Goal: Task Accomplishment & Management: Manage account settings

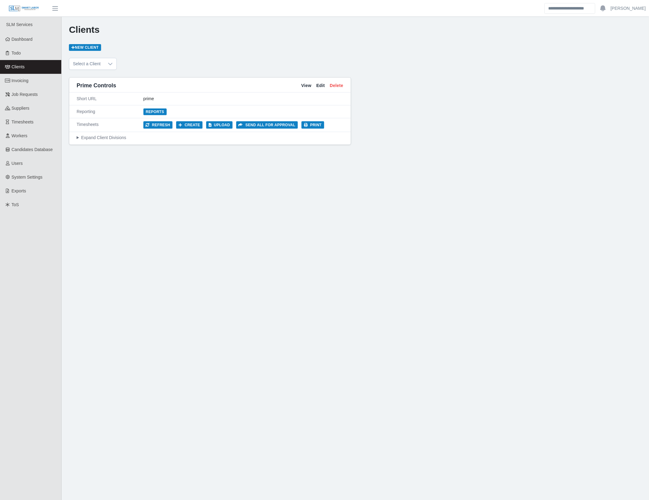
click at [222, 117] on div "Reporting Reports" at bounding box center [210, 111] width 282 height 13
click at [222, 123] on button "Upload" at bounding box center [219, 124] width 26 height 7
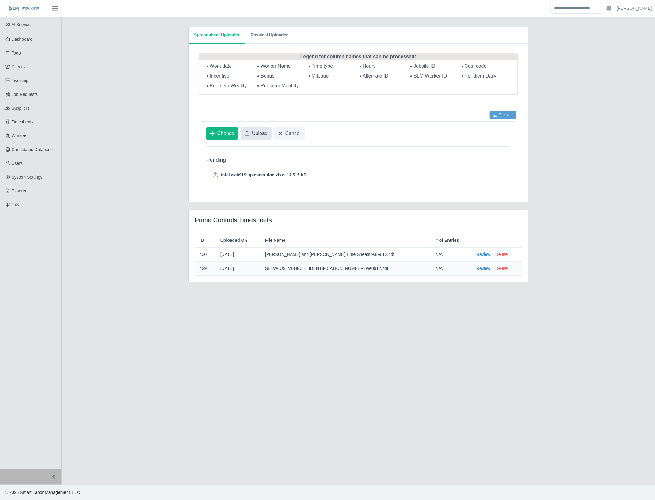
click at [261, 135] on span "Upload" at bounding box center [260, 133] width 16 height 7
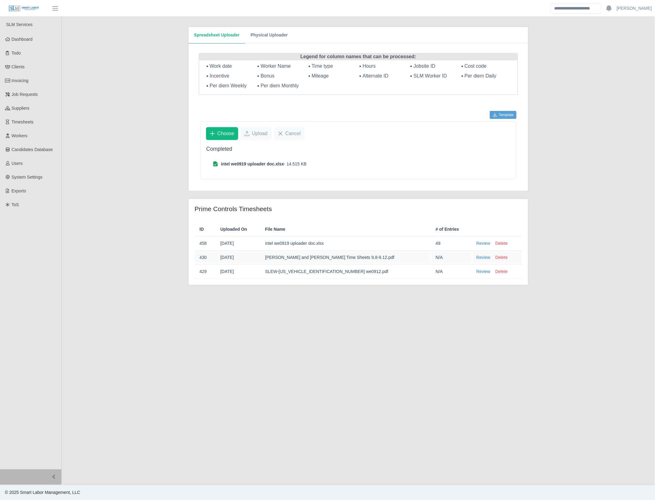
click at [134, 225] on main "Spreadsheet Uploader Physical Uploader Legend for column names that can be proc…" at bounding box center [359, 251] width 594 height 468
click at [472, 238] on td "Review Delete" at bounding box center [497, 244] width 51 height 14
click at [476, 246] on link "Review" at bounding box center [483, 243] width 14 height 6
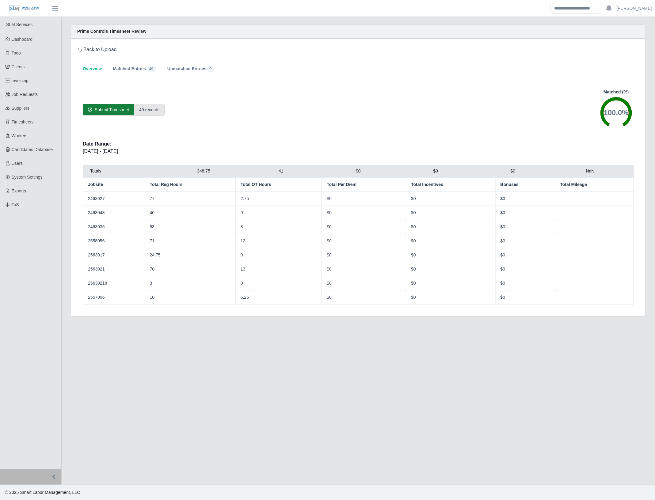
click at [106, 113] on span "Submit Timesheet" at bounding box center [112, 110] width 34 height 6
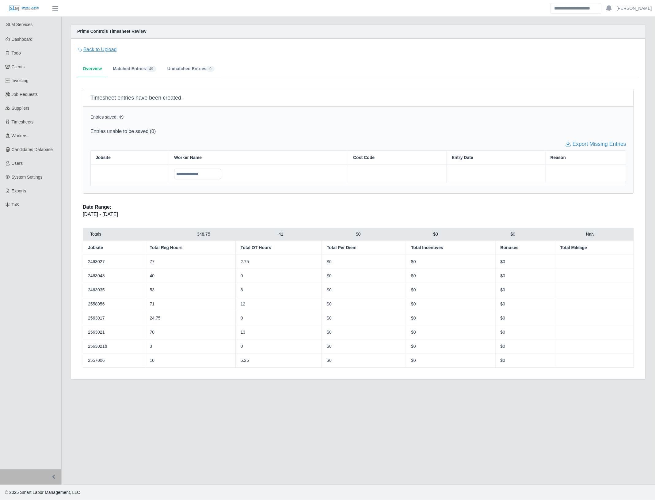
click at [93, 52] on link "Back to Upload" at bounding box center [97, 49] width 40 height 7
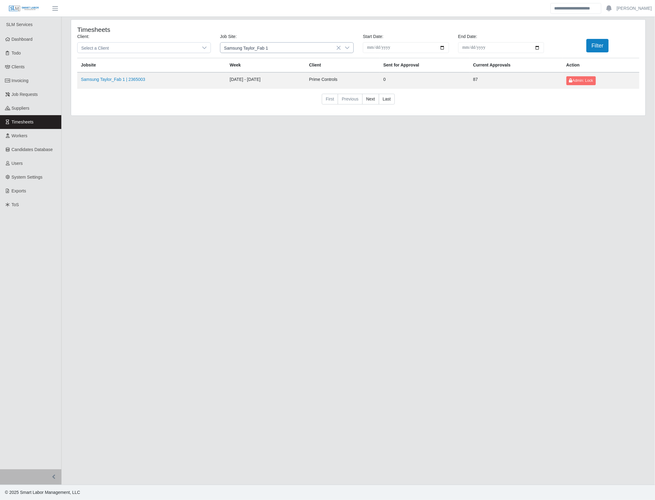
click at [345, 48] on icon at bounding box center [347, 47] width 5 height 5
click at [271, 65] on input "*******" at bounding box center [286, 61] width 123 height 10
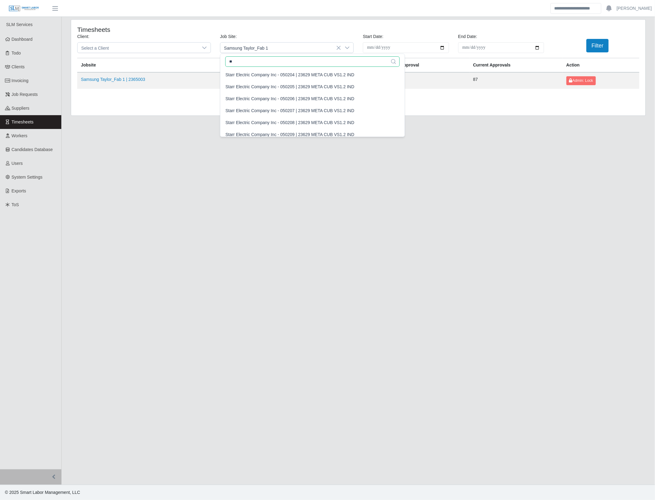
type input "*"
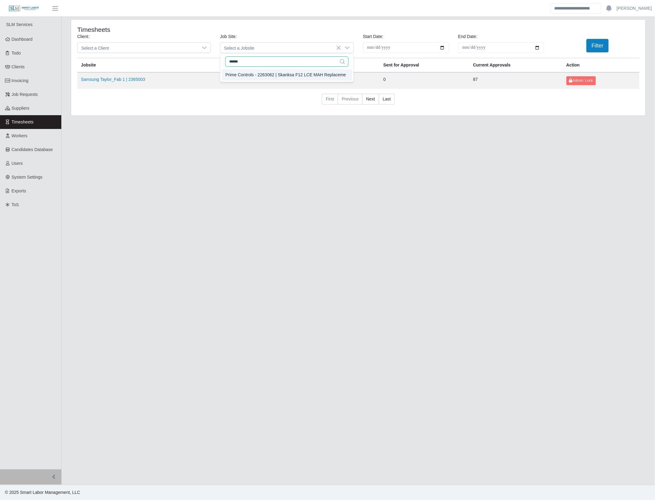
type input "******"
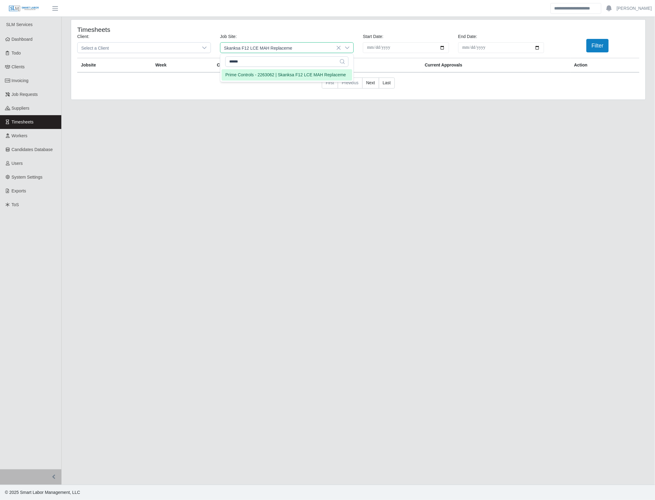
click at [281, 75] on div "Prime Controls - 2263062 | Skanksa F12 LCE MAH Replaceme" at bounding box center [285, 75] width 120 height 6
click at [593, 47] on button "Filter" at bounding box center [597, 45] width 22 height 13
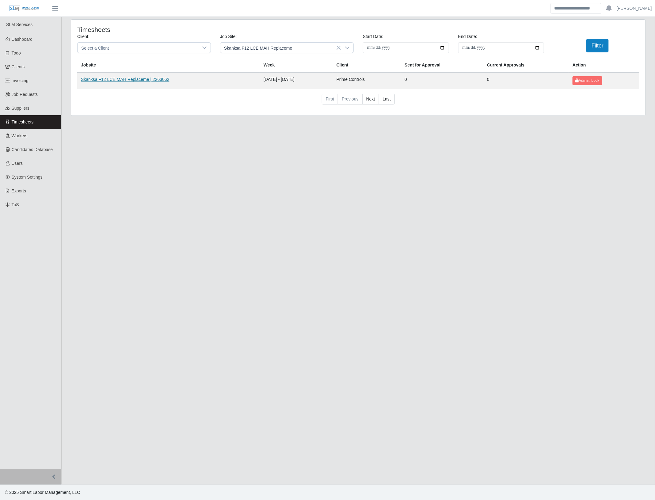
click at [151, 78] on link "Skanksa F12 LCE MAH Replaceme | 2263062" at bounding box center [125, 79] width 88 height 5
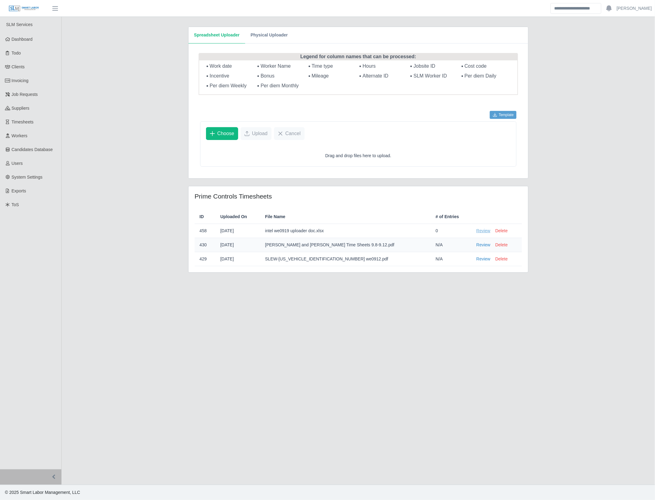
click at [476, 232] on link "Review" at bounding box center [483, 231] width 14 height 6
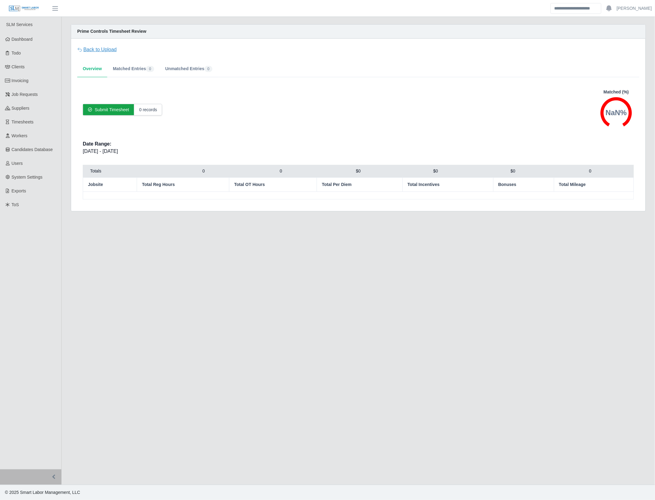
click at [88, 48] on link "Back to Upload" at bounding box center [97, 49] width 40 height 7
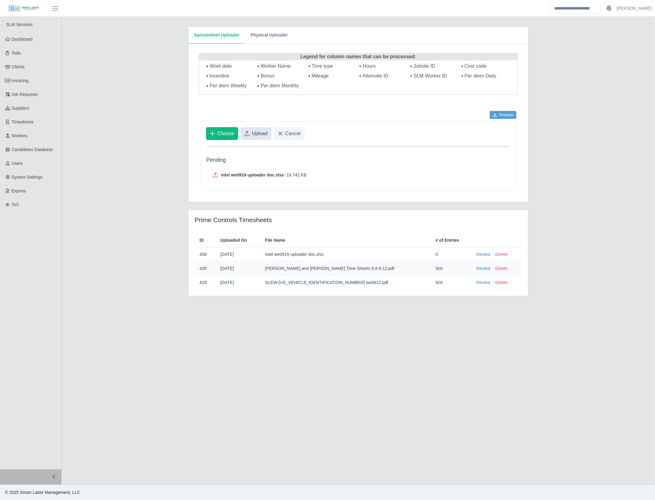
click at [260, 131] on span "Upload" at bounding box center [260, 133] width 16 height 7
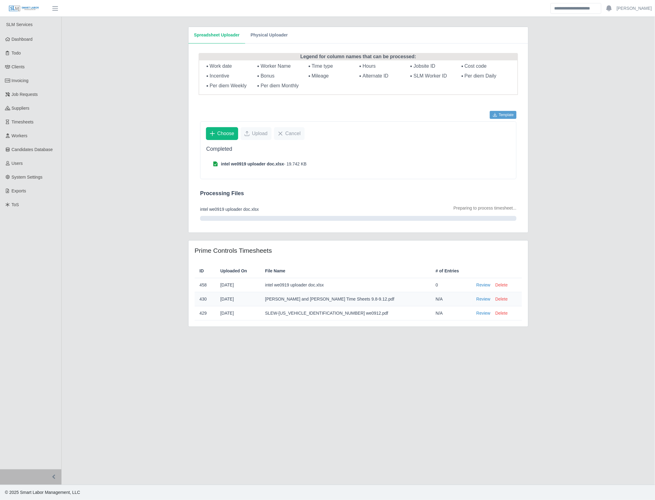
click at [157, 234] on main "Spreadsheet Uploader Physical Uploader Legend for column names that can be proc…" at bounding box center [359, 251] width 594 height 468
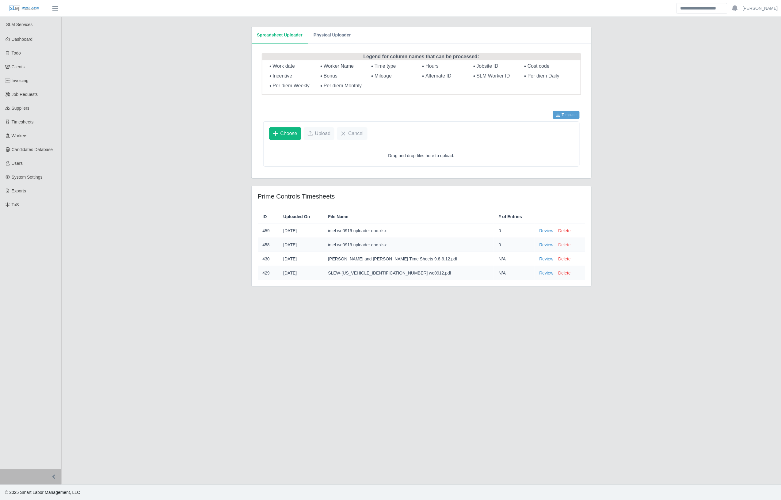
click at [559, 246] on button "Delete" at bounding box center [565, 245] width 12 height 6
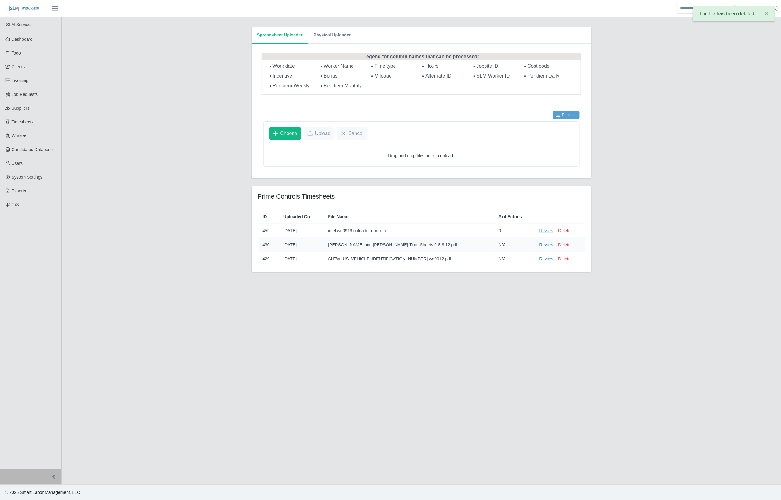
click at [540, 231] on link "Review" at bounding box center [547, 231] width 14 height 6
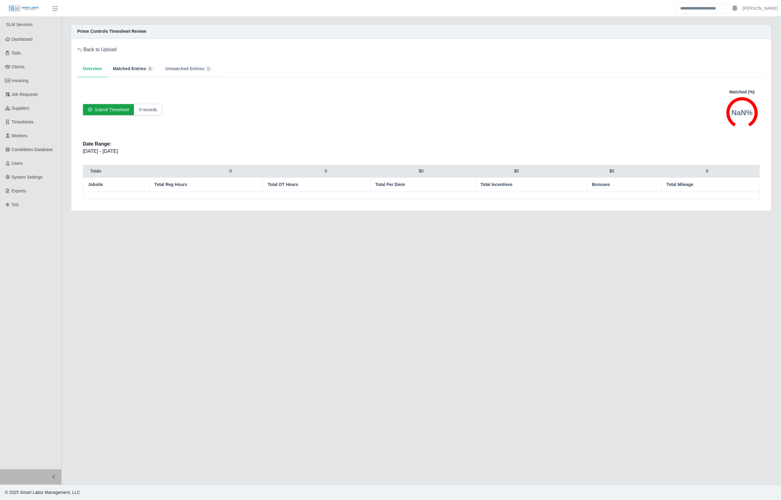
click at [132, 71] on button "Matched Entries 0" at bounding box center [133, 69] width 52 height 17
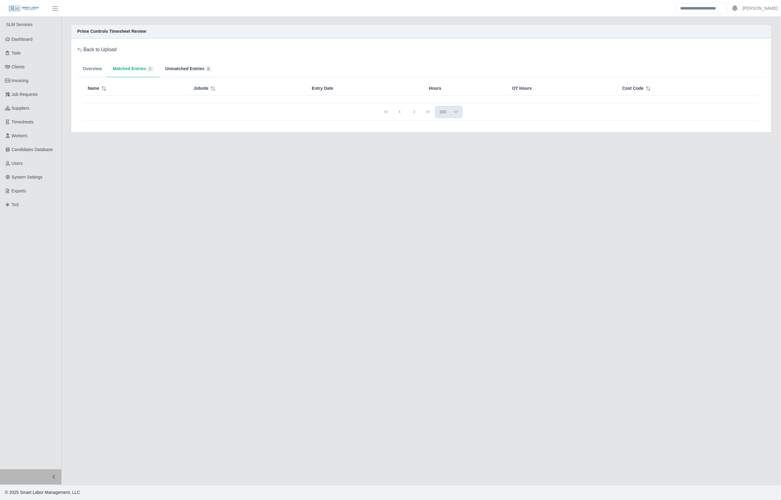
click at [181, 71] on button "Unmatched Entries 0" at bounding box center [189, 69] width 58 height 17
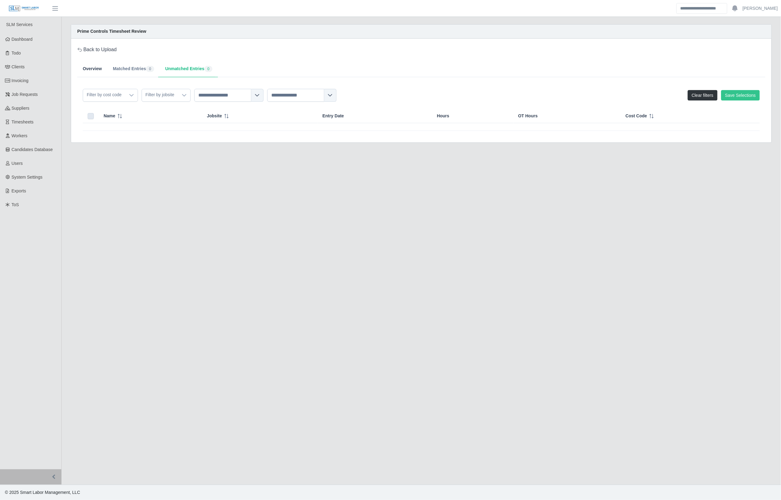
click at [94, 70] on button "Overview" at bounding box center [92, 69] width 30 height 17
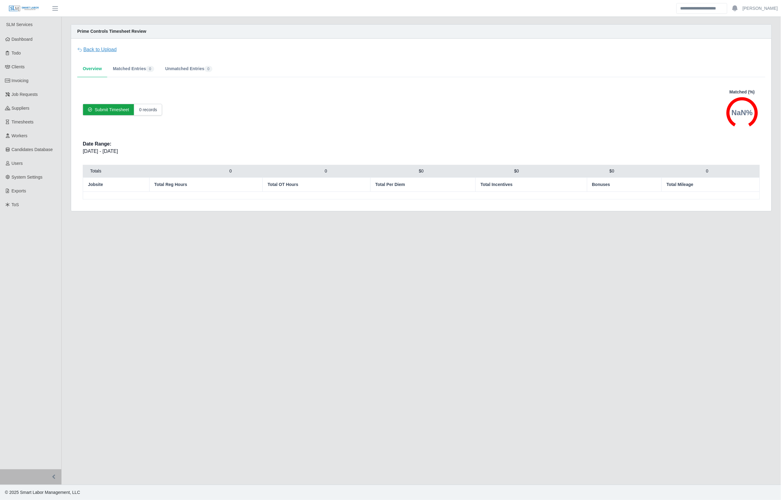
click at [101, 51] on link "Back to Upload" at bounding box center [97, 49] width 40 height 7
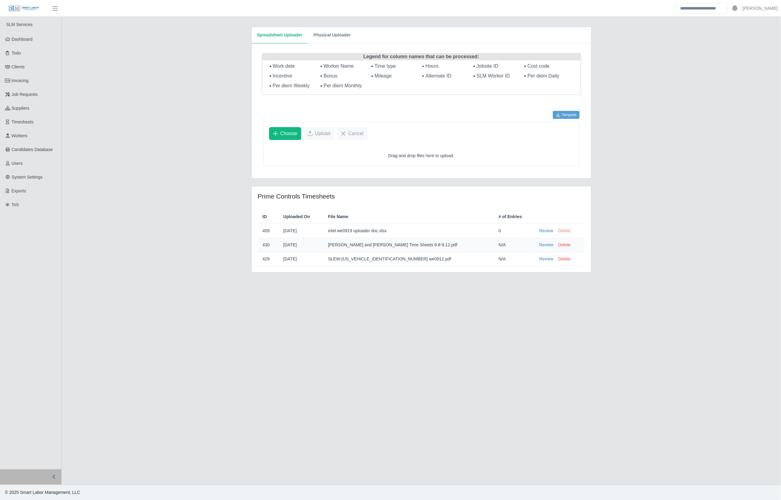
click at [559, 230] on button "Delete" at bounding box center [565, 231] width 12 height 6
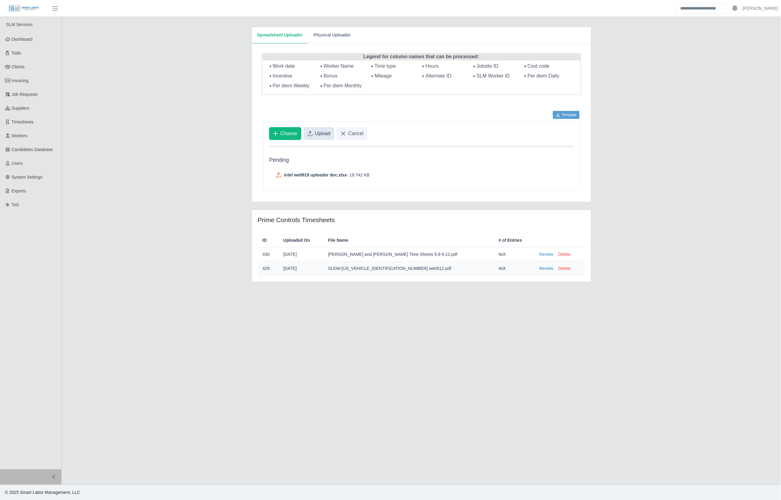
click at [319, 131] on span "Upload" at bounding box center [323, 133] width 16 height 7
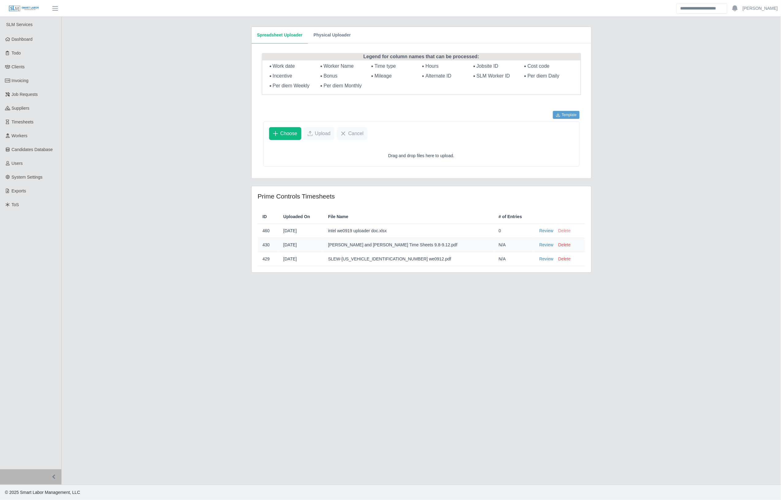
click at [559, 233] on button "Delete" at bounding box center [565, 231] width 12 height 6
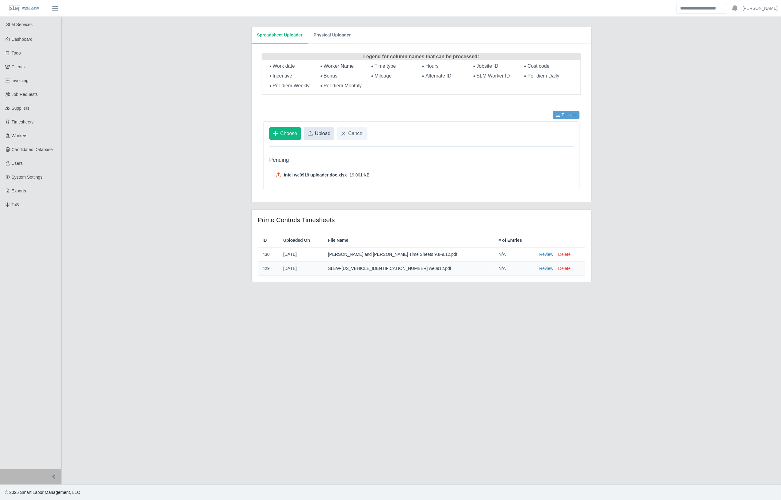
click at [316, 136] on span "Upload" at bounding box center [323, 133] width 16 height 7
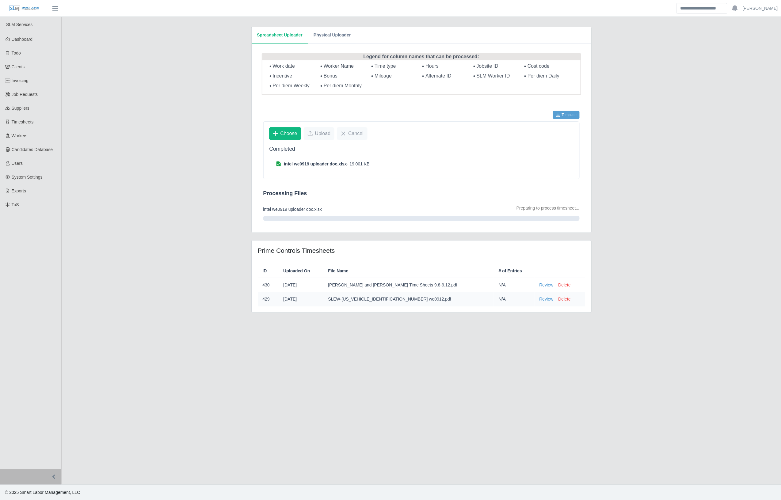
click at [227, 281] on main "Spreadsheet Uploader Physical Uploader Legend for column names that can be proc…" at bounding box center [422, 251] width 720 height 468
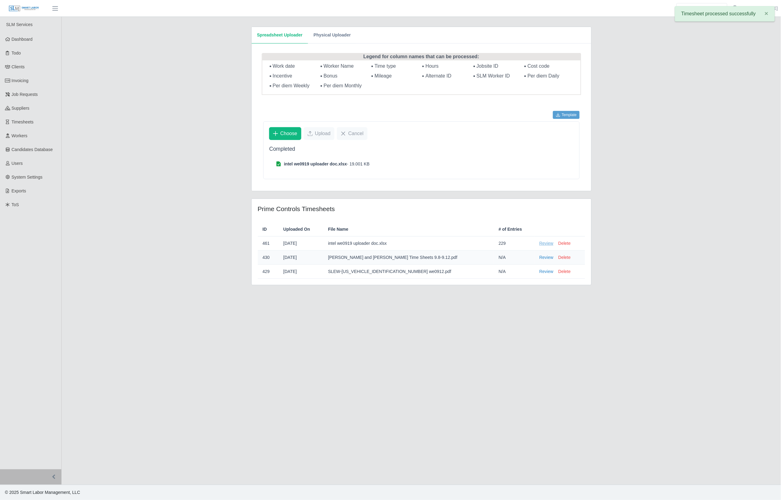
click at [540, 243] on link "Review" at bounding box center [547, 243] width 14 height 6
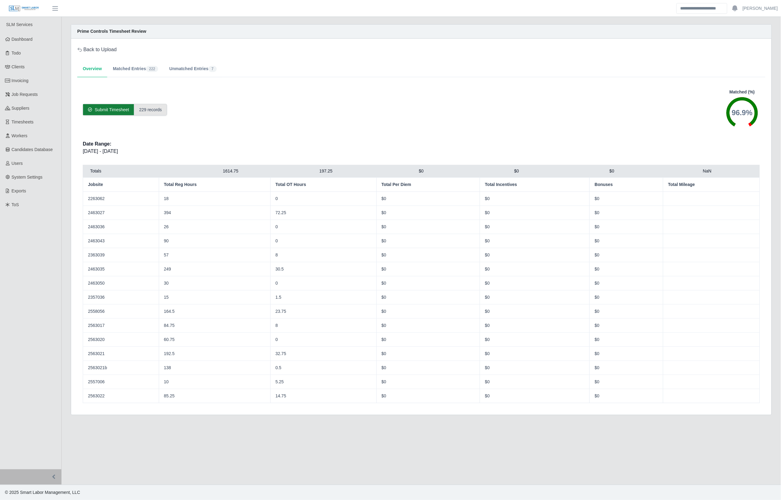
click at [109, 108] on span "Submit Timesheet" at bounding box center [112, 110] width 34 height 6
click at [179, 64] on button "Unmatched Entries 7" at bounding box center [193, 69] width 58 height 17
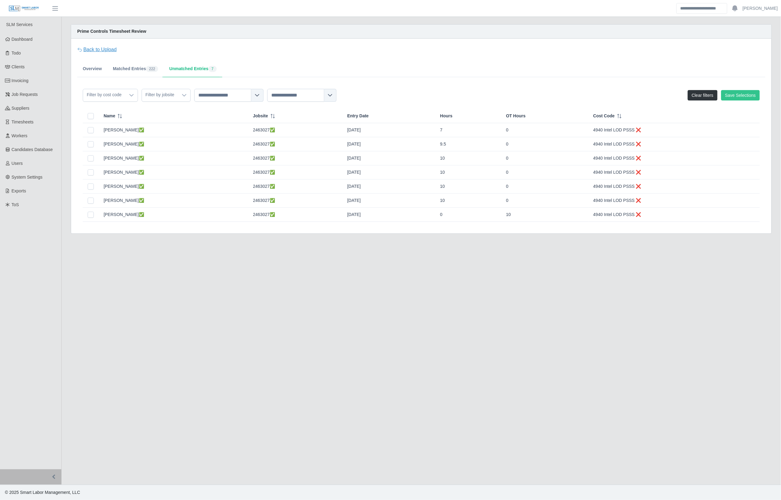
click at [103, 50] on link "Back to Upload" at bounding box center [97, 49] width 40 height 7
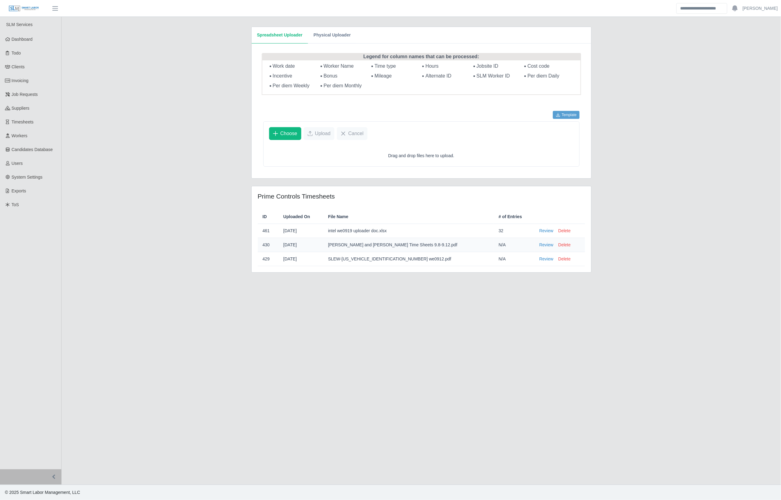
click at [560, 233] on div "Review [GEOGRAPHIC_DATA]" at bounding box center [560, 231] width 41 height 6
click at [559, 231] on button "Delete" at bounding box center [565, 231] width 12 height 6
click at [559, 230] on button "Delete" at bounding box center [565, 231] width 12 height 6
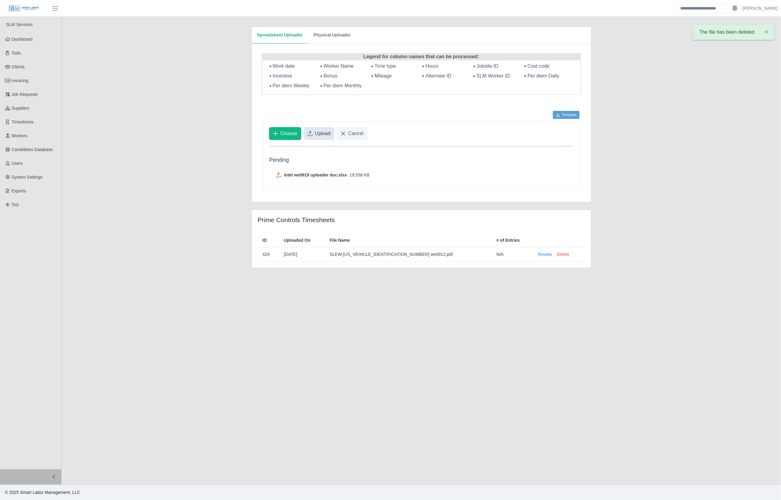
click at [324, 132] on span "Upload" at bounding box center [323, 133] width 16 height 7
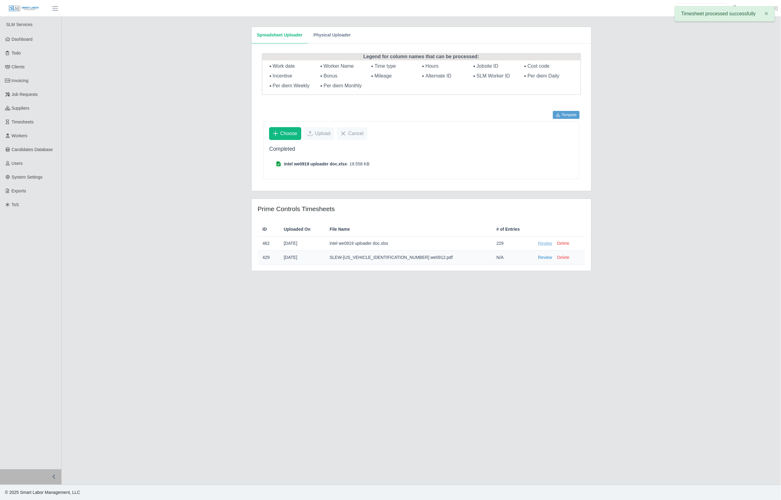
click at [538, 243] on link "Review" at bounding box center [545, 243] width 14 height 6
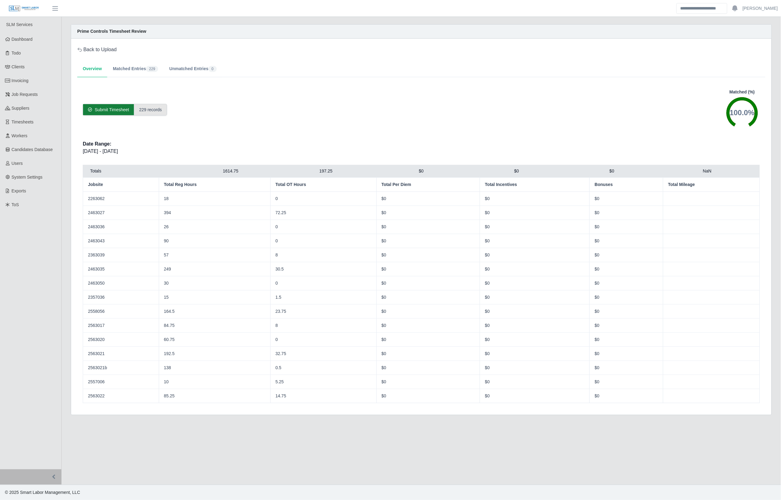
click at [110, 112] on span "Submit Timesheet" at bounding box center [112, 110] width 34 height 6
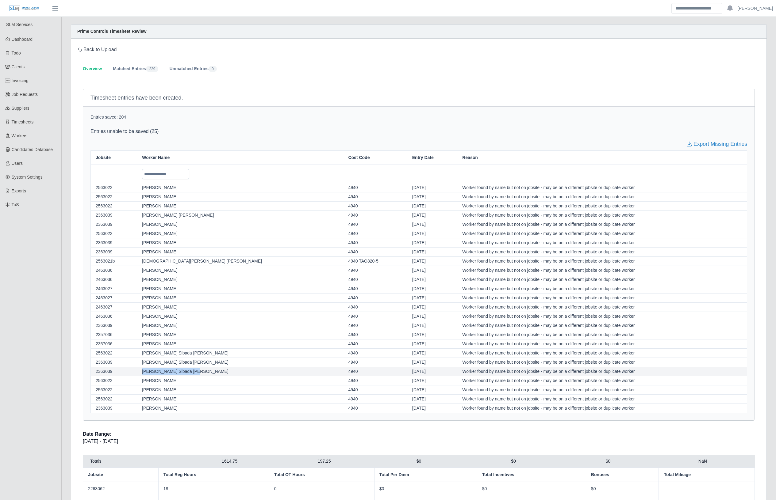
drag, startPoint x: 205, startPoint y: 374, endPoint x: 146, endPoint y: 374, distance: 59.2
click at [146, 374] on td "[PERSON_NAME] Sibada [PERSON_NAME]" at bounding box center [240, 371] width 206 height 9
copy td "[PERSON_NAME] Sibada [PERSON_NAME]"
drag, startPoint x: 185, startPoint y: 411, endPoint x: 138, endPoint y: 412, distance: 46.6
click at [138, 412] on tr "2363039 William Holmes 4940 09/18/2025 Worker found by name but not on jobsite …" at bounding box center [418, 408] width 656 height 9
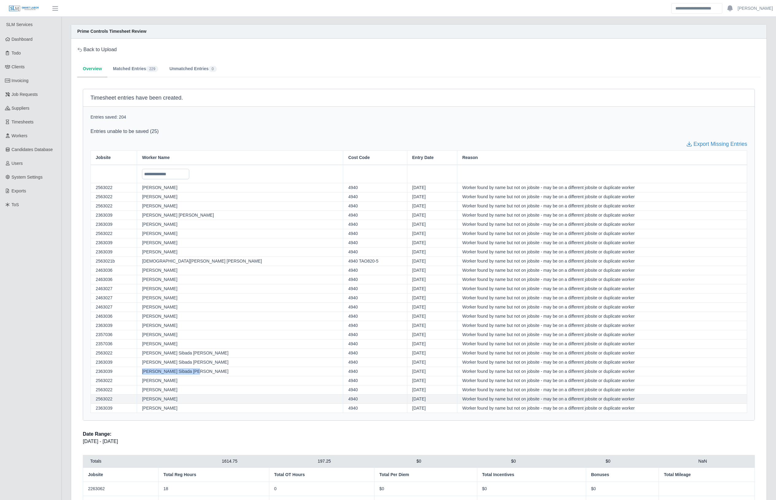
copy tr "[PERSON_NAME]"
click at [93, 52] on link "Back to Upload" at bounding box center [97, 49] width 40 height 7
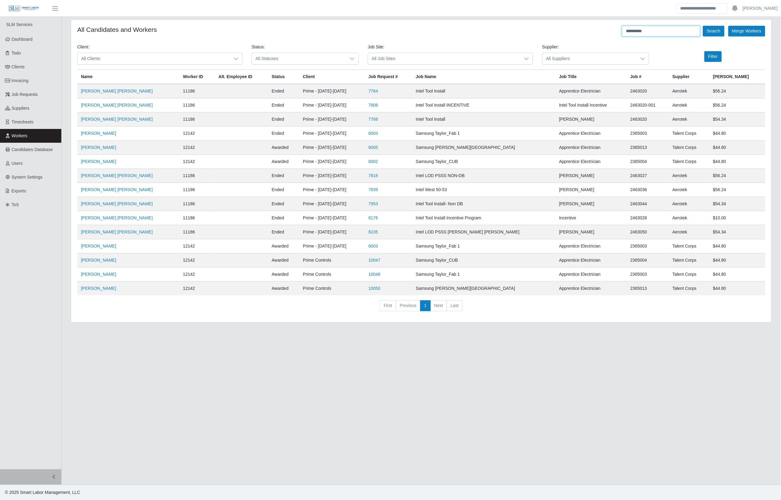
drag, startPoint x: 648, startPoint y: 31, endPoint x: 586, endPoint y: 35, distance: 62.1
click at [587, 34] on div "**********" at bounding box center [421, 31] width 688 height 11
click at [704, 31] on button "Search" at bounding box center [713, 31] width 21 height 11
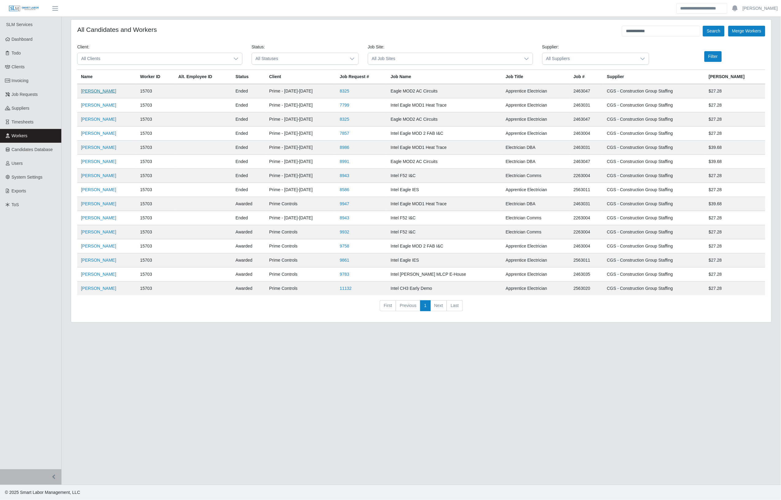
click at [110, 90] on link "[PERSON_NAME]" at bounding box center [98, 91] width 35 height 5
drag, startPoint x: 659, startPoint y: 30, endPoint x: 606, endPoint y: 43, distance: 54.1
click at [606, 41] on form "**********" at bounding box center [421, 171] width 688 height 291
click at [703, 26] on button "Search" at bounding box center [713, 31] width 21 height 11
click at [705, 28] on button "Search" at bounding box center [713, 31] width 21 height 11
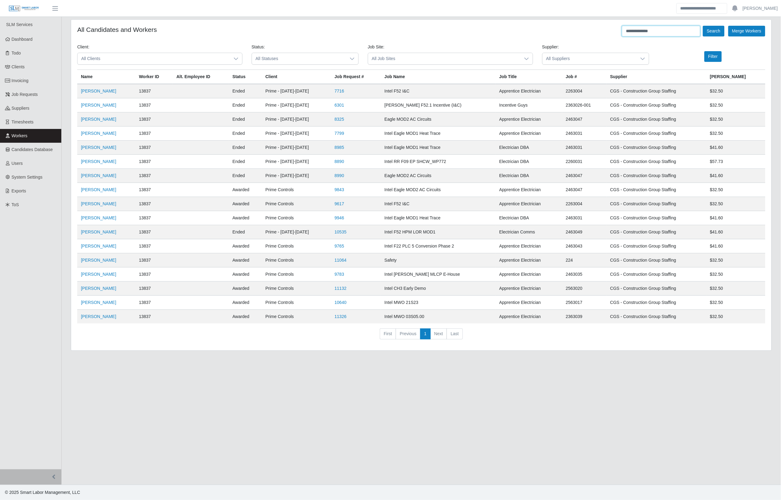
drag, startPoint x: 648, startPoint y: 33, endPoint x: 619, endPoint y: 34, distance: 28.2
click at [622, 34] on input "**********" at bounding box center [661, 31] width 78 height 11
click at [703, 29] on button "Search" at bounding box center [713, 31] width 21 height 11
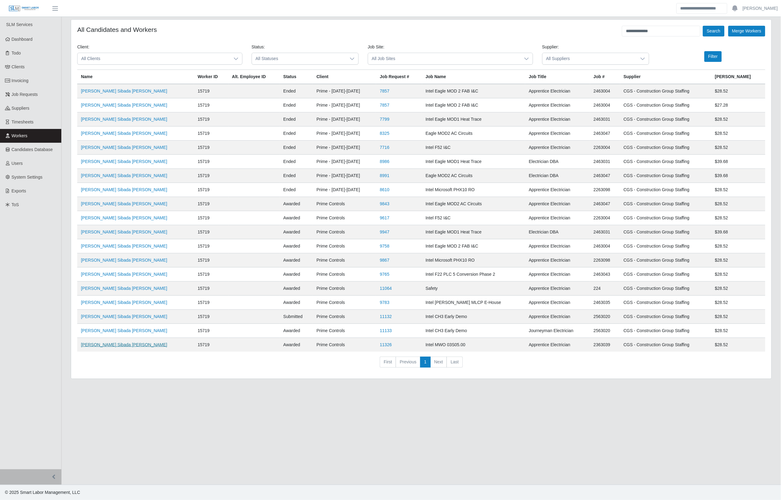
click at [108, 347] on link "[PERSON_NAME] Sibada [PERSON_NAME]" at bounding box center [124, 344] width 86 height 5
drag, startPoint x: 665, startPoint y: 32, endPoint x: 626, endPoint y: 36, distance: 38.5
click at [627, 35] on input "**********" at bounding box center [661, 31] width 78 height 11
type input "*"
type input "*****"
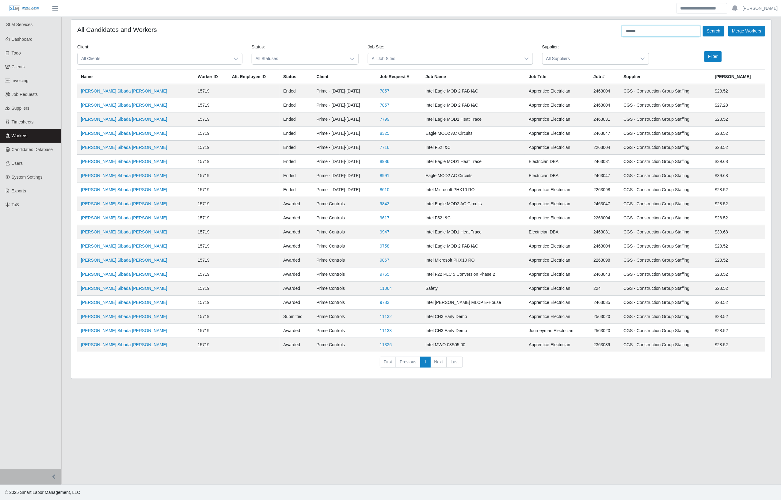
click at [703, 26] on button "Search" at bounding box center [713, 31] width 21 height 11
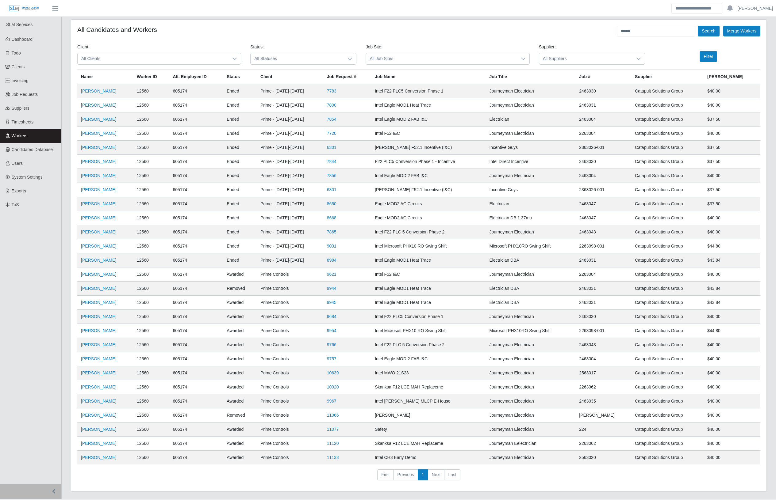
click at [99, 105] on link "[PERSON_NAME]" at bounding box center [98, 105] width 35 height 5
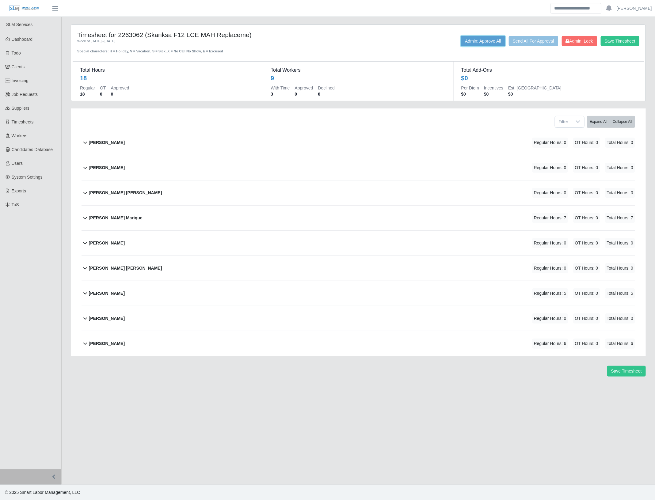
click at [473, 40] on button "Admin: Approve All" at bounding box center [483, 41] width 44 height 10
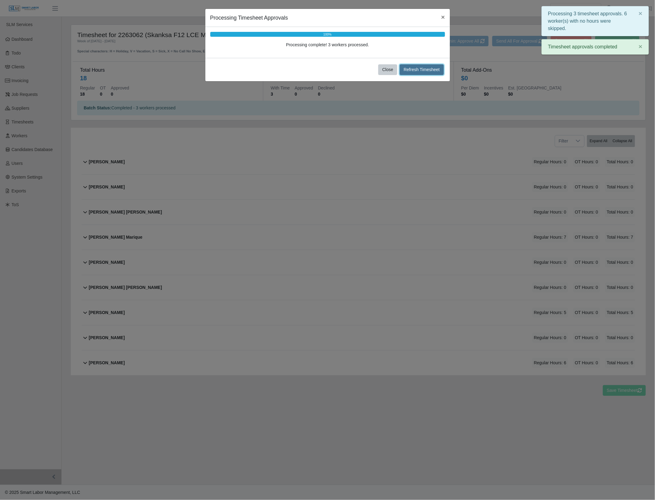
click at [416, 72] on button "Refresh Timesheet" at bounding box center [422, 69] width 44 height 11
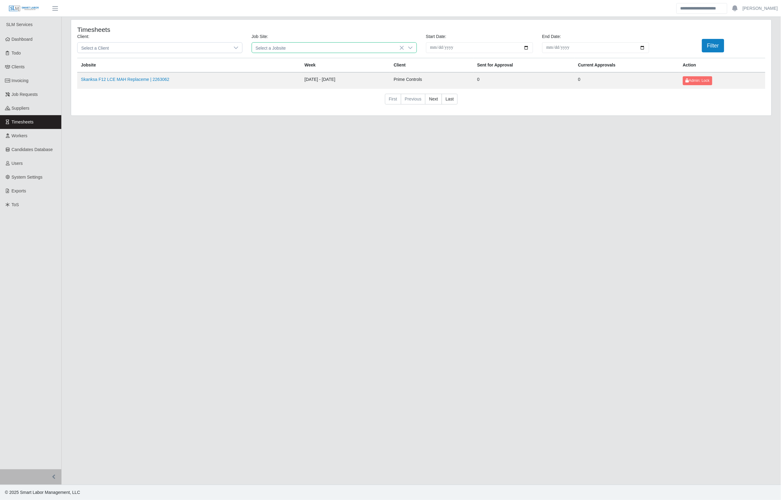
click at [375, 44] on span "Select a Jobsite" at bounding box center [328, 48] width 152 height 10
click at [409, 48] on icon at bounding box center [410, 47] width 5 height 5
click at [413, 46] on div at bounding box center [410, 48] width 12 height 10
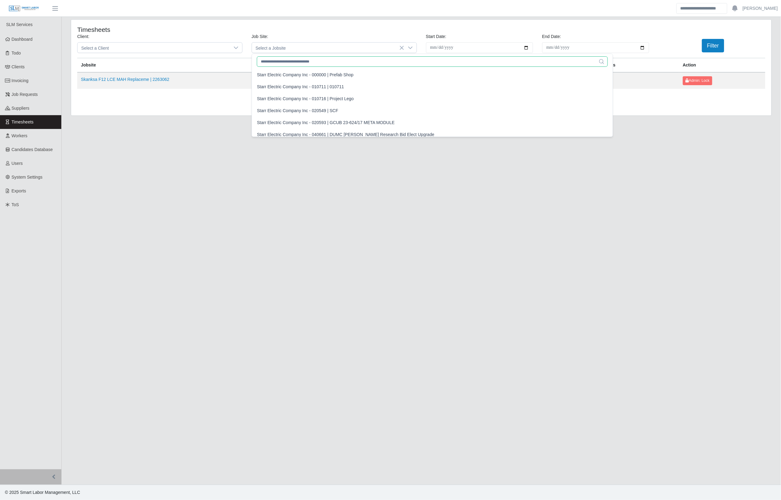
click at [344, 63] on input "text" at bounding box center [432, 61] width 351 height 10
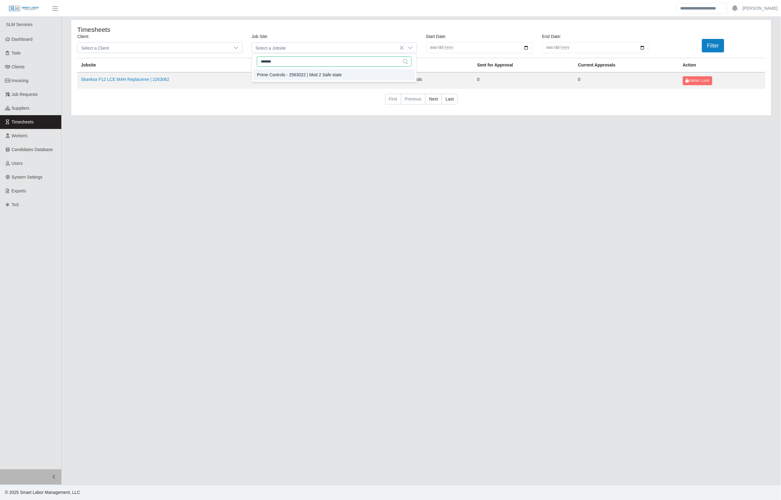
type input "*******"
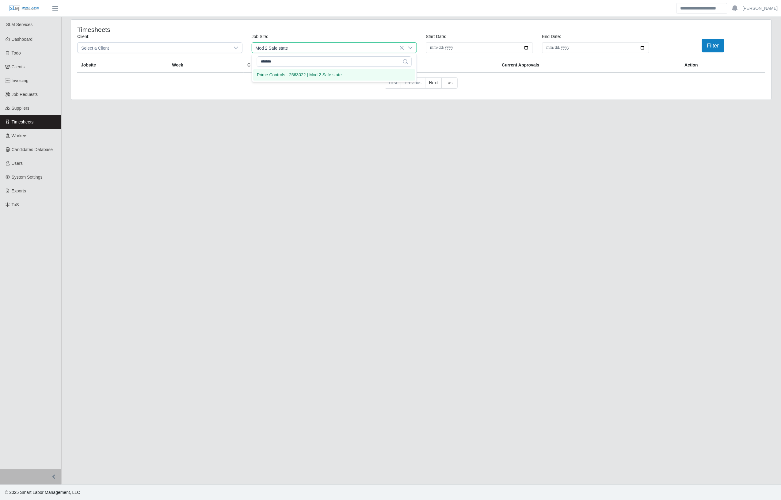
click at [330, 76] on div "Prime Controls - 2563022 | Mod 2 Safe state" at bounding box center [299, 75] width 85 height 6
click at [710, 47] on button "Filter" at bounding box center [713, 45] width 22 height 13
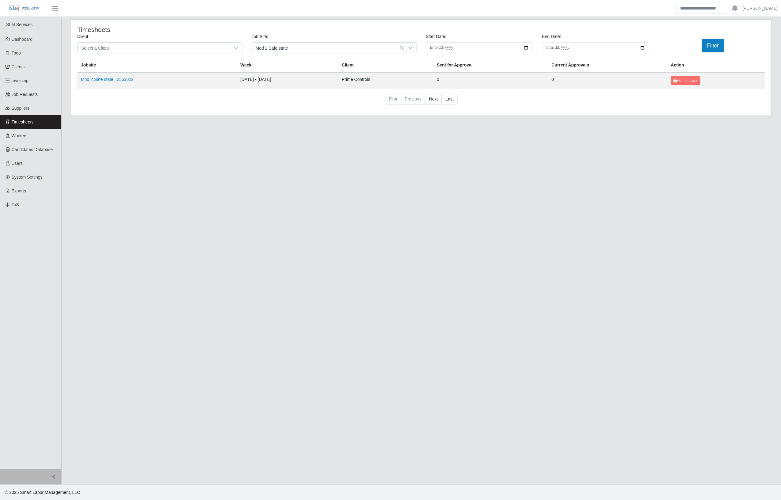
click at [341, 52] on span "Mod 2 Safe state" at bounding box center [328, 48] width 152 height 10
click at [264, 61] on input "*******" at bounding box center [334, 61] width 155 height 10
click at [281, 62] on input "*******" at bounding box center [334, 61] width 155 height 10
type input "*****"
click at [300, 49] on span "Select a Jobsite" at bounding box center [328, 48] width 152 height 10
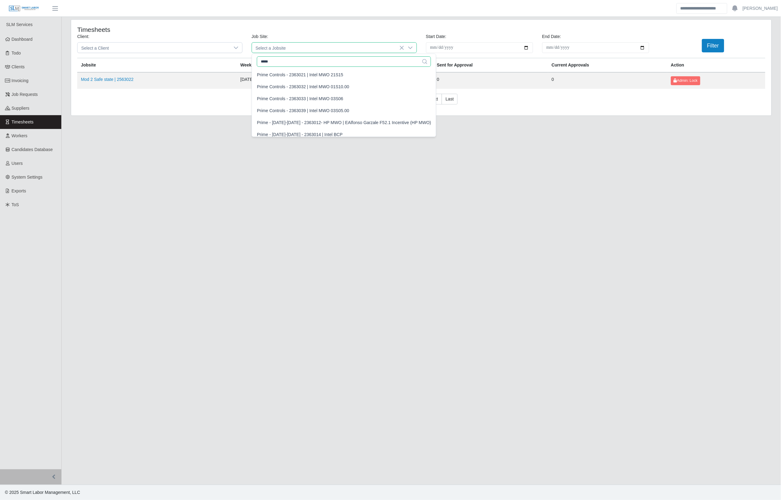
click at [307, 63] on input "*****" at bounding box center [344, 61] width 174 height 10
type input "*******"
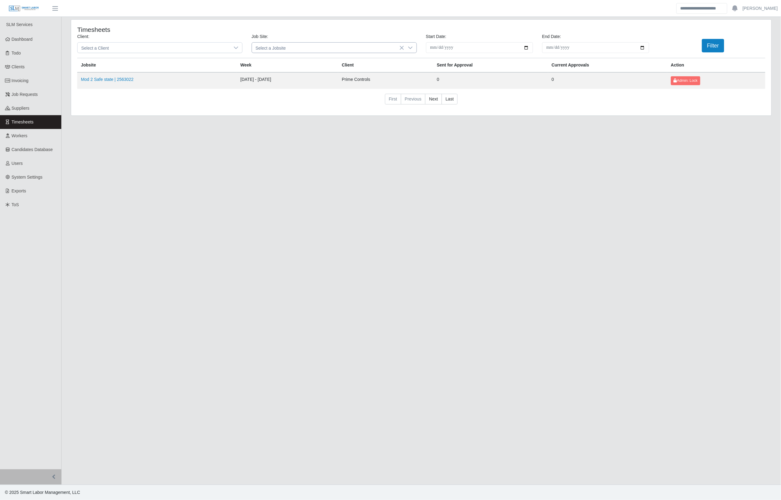
click at [306, 43] on div "Job Site: Select a Jobsite" at bounding box center [334, 43] width 174 height 20
drag, startPoint x: 306, startPoint y: 43, endPoint x: 306, endPoint y: 50, distance: 6.7
click at [306, 50] on span "Select a Jobsite" at bounding box center [328, 48] width 152 height 10
click at [303, 77] on div "Prime Controls - 2363039 | Intel MWO 03S05.00" at bounding box center [303, 75] width 92 height 6
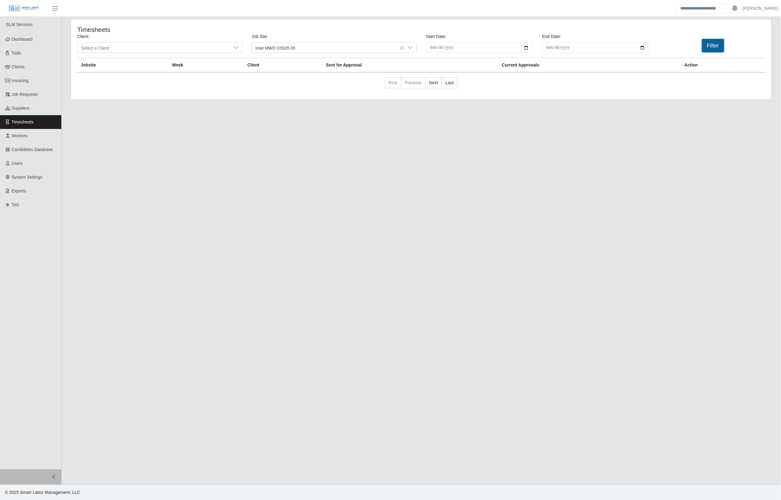
click at [704, 48] on button "Filter" at bounding box center [713, 45] width 22 height 13
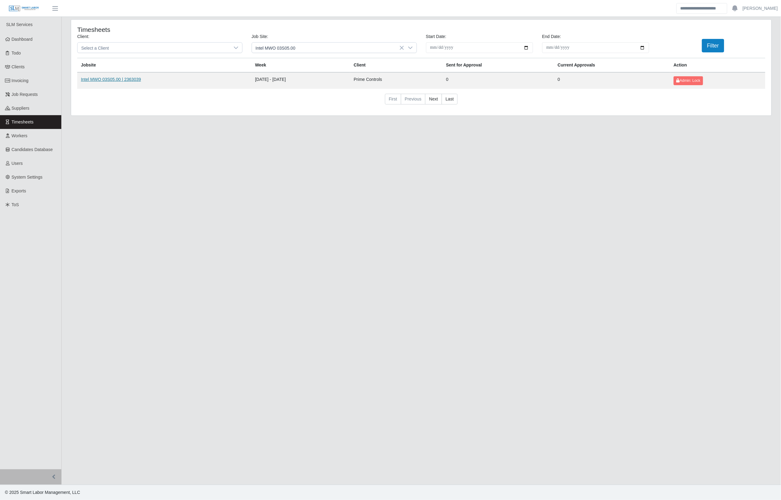
drag, startPoint x: 120, startPoint y: 79, endPoint x: 139, endPoint y: 81, distance: 18.5
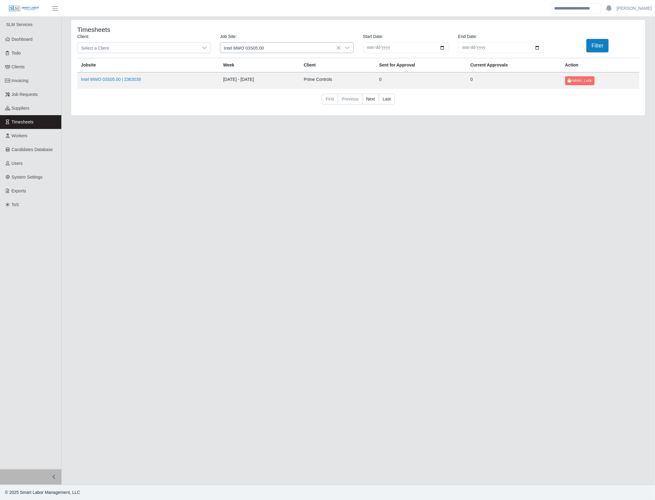
click at [349, 47] on icon at bounding box center [347, 47] width 5 height 5
drag, startPoint x: 258, startPoint y: 64, endPoint x: 222, endPoint y: 62, distance: 36.5
click at [222, 62] on div "******* 1 results are available" at bounding box center [286, 61] width 133 height 14
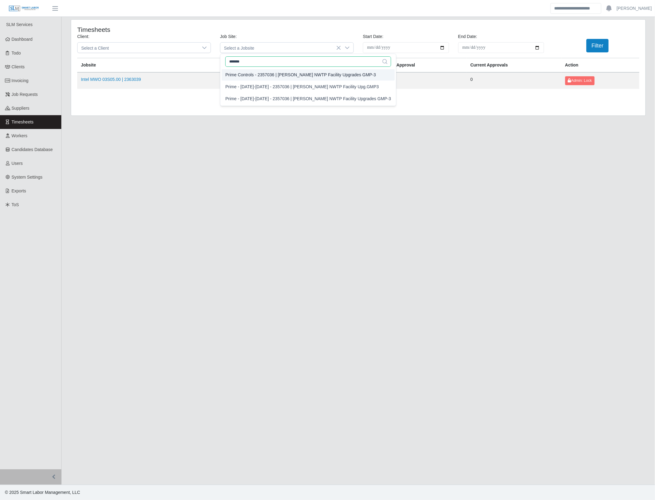
type input "*******"
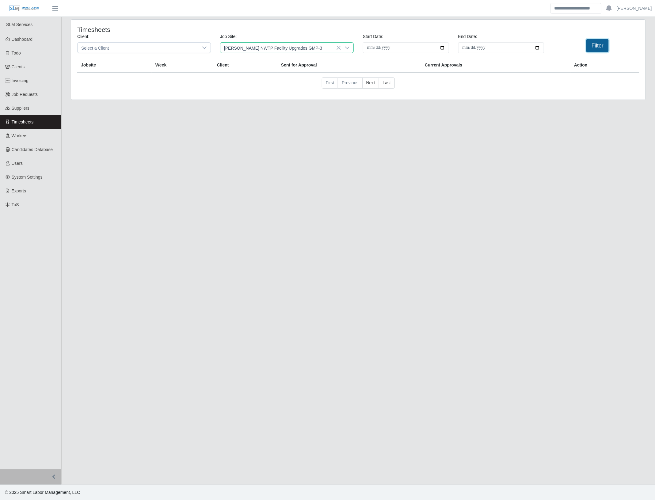
click at [597, 43] on button "Filter" at bounding box center [597, 45] width 22 height 13
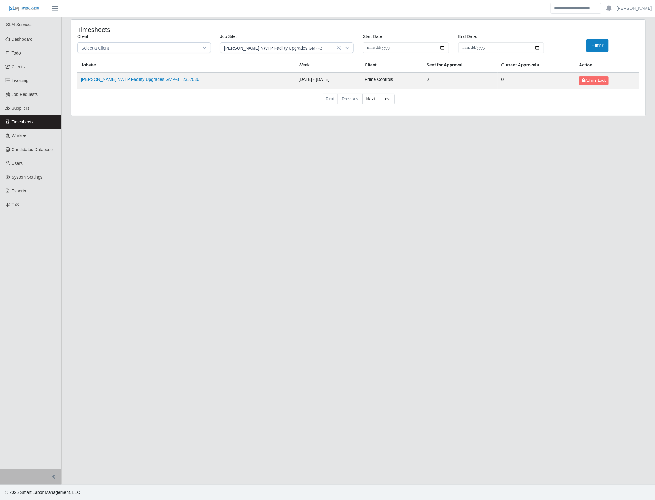
drag, startPoint x: 161, startPoint y: 80, endPoint x: 188, endPoint y: 87, distance: 27.3
click at [349, 46] on icon at bounding box center [347, 47] width 5 height 5
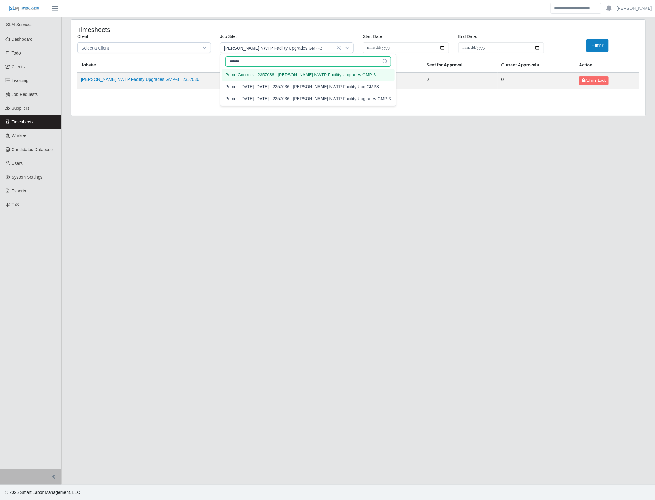
drag, startPoint x: 266, startPoint y: 60, endPoint x: 231, endPoint y: 62, distance: 35.0
click at [231, 62] on input "*******" at bounding box center [308, 61] width 166 height 10
type input "*******"
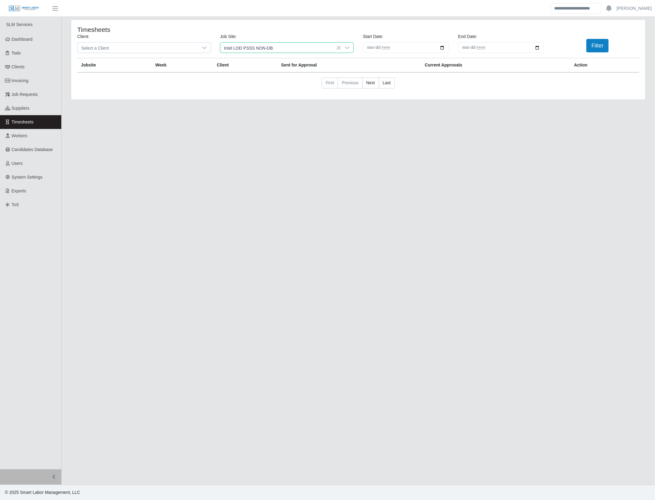
click at [289, 76] on div "Prime Controls - 2463027 | Intel LOD PSSS NON-DB" at bounding box center [275, 75] width 101 height 6
click at [606, 48] on button "Filter" at bounding box center [597, 45] width 22 height 13
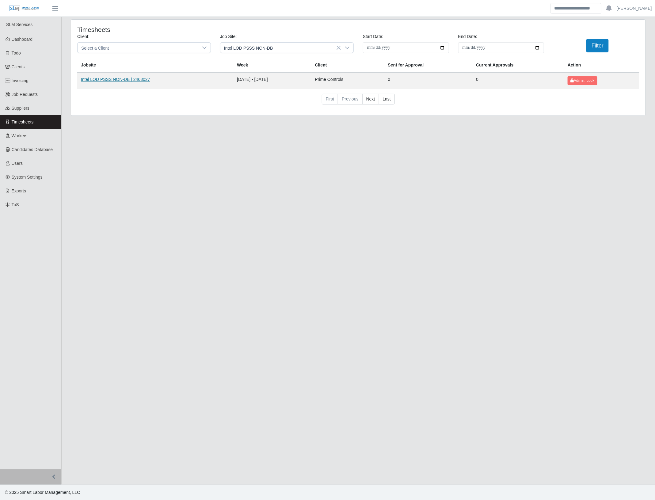
click at [113, 79] on link "Intel LOD PSSS NON-DB | 2463027" at bounding box center [115, 79] width 69 height 5
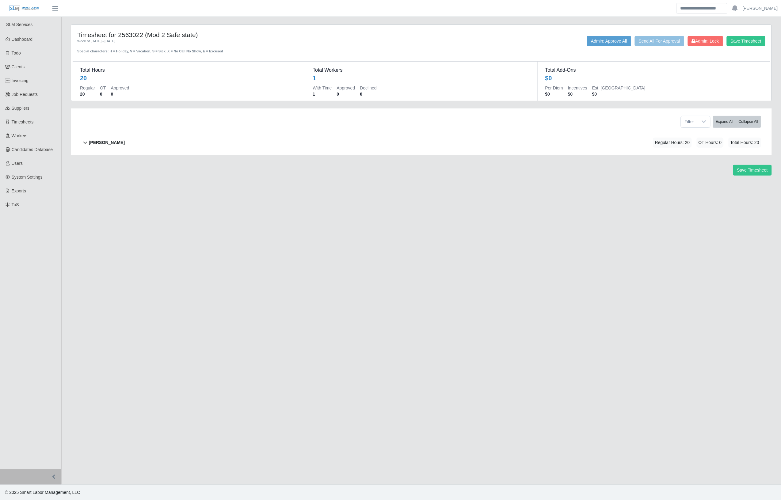
click at [204, 149] on div "[PERSON_NAME] Regular Hours: 20 OT Hours: 0 Total Hours: 20" at bounding box center [425, 142] width 672 height 25
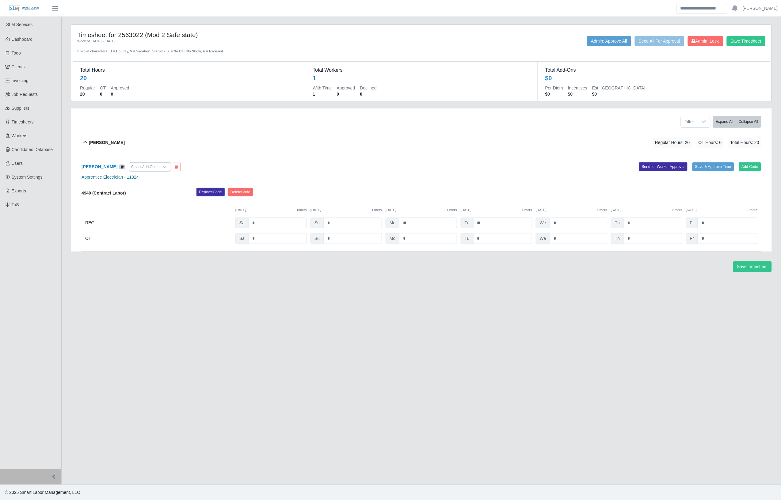
click at [125, 178] on link "Apprentice Electrician - 11324" at bounding box center [110, 177] width 57 height 5
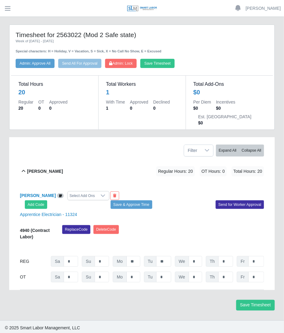
click at [183, 208] on div "Jair Galvan Alvarez Select Add Ons Add Code Save & Approve Time Send for Worker…" at bounding box center [142, 237] width 244 height 106
click at [135, 201] on button "Save & Approve Time" at bounding box center [132, 205] width 42 height 9
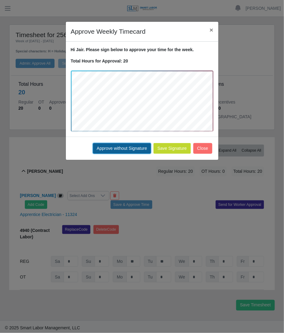
click at [114, 146] on button "Approve without Signature" at bounding box center [122, 148] width 58 height 11
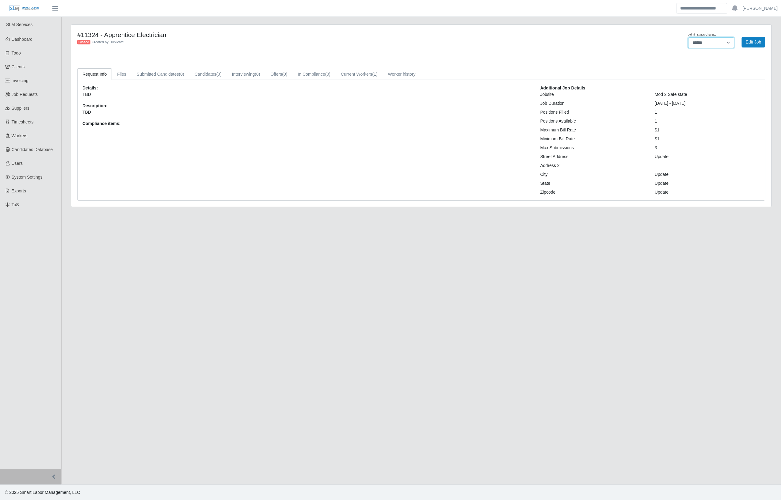
drag, startPoint x: 719, startPoint y: 43, endPoint x: 715, endPoint y: 49, distance: 7.2
click at [719, 43] on select "**********" at bounding box center [712, 42] width 46 height 11
select select "****"
click at [689, 37] on select "**********" at bounding box center [712, 42] width 46 height 11
click at [744, 45] on button "Submit Candidate" at bounding box center [745, 42] width 42 height 11
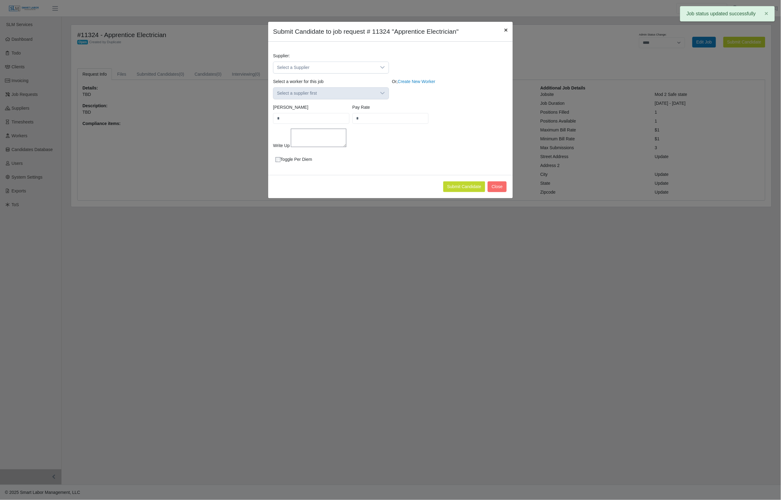
click at [501, 31] on button "×" at bounding box center [505, 30] width 13 height 16
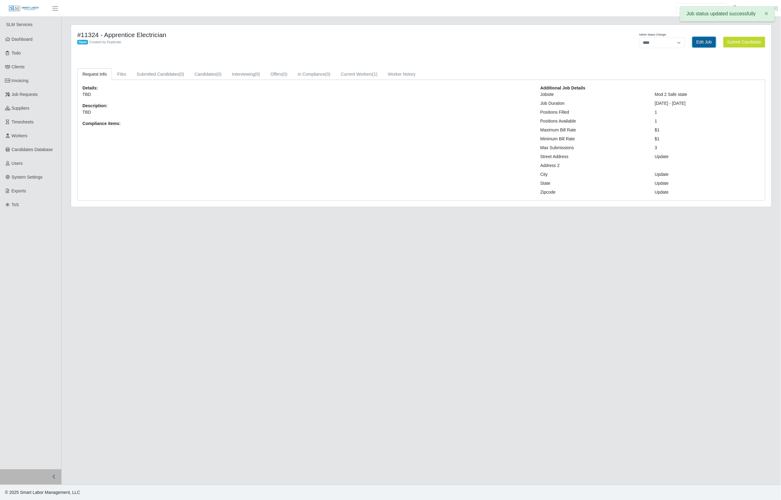
click at [701, 39] on link "Edit Job" at bounding box center [705, 42] width 24 height 11
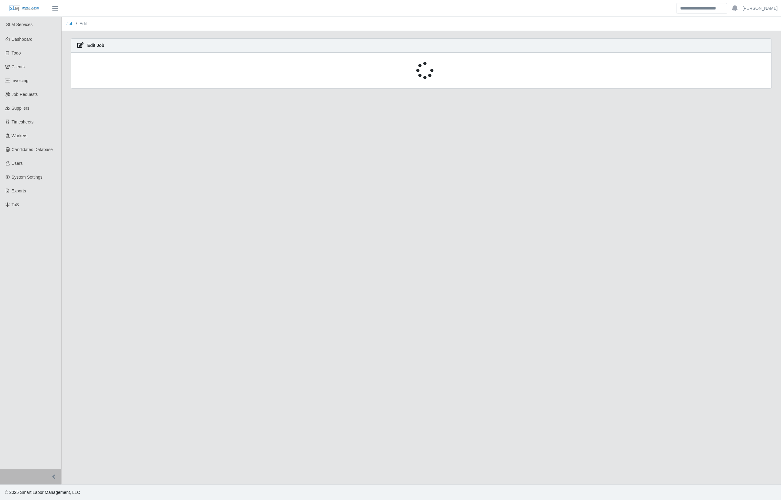
select select "****"
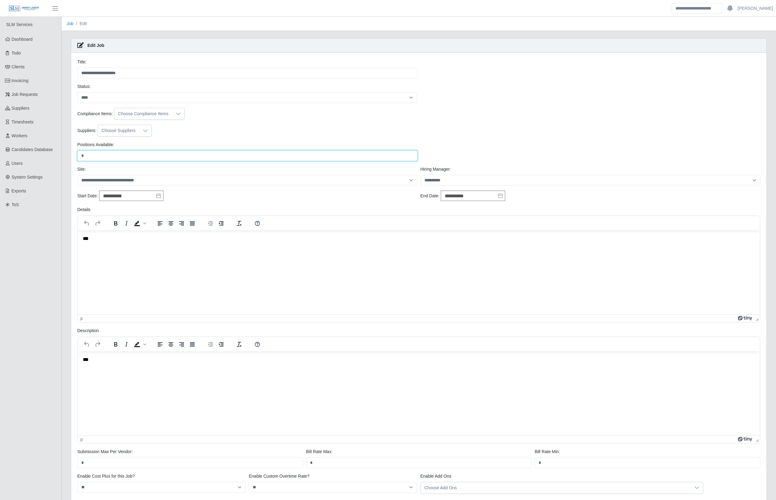
drag, startPoint x: 111, startPoint y: 160, endPoint x: 71, endPoint y: 160, distance: 40.8
click at [71, 160] on div "**********" at bounding box center [418, 296] width 705 height 517
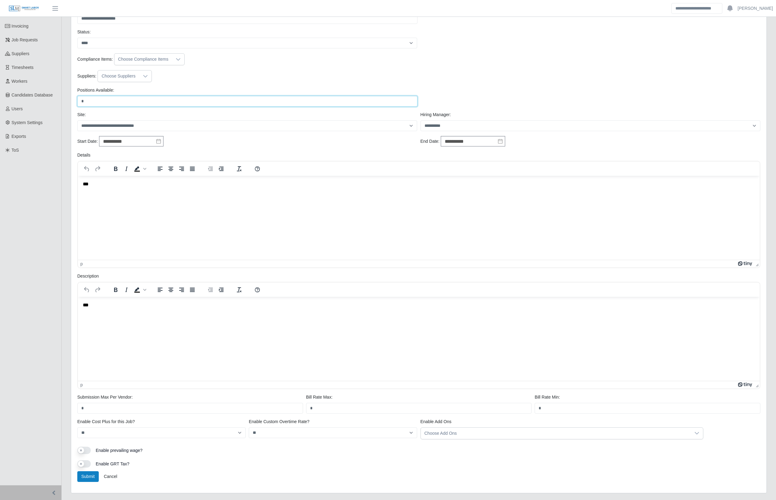
scroll to position [71, 0]
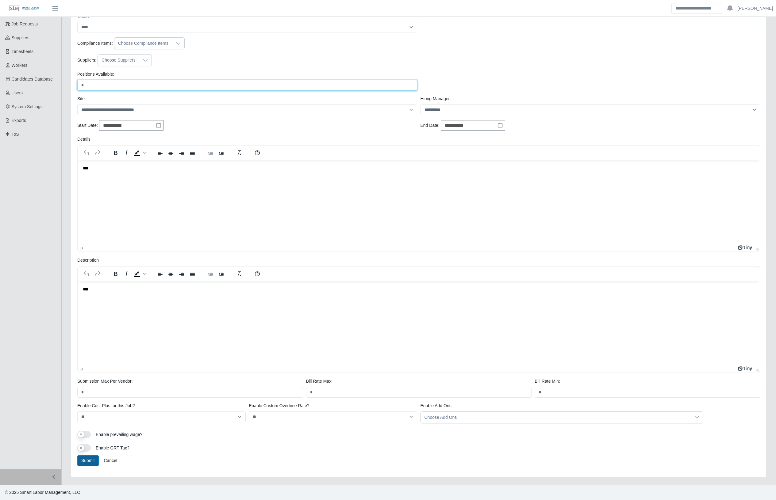
type input "*"
click at [83, 464] on button "Submit" at bounding box center [87, 461] width 21 height 11
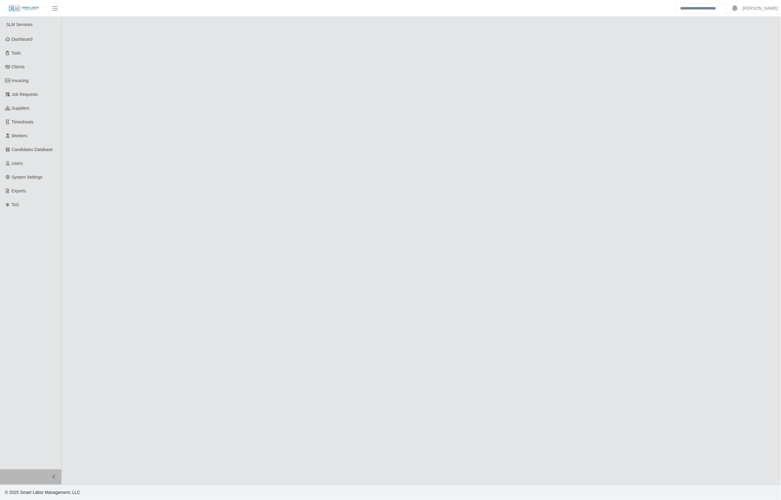
select select "****"
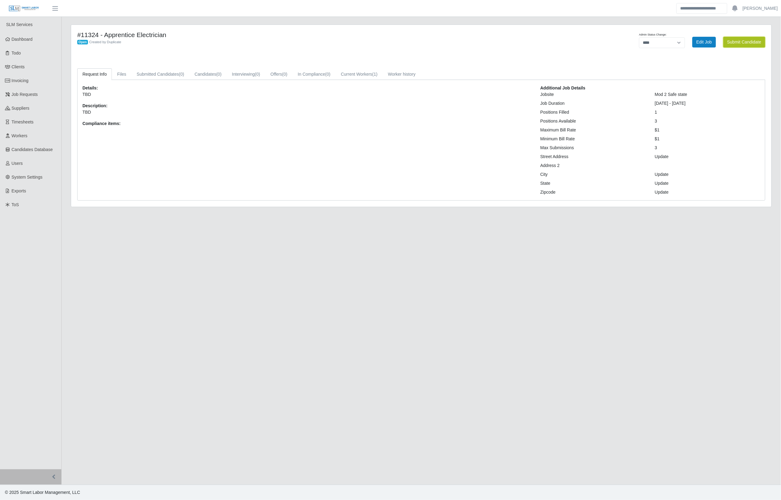
click at [729, 46] on button "Submit Candidate" at bounding box center [745, 42] width 42 height 11
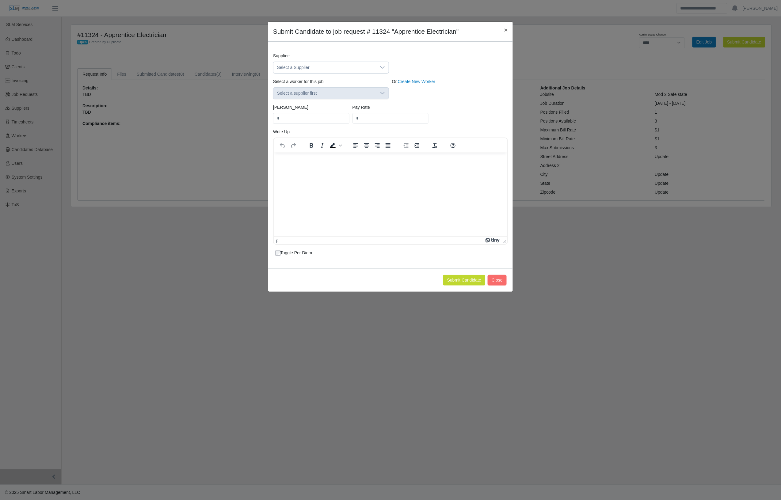
click at [390, 67] on div "Supplier: Select a Supplier" at bounding box center [391, 66] width 238 height 26
click at [380, 67] on icon at bounding box center [382, 67] width 5 height 5
click at [319, 80] on input "text" at bounding box center [331, 82] width 105 height 10
type input "***"
click at [323, 94] on span "CGS - Construction Group Staffing" at bounding box center [312, 95] width 66 height 6
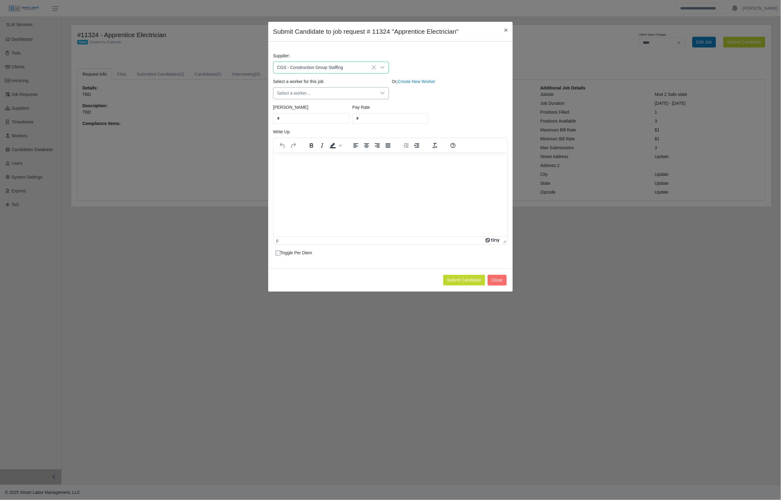
click at [376, 93] on div at bounding box center [382, 93] width 12 height 11
click at [346, 109] on input "text" at bounding box center [339, 108] width 120 height 10
type input "*****"
click at [326, 131] on li "[PERSON_NAME]" at bounding box center [331, 133] width 113 height 11
type input "****"
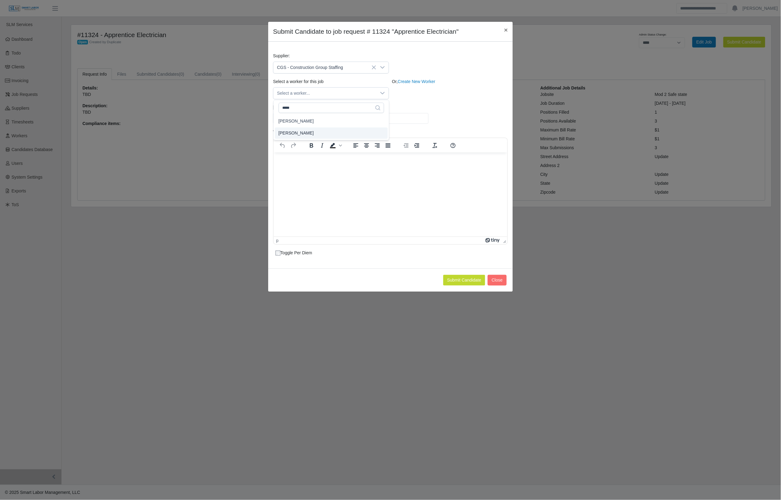
type input "**"
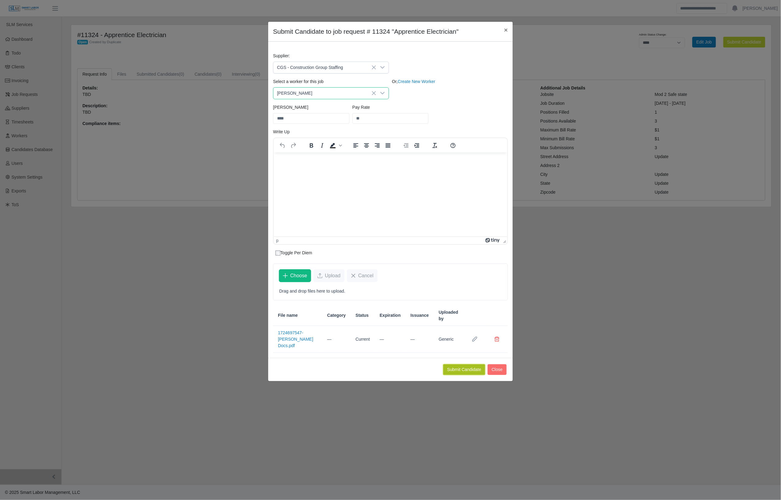
click at [456, 366] on button "Submit Candidate" at bounding box center [464, 370] width 42 height 11
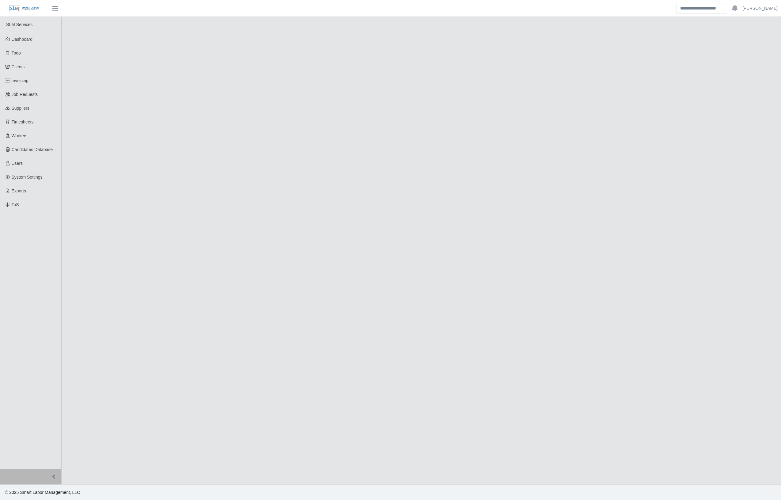
select select "****"
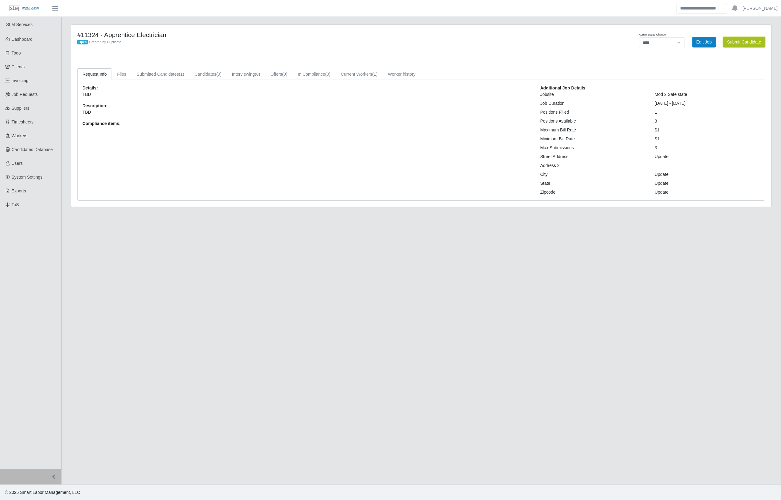
click at [727, 43] on button "Submit Candidate" at bounding box center [745, 42] width 42 height 11
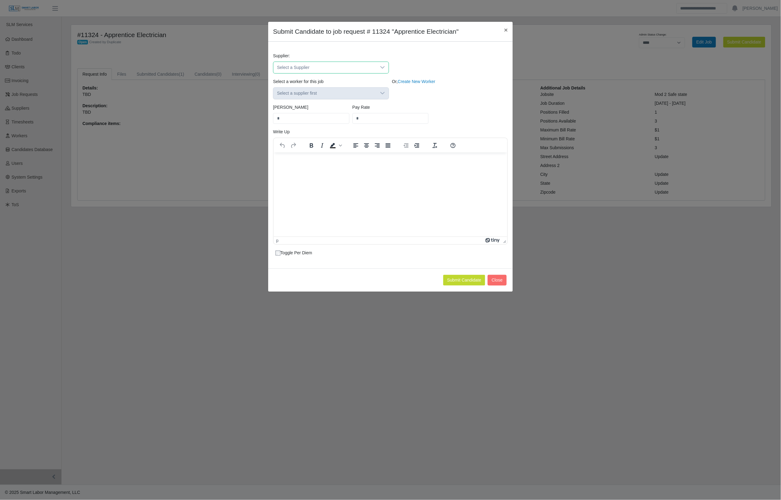
click at [374, 68] on span "Select a Supplier" at bounding box center [324, 67] width 103 height 11
click at [328, 84] on input "text" at bounding box center [331, 82] width 105 height 10
type input "***"
click at [326, 94] on span "CGS - Construction Group Staffing" at bounding box center [312, 95] width 66 height 6
click at [326, 94] on span "Select a worker..." at bounding box center [324, 93] width 103 height 11
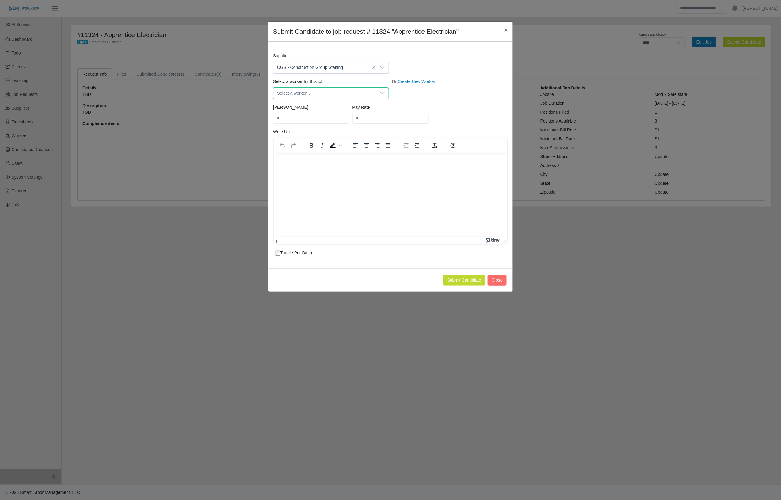
click at [382, 92] on icon at bounding box center [382, 93] width 5 height 5
drag, startPoint x: 326, startPoint y: 106, endPoint x: 329, endPoint y: 108, distance: 3.6
click at [328, 108] on input "text" at bounding box center [339, 108] width 120 height 10
type input "*********"
type input "*****"
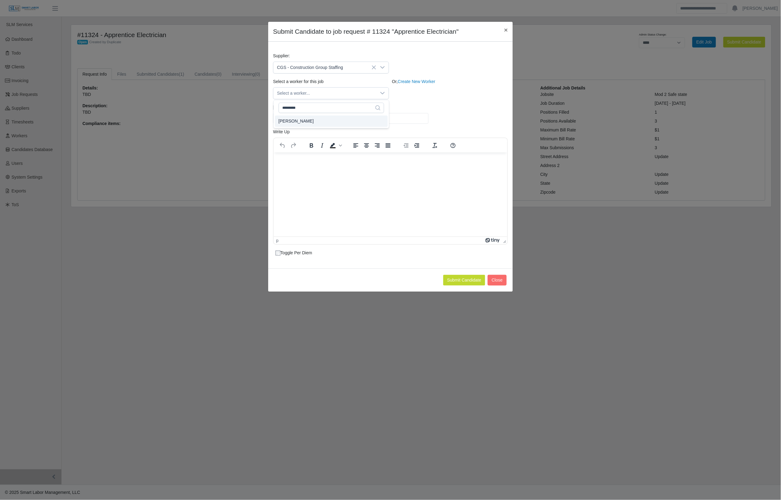
type input "**"
click at [329, 123] on li "Diego Silva Medrano" at bounding box center [331, 121] width 113 height 11
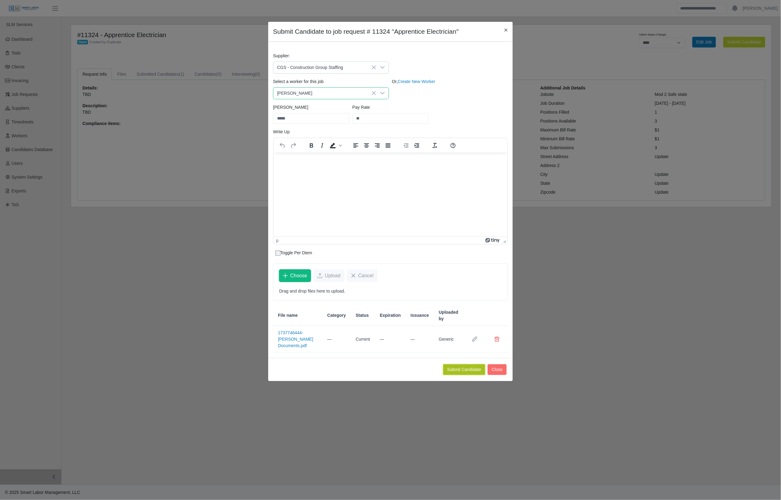
click at [446, 365] on button "Submit Candidate" at bounding box center [464, 370] width 42 height 11
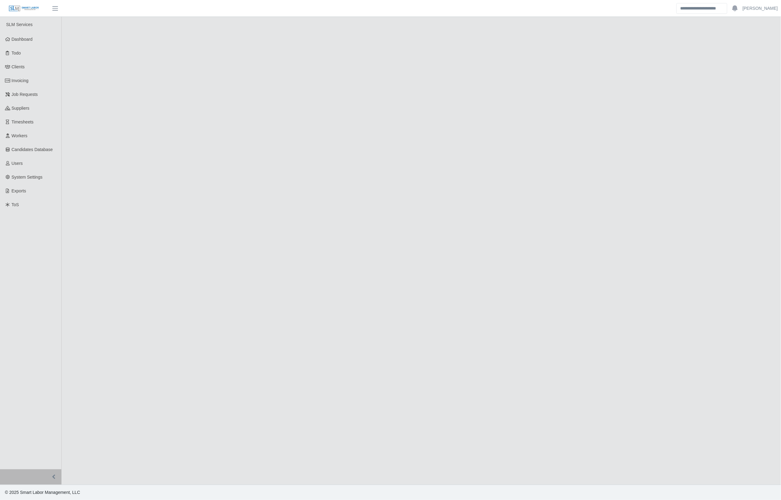
select select "****"
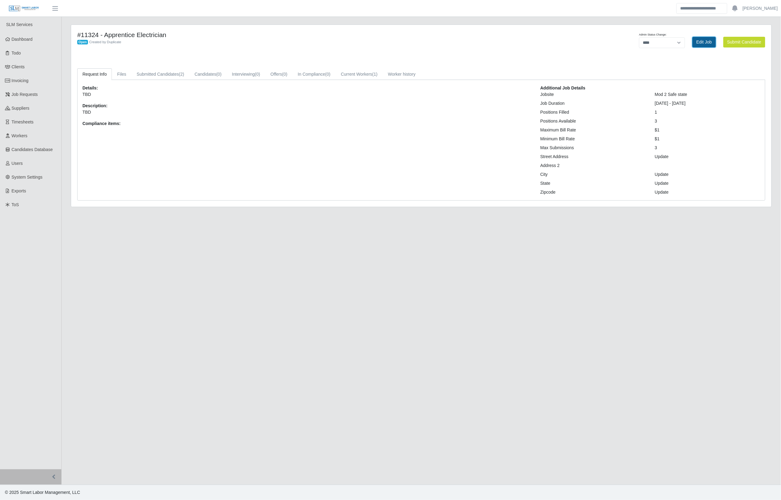
click at [711, 39] on link "Edit Job" at bounding box center [705, 42] width 24 height 11
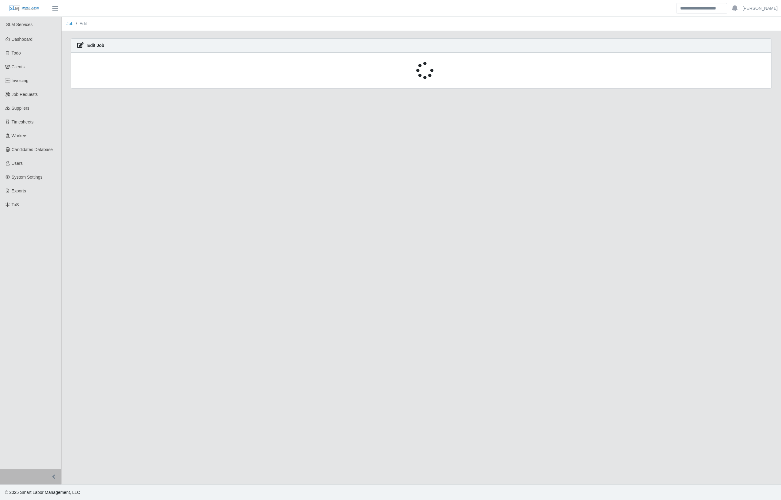
select select "****"
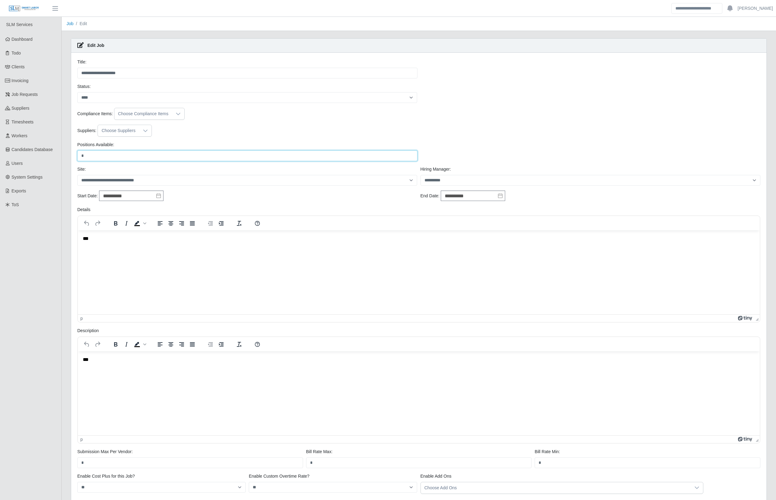
drag, startPoint x: 89, startPoint y: 157, endPoint x: 82, endPoint y: 157, distance: 7.7
click at [82, 157] on input "*" at bounding box center [247, 156] width 340 height 11
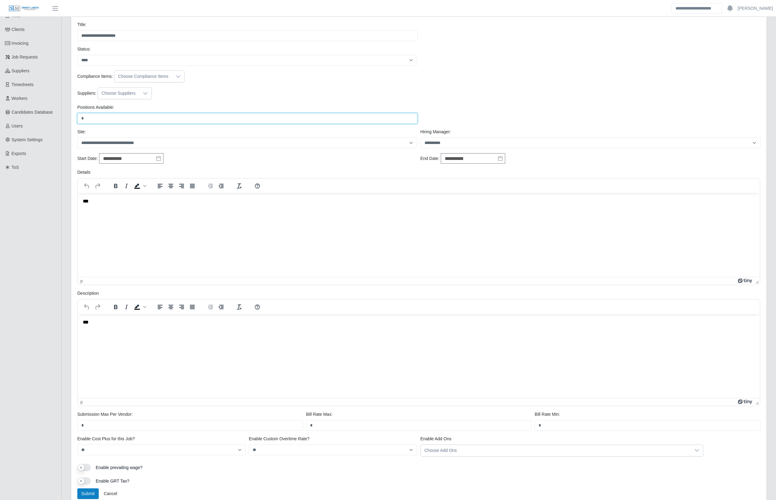
scroll to position [71, 0]
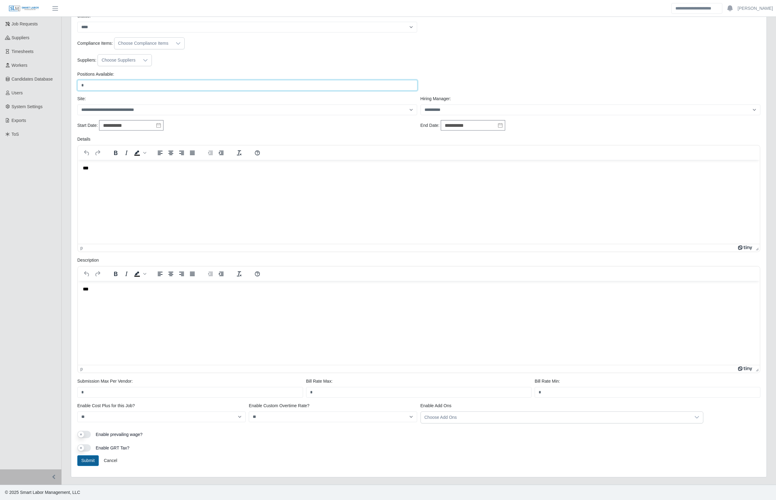
type input "*"
click at [91, 462] on button "Submit" at bounding box center [87, 461] width 21 height 11
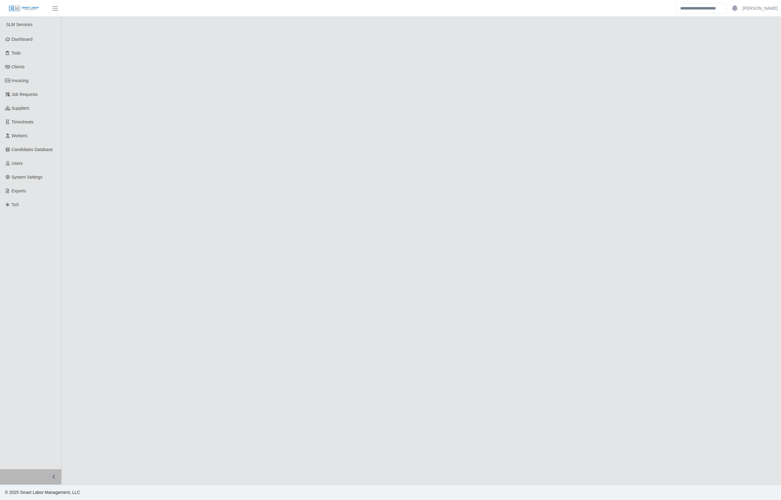
select select "****"
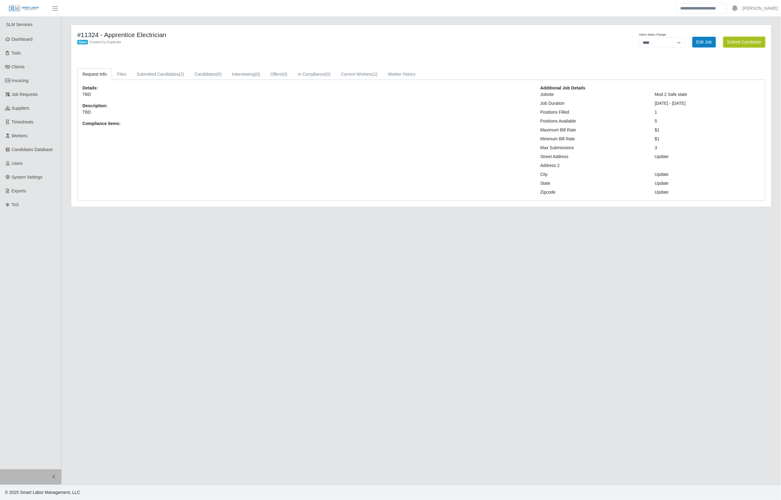
click at [761, 40] on button "Submit Candidate" at bounding box center [745, 42] width 42 height 11
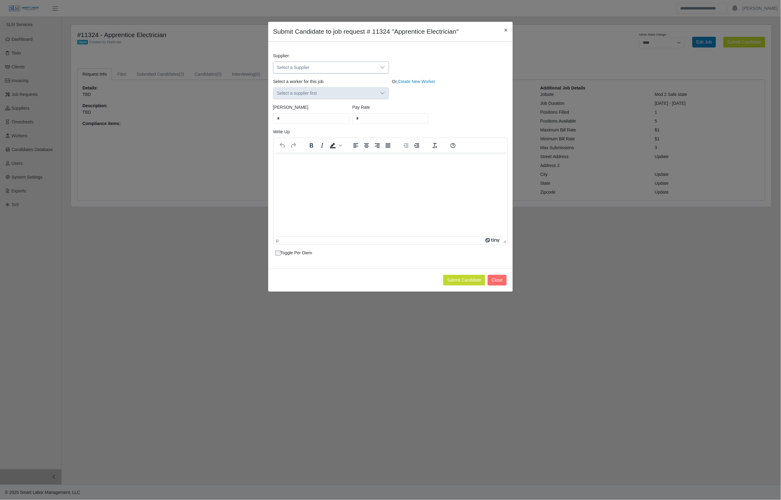
click at [388, 68] on div at bounding box center [382, 67] width 12 height 11
click at [336, 84] on input "text" at bounding box center [331, 82] width 105 height 10
type input "***"
click at [335, 96] on span "CGS - Construction Group Staffing" at bounding box center [312, 95] width 66 height 6
click at [384, 94] on icon at bounding box center [382, 93] width 5 height 5
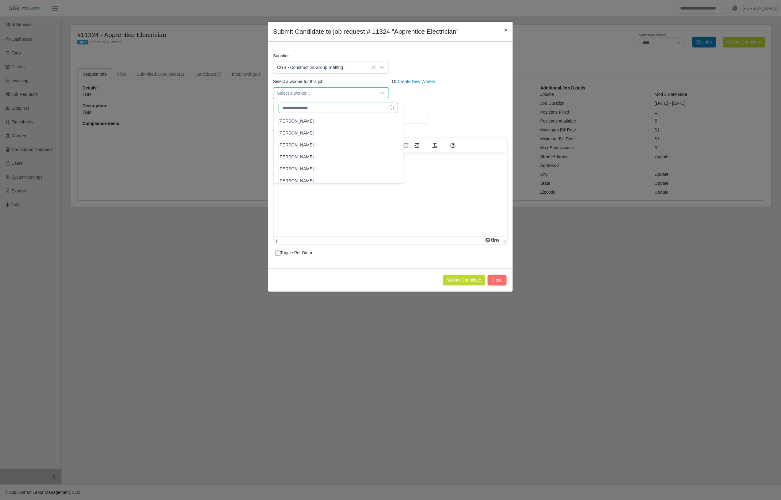
click at [330, 109] on input "text" at bounding box center [339, 108] width 120 height 10
type input "**********"
type input "*****"
type input "**"
click at [325, 123] on span "Richard Sibada Rodriguez" at bounding box center [322, 121] width 86 height 6
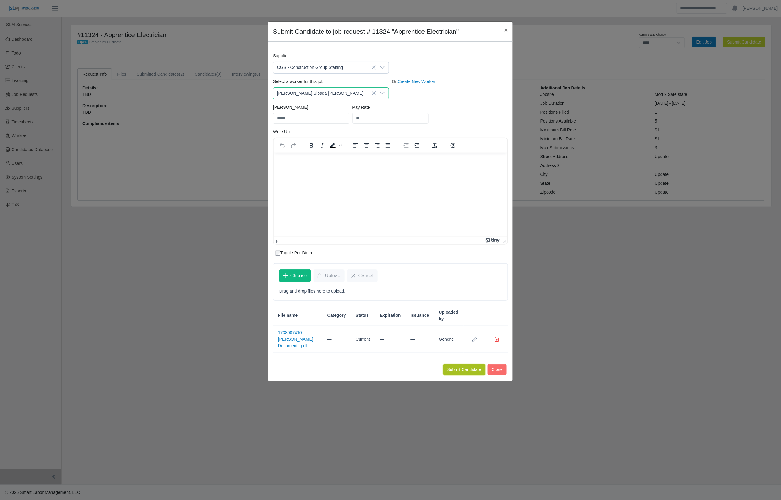
click at [445, 365] on button "Submit Candidate" at bounding box center [464, 370] width 42 height 11
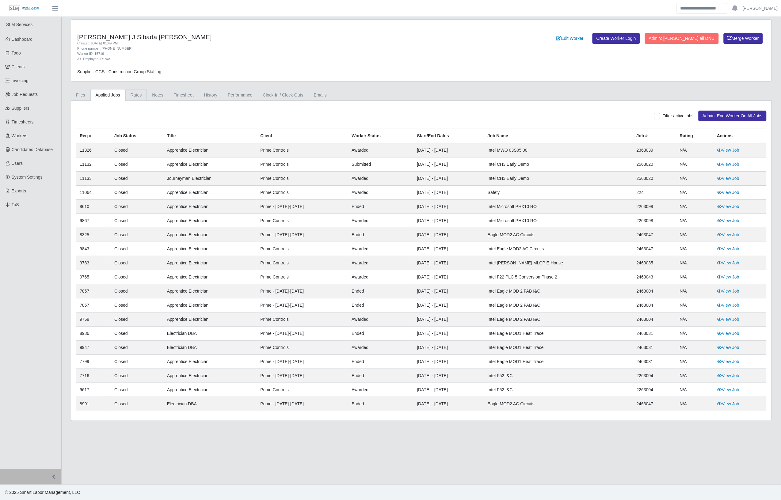
click at [138, 92] on link "Rates" at bounding box center [136, 95] width 22 height 12
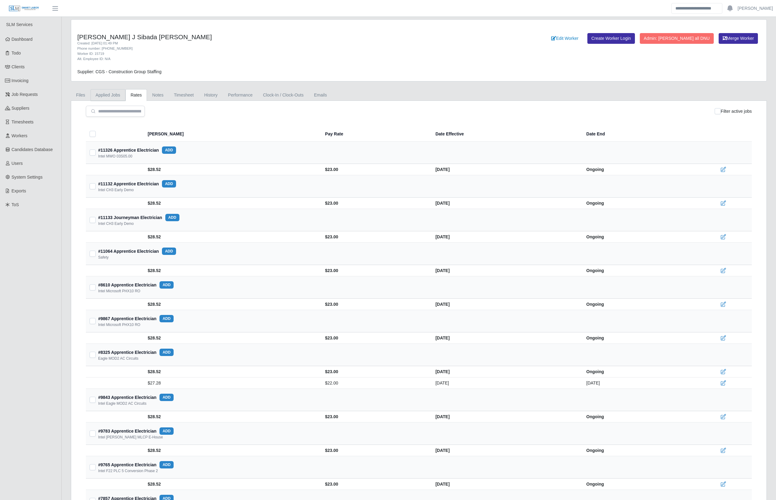
click at [107, 97] on link "Applied Jobs" at bounding box center [107, 95] width 35 height 12
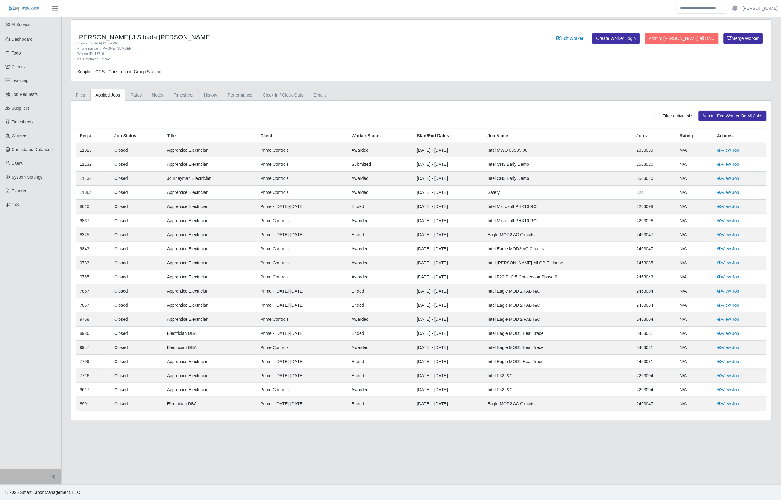
click at [183, 93] on link "Timesheet" at bounding box center [184, 95] width 30 height 12
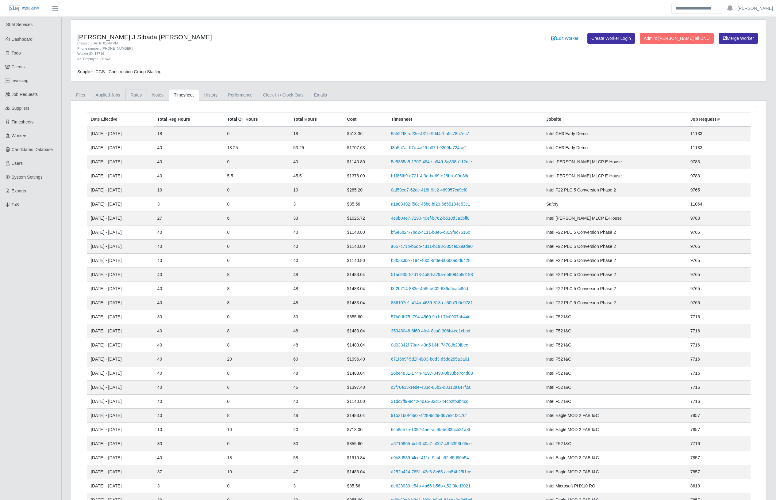
click at [134, 91] on link "Rates" at bounding box center [136, 95] width 22 height 12
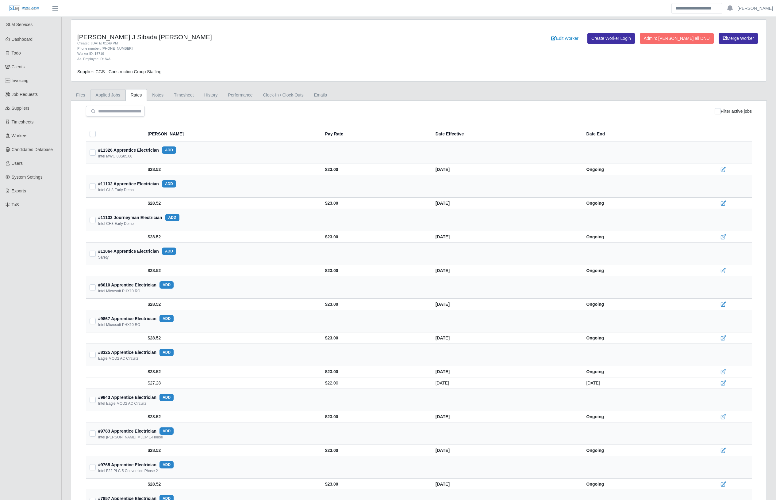
click at [94, 97] on link "Applied Jobs" at bounding box center [107, 95] width 35 height 12
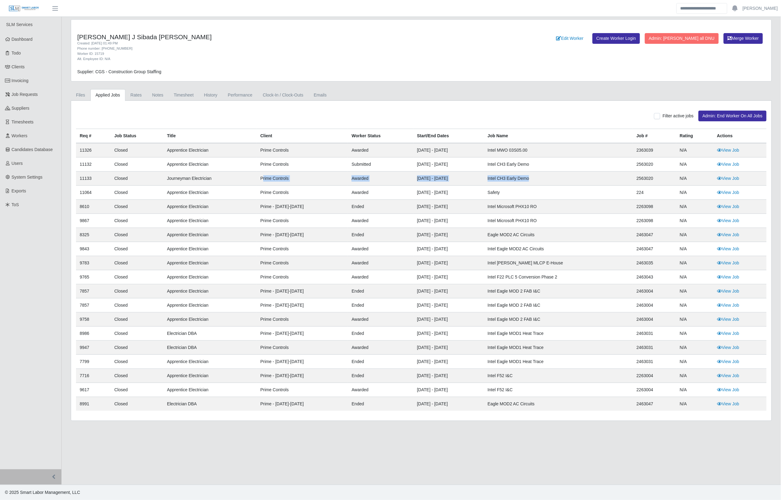
drag, startPoint x: 255, startPoint y: 175, endPoint x: 594, endPoint y: 175, distance: 339.4
click at [594, 175] on tr "11133 Closed Journeyman Electrician Prime Controls awarded 08/22/2025 - 08/27/2…" at bounding box center [421, 179] width 691 height 14
click at [137, 96] on link "Rates" at bounding box center [136, 95] width 22 height 12
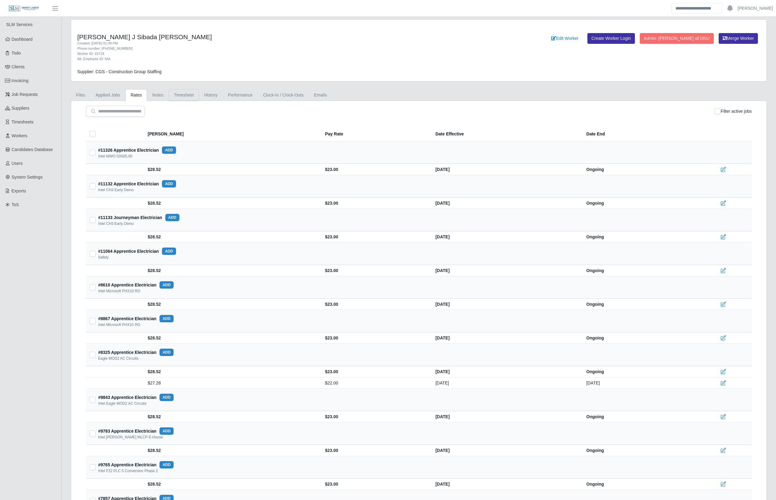
click at [181, 96] on link "Timesheet" at bounding box center [184, 95] width 30 height 12
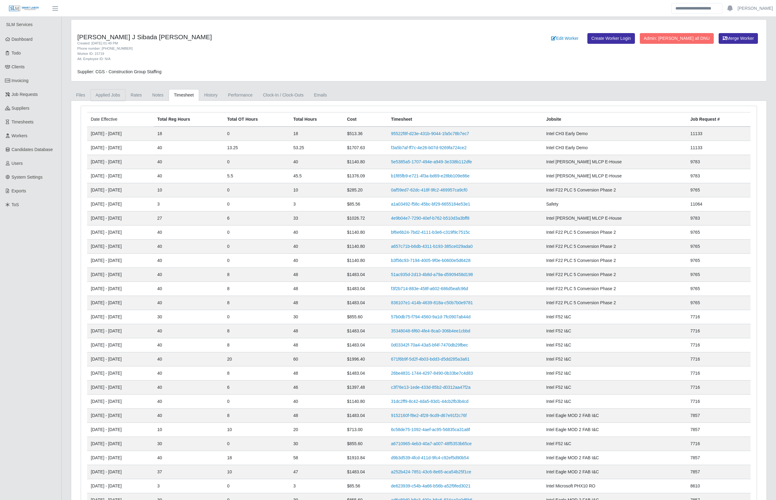
click at [120, 95] on link "Applied Jobs" at bounding box center [107, 95] width 35 height 12
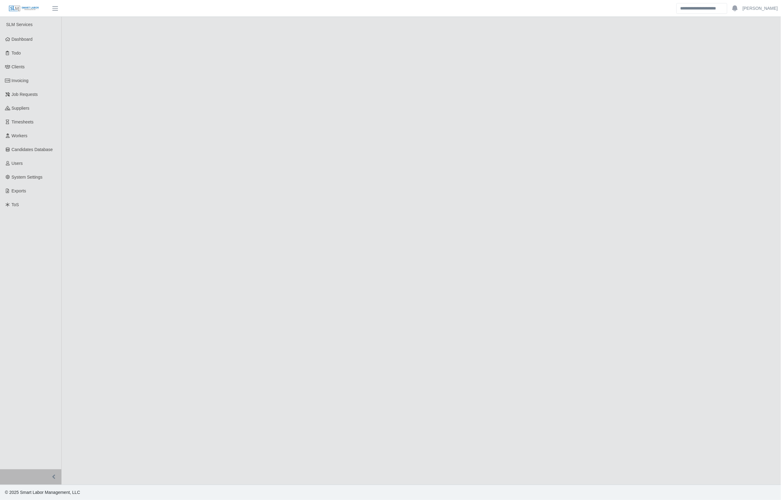
select select "****"
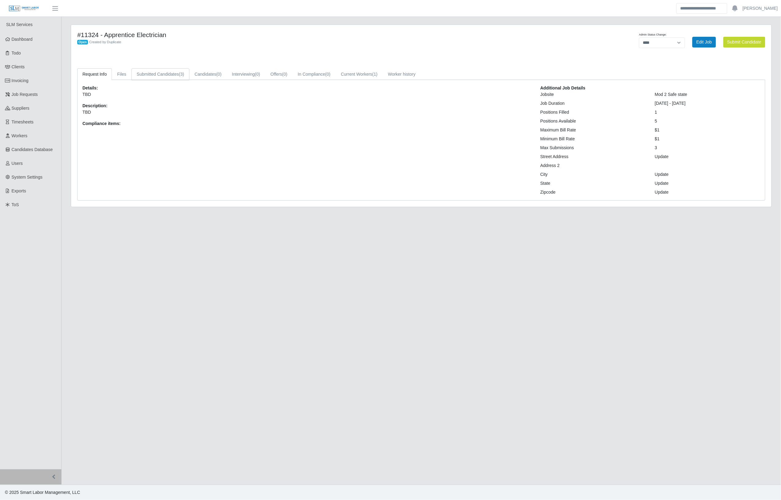
drag, startPoint x: 168, startPoint y: 73, endPoint x: 155, endPoint y: 76, distance: 13.3
click at [168, 73] on link "Submitted Candidates (3)" at bounding box center [161, 74] width 58 height 12
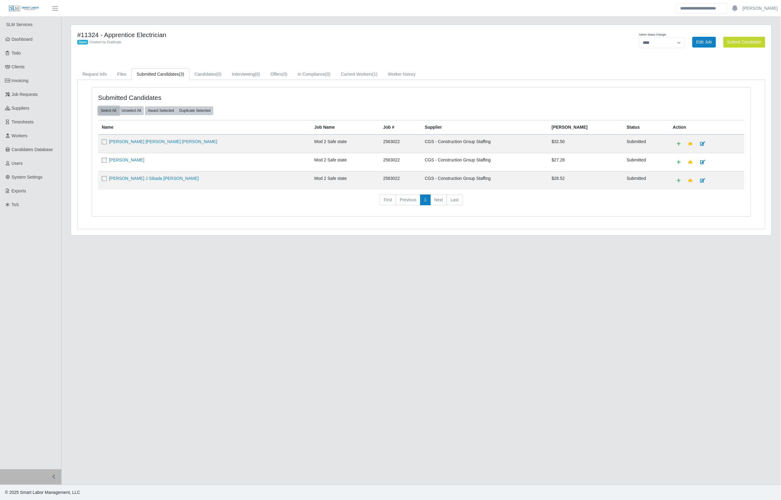
click at [115, 112] on button "Select All" at bounding box center [108, 110] width 21 height 9
click at [156, 113] on button "Award Selected" at bounding box center [161, 110] width 32 height 9
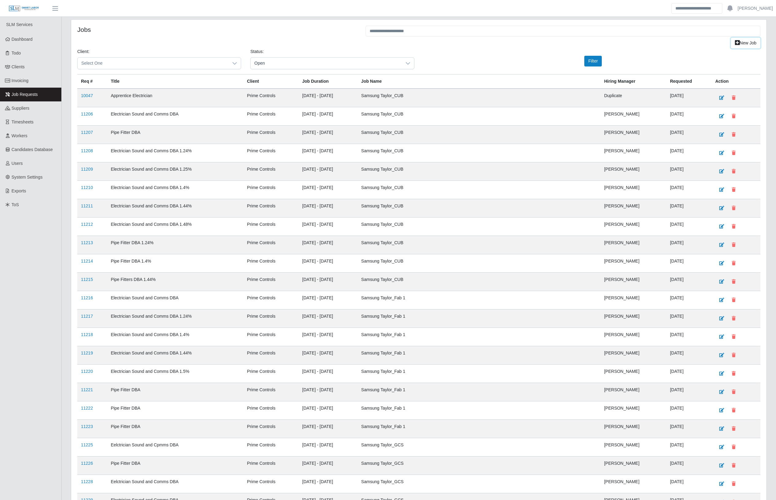
click at [743, 44] on link "New Job" at bounding box center [745, 43] width 29 height 11
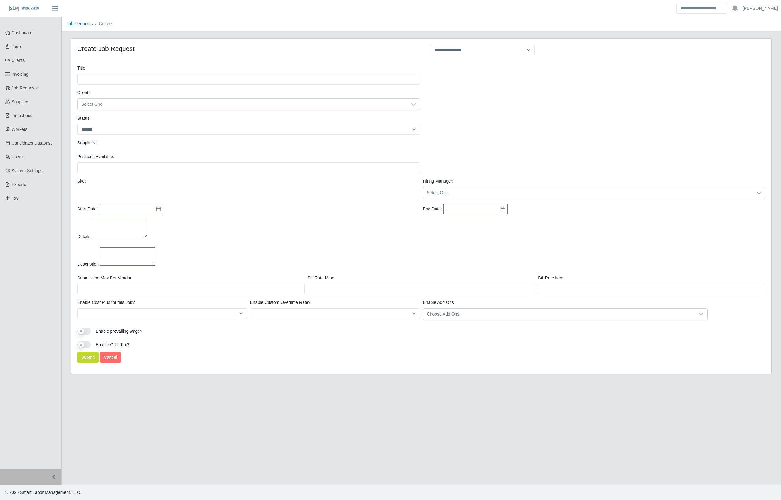
select select
click at [120, 79] on input "Title:" at bounding box center [248, 79] width 343 height 11
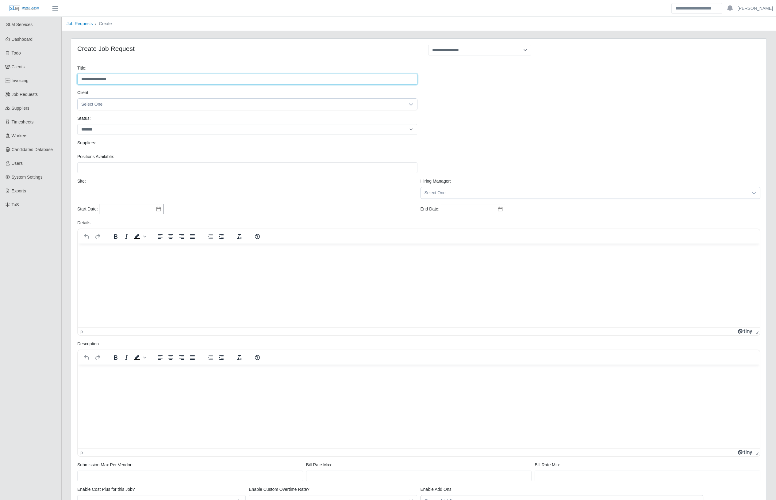
type input "**********"
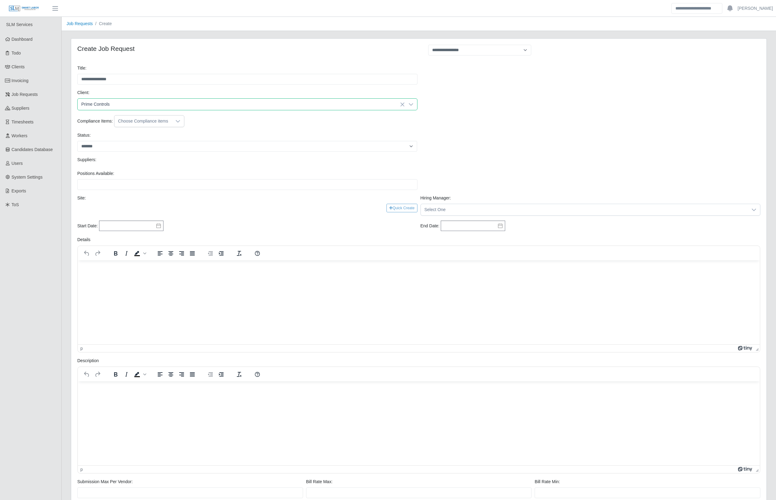
scroll to position [6, 4]
select select "****"
type input "*"
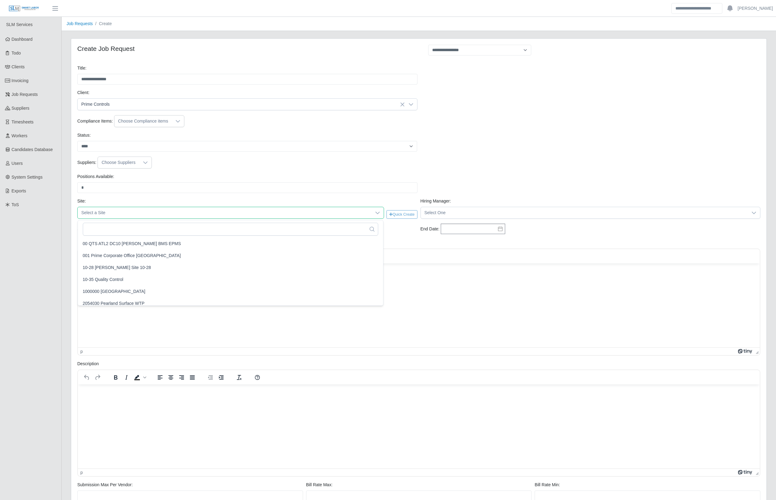
scroll to position [4125, 0]
click at [139, 215] on span "2560001 Intel Rio Rancho F09_6CR1 Roof Work" at bounding box center [225, 212] width 294 height 11
click at [125, 228] on input "text" at bounding box center [230, 229] width 295 height 13
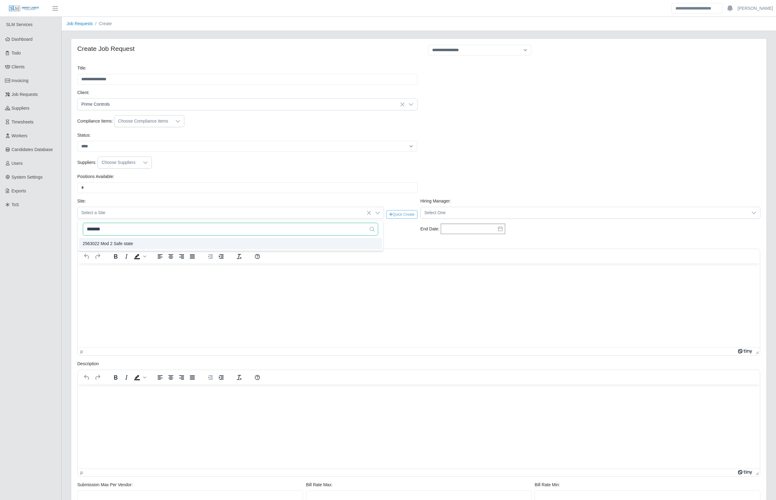
type input "*******"
click at [537, 215] on span "Select One" at bounding box center [584, 212] width 327 height 11
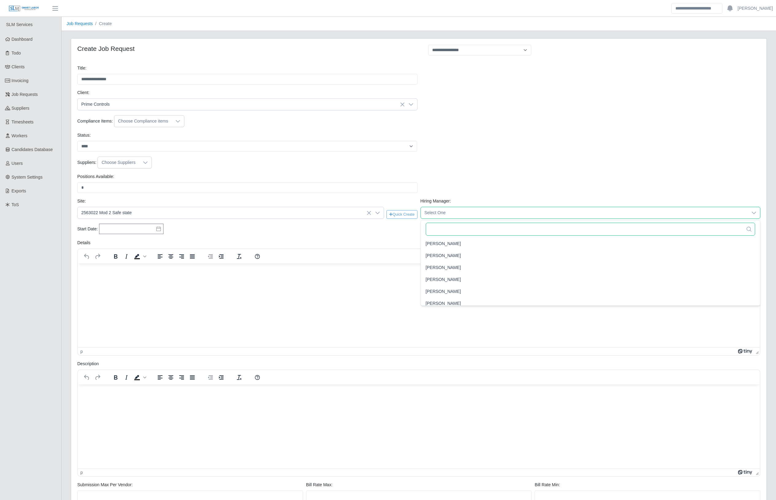
click at [527, 230] on input "text" at bounding box center [590, 229] width 329 height 13
type input "**"
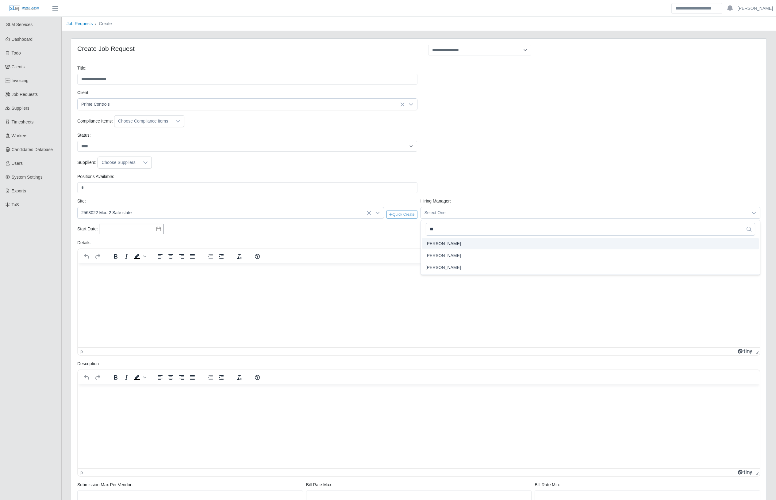
click at [452, 244] on li "Edgar Duarte" at bounding box center [590, 243] width 337 height 11
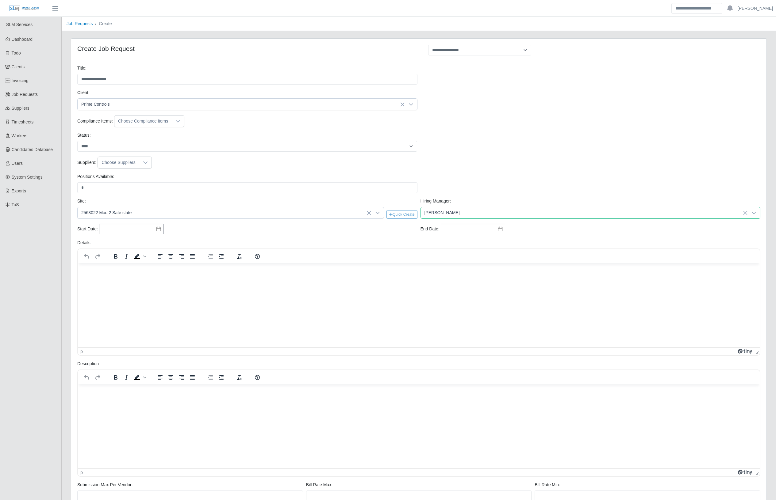
click at [337, 280] on html at bounding box center [419, 271] width 682 height 17
click at [154, 232] on input "text" at bounding box center [131, 229] width 64 height 10
click at [166, 271] on div "13" at bounding box center [166, 272] width 10 height 6
type input "**********"
click at [500, 231] on icon at bounding box center [500, 229] width 5 height 5
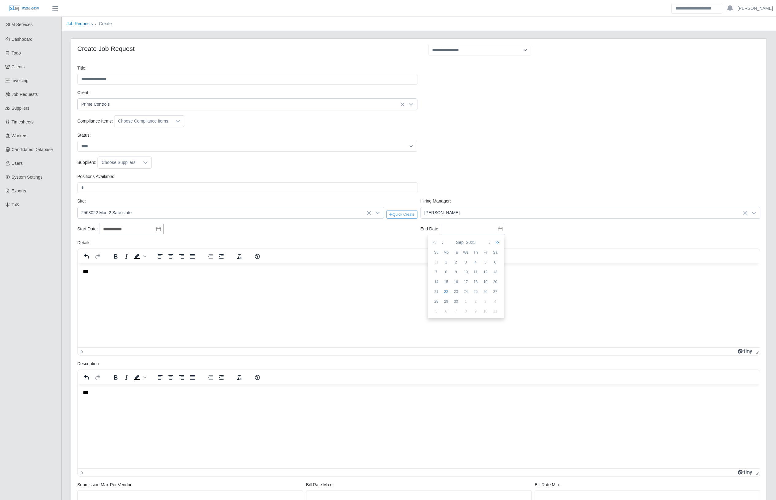
click at [497, 244] on icon "button" at bounding box center [496, 242] width 6 height 5
drag, startPoint x: 395, startPoint y: 30, endPoint x: 483, endPoint y: 294, distance: 278.2
click at [486, 293] on div "25" at bounding box center [485, 292] width 10 height 6
type input "**********"
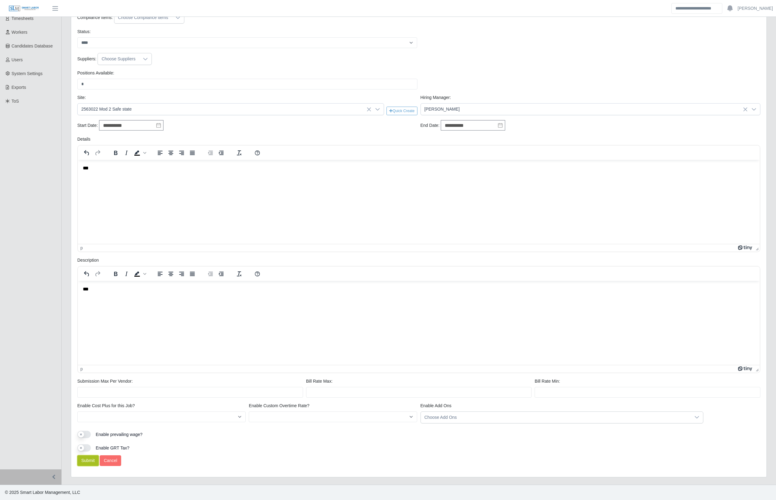
click at [90, 461] on button "Submit" at bounding box center [87, 461] width 21 height 11
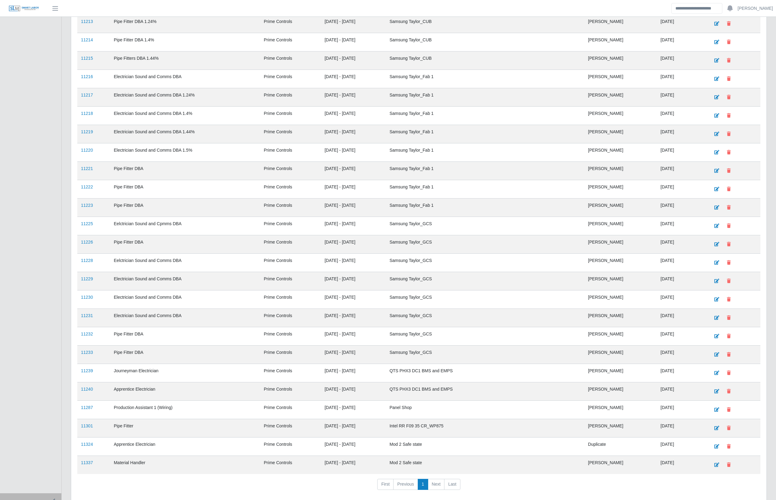
scroll to position [252, 0]
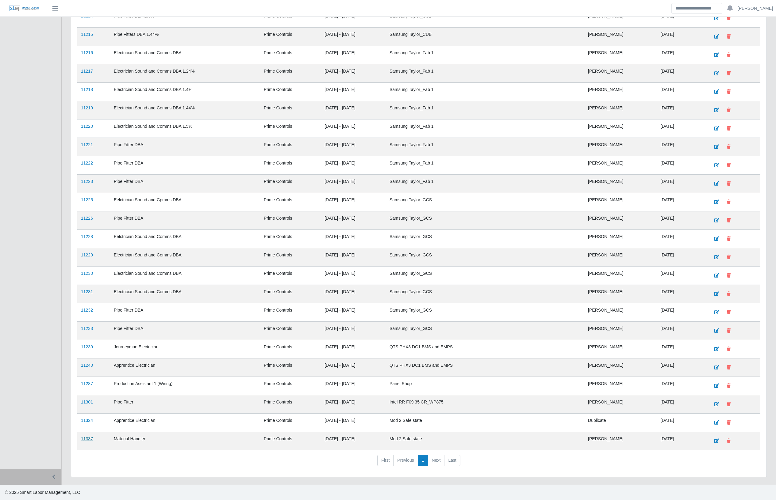
click at [89, 439] on link "11337" at bounding box center [87, 439] width 12 height 5
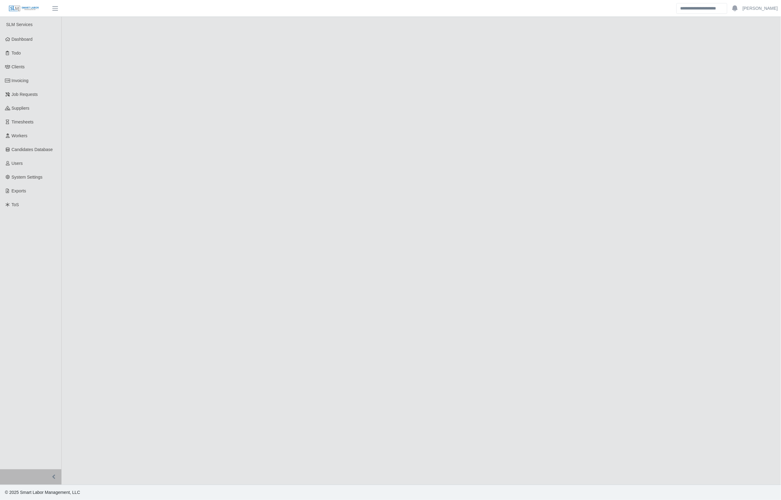
select select "****"
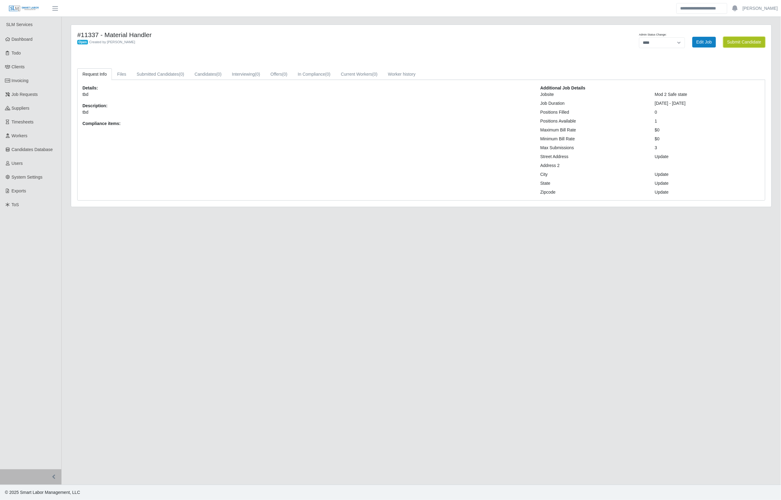
click at [728, 42] on button "Submit Candidate" at bounding box center [745, 42] width 42 height 11
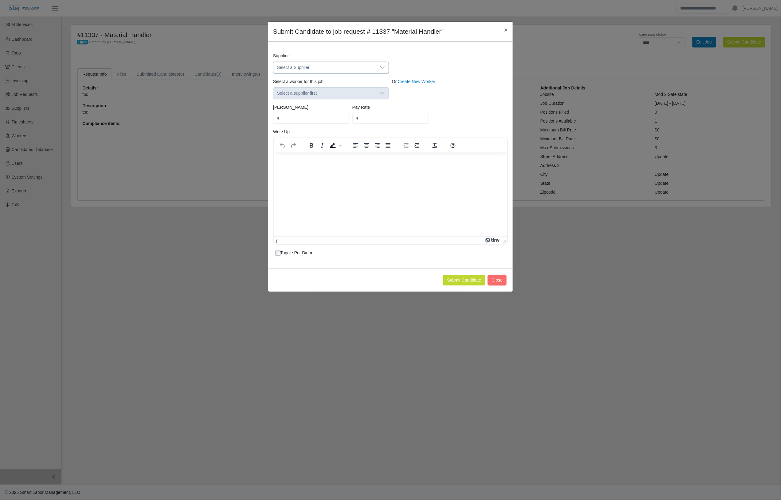
click at [382, 65] on icon at bounding box center [382, 67] width 5 height 5
click at [342, 75] on div "23 results are available" at bounding box center [331, 82] width 115 height 14
click at [342, 78] on input "text" at bounding box center [331, 82] width 105 height 10
type input "***"
click at [339, 95] on li "Aerotek" at bounding box center [331, 95] width 113 height 11
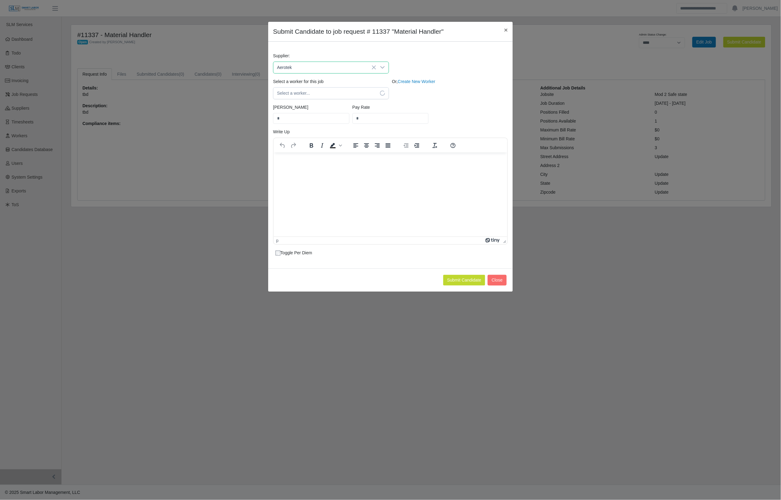
click at [339, 95] on span "Select a worker..." at bounding box center [324, 93] width 103 height 11
drag, startPoint x: 375, startPoint y: 90, endPoint x: 324, endPoint y: 99, distance: 51.3
click at [376, 91] on span "Select a worker..." at bounding box center [324, 93] width 103 height 11
click at [339, 109] on input "text" at bounding box center [339, 108] width 120 height 10
type input "*"
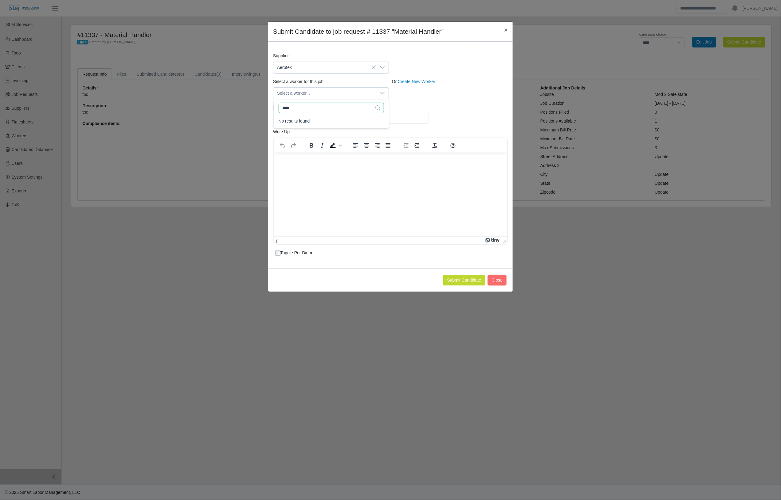
type input "*****"
click at [497, 283] on button "Close" at bounding box center [497, 280] width 19 height 11
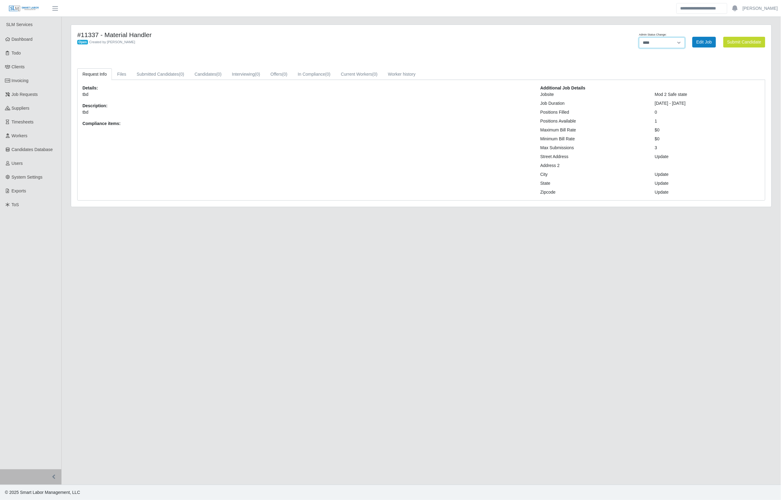
drag, startPoint x: 648, startPoint y: 44, endPoint x: 647, endPoint y: 48, distance: 4.6
click at [648, 44] on select "**********" at bounding box center [662, 42] width 46 height 11
select select "******"
click at [685, 37] on select "**********" at bounding box center [662, 42] width 46 height 11
click at [21, 94] on span "Job Requests" at bounding box center [25, 94] width 26 height 5
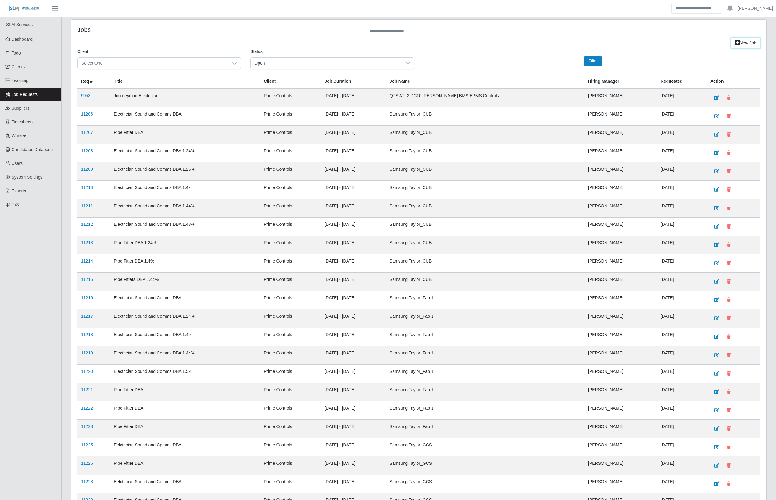
click at [741, 45] on link "New Job" at bounding box center [745, 43] width 29 height 11
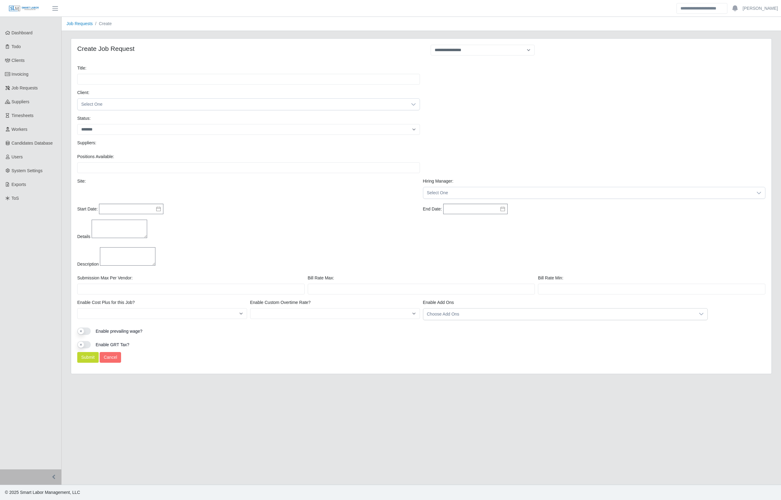
select select
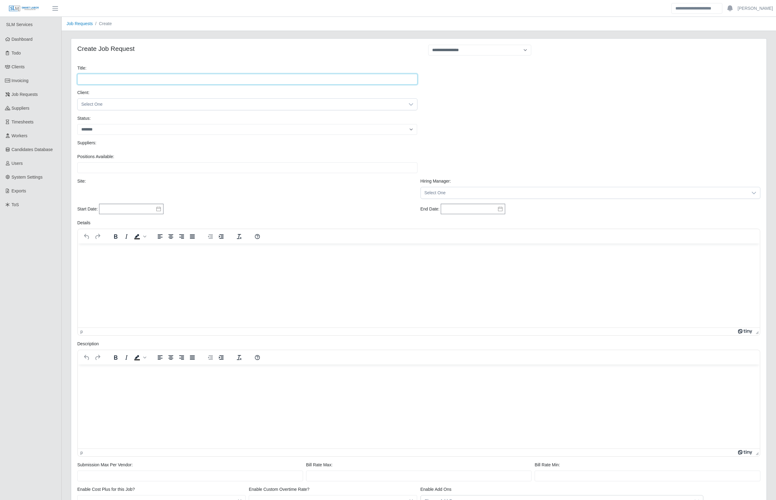
click at [349, 82] on input "Title:" at bounding box center [247, 79] width 340 height 11
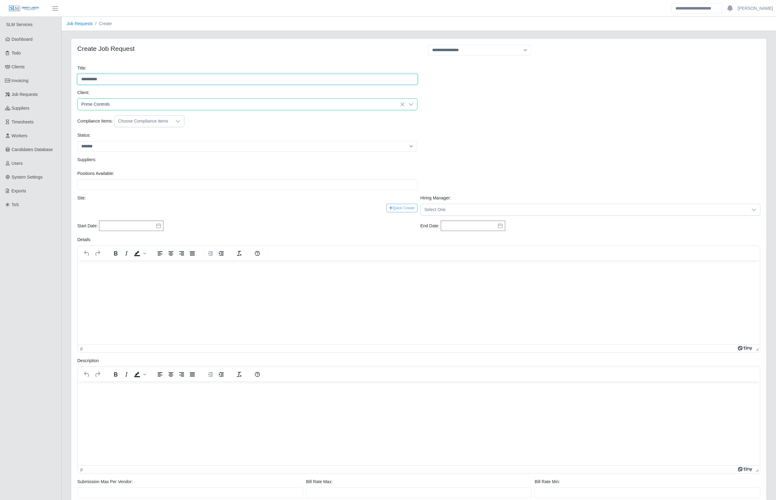
click at [301, 79] on input "**********" at bounding box center [247, 79] width 340 height 11
type input "**********"
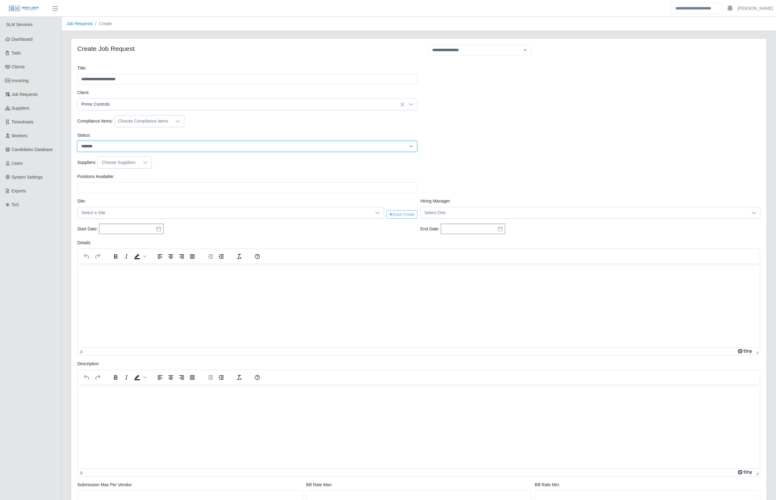
click at [122, 146] on select "******* ****" at bounding box center [247, 146] width 340 height 11
click at [94, 175] on label "Positions Available:" at bounding box center [95, 177] width 37 height 6
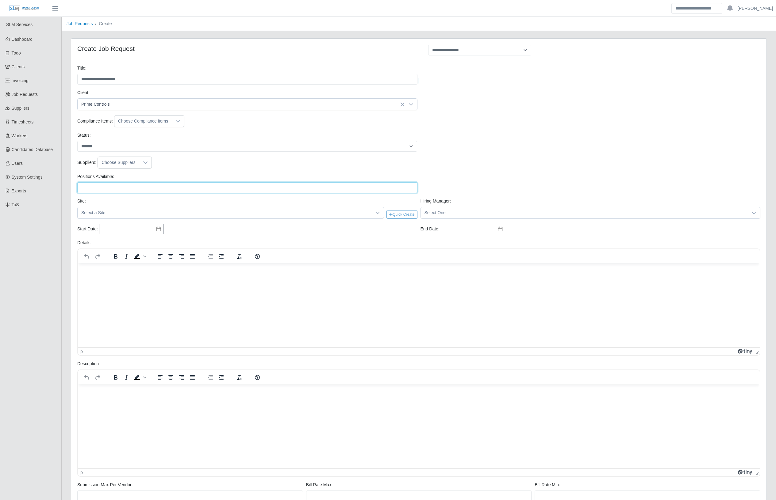
click at [94, 182] on input "Positions Available:" at bounding box center [247, 187] width 340 height 11
type input "*"
click at [95, 216] on span "Select a Site" at bounding box center [225, 212] width 294 height 11
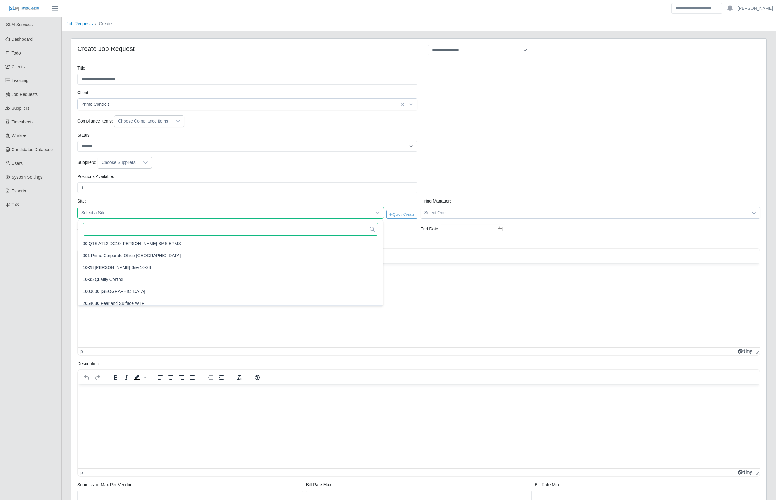
click at [109, 231] on input "text" at bounding box center [230, 229] width 295 height 13
type input "*******"
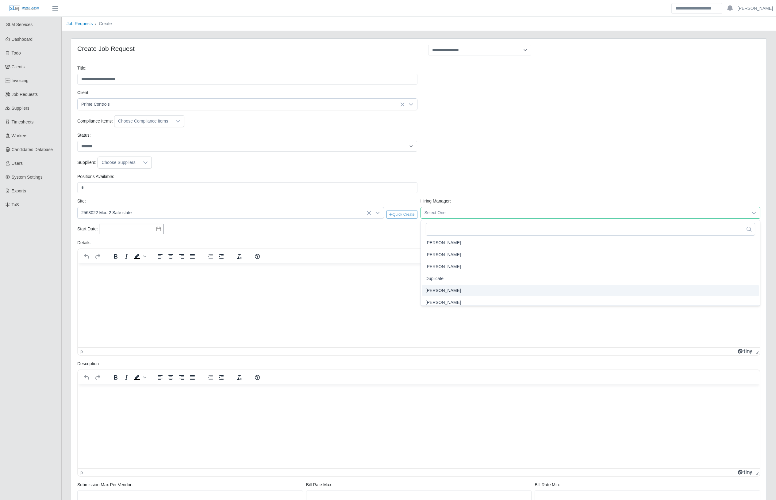
scroll to position [314, 0]
click at [453, 301] on li "[PERSON_NAME]" at bounding box center [590, 300] width 337 height 11
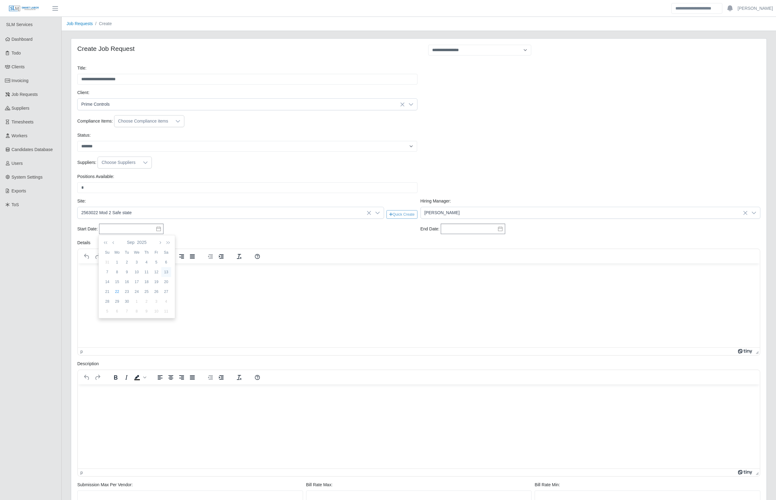
click at [167, 271] on div "13" at bounding box center [166, 272] width 10 height 6
type input "**********"
click at [474, 231] on input "text" at bounding box center [473, 229] width 64 height 10
click at [502, 242] on div "Sep 2025 Su Mo Tu We Th Fr Sa 31 1 2 3 4 5 6 7 8 9 10 11 12 13 14 15 16 17 18 1…" at bounding box center [466, 276] width 76 height 83
click at [497, 243] on icon "button" at bounding box center [496, 242] width 6 height 5
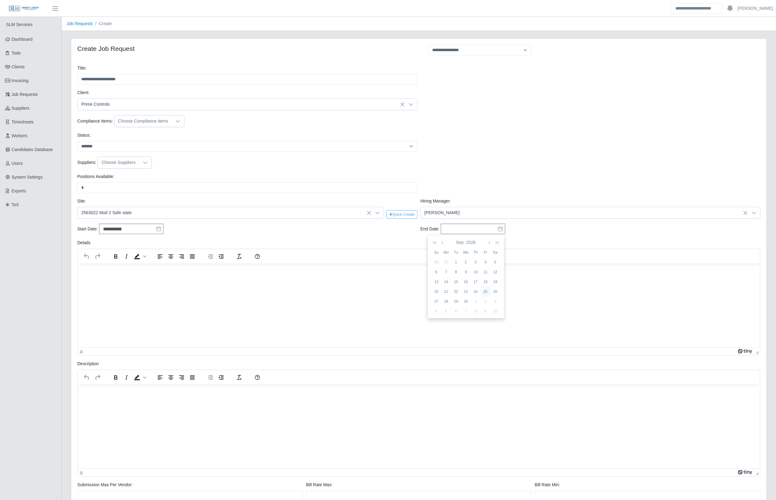
click at [484, 293] on div "25" at bounding box center [485, 292] width 10 height 6
type input "**********"
click at [321, 280] on html at bounding box center [419, 271] width 682 height 17
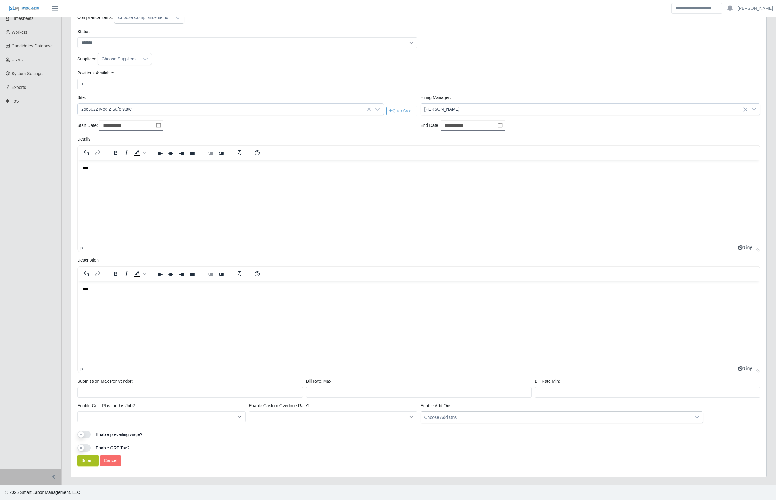
click at [88, 466] on button "Submit" at bounding box center [87, 461] width 21 height 11
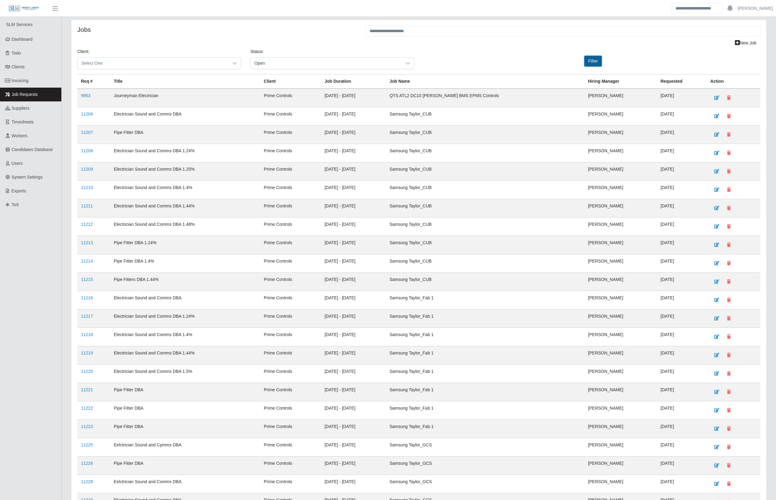
click at [594, 62] on button "Filter" at bounding box center [592, 61] width 17 height 11
click at [235, 65] on icon at bounding box center [234, 63] width 5 height 5
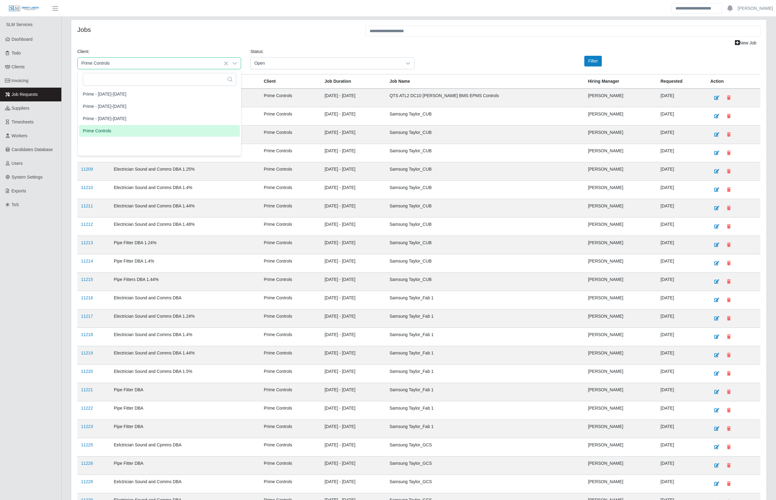
click at [146, 131] on li "Prime Controls" at bounding box center [159, 131] width 161 height 12
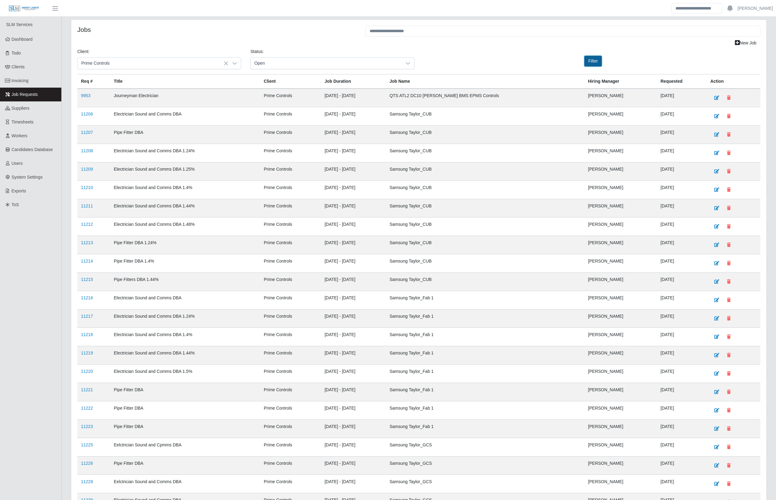
click at [595, 62] on button "Filter" at bounding box center [592, 61] width 17 height 11
click at [408, 31] on input "text" at bounding box center [562, 31] width 395 height 11
drag, startPoint x: 400, startPoint y: 64, endPoint x: 392, endPoint y: 70, distance: 10.0
click at [399, 65] on span "Open" at bounding box center [325, 63] width 151 height 11
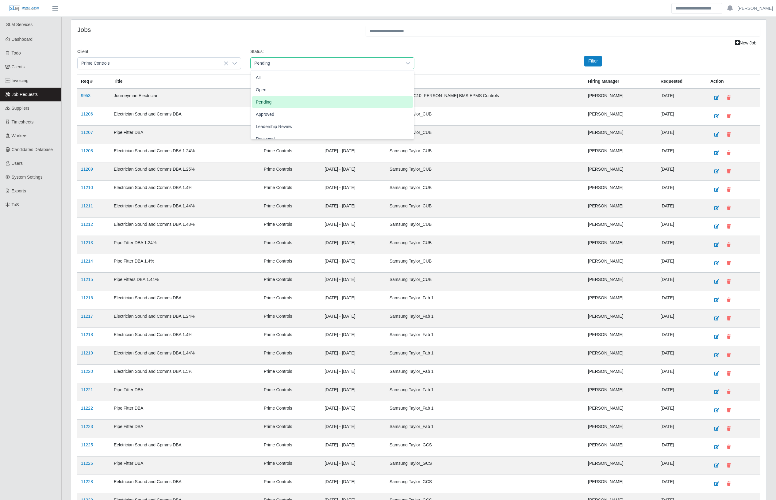
click at [311, 101] on li "Pending" at bounding box center [332, 102] width 161 height 12
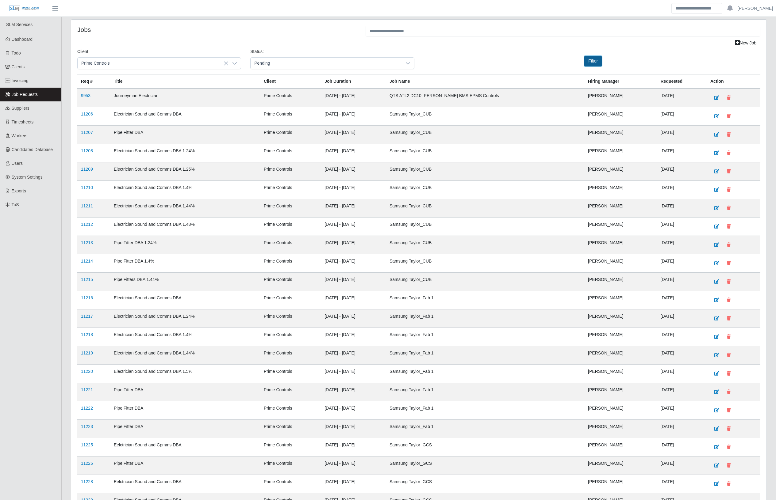
click at [589, 62] on button "Filter" at bounding box center [592, 61] width 17 height 11
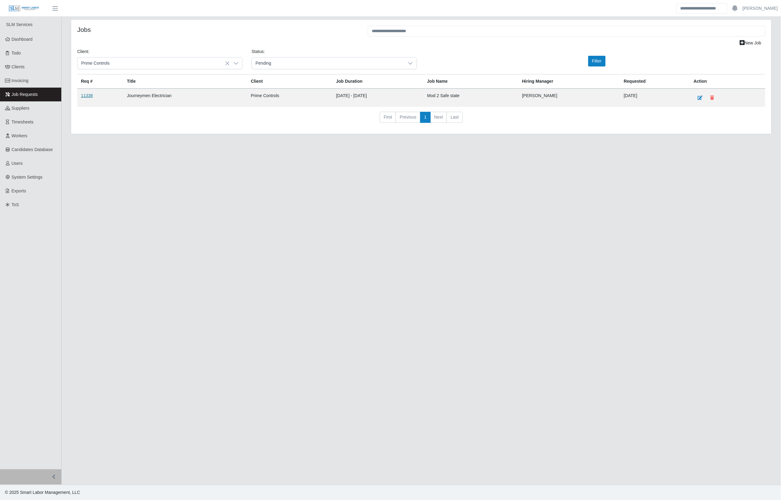
click at [90, 95] on link "11338" at bounding box center [87, 95] width 12 height 5
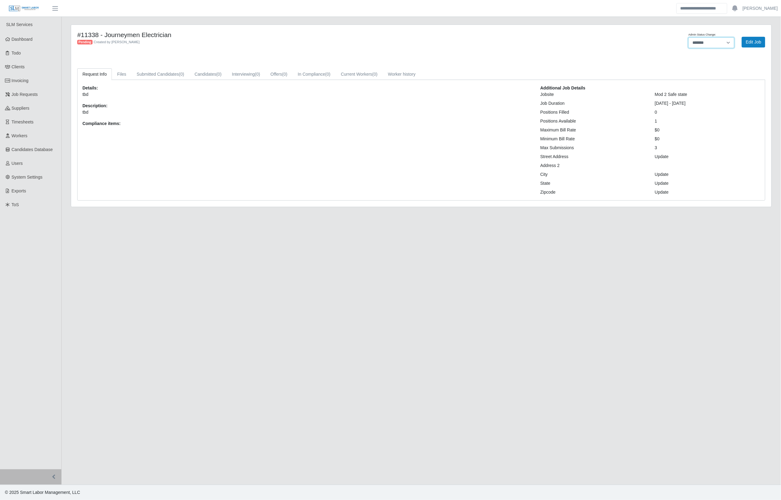
click at [701, 42] on select "**********" at bounding box center [712, 42] width 46 height 11
select select "****"
click at [689, 37] on select "**********" at bounding box center [712, 42] width 46 height 11
click at [737, 42] on button "Submit Candidate" at bounding box center [745, 42] width 42 height 11
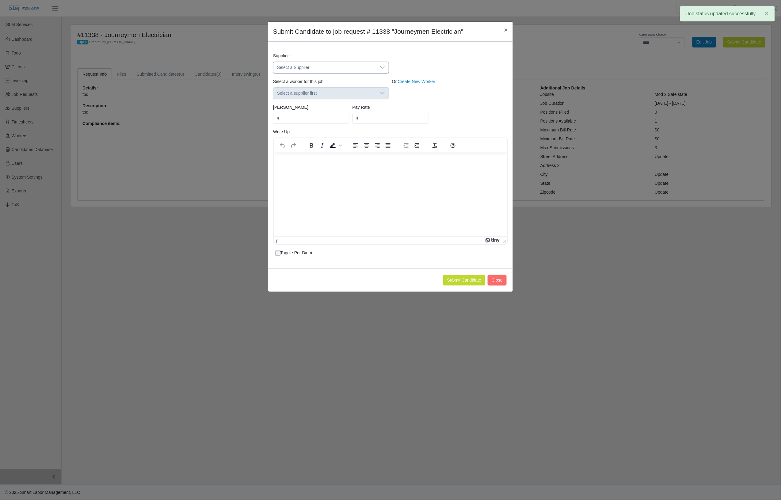
click at [332, 71] on span "Select a Supplier" at bounding box center [324, 67] width 103 height 11
click at [316, 86] on input "text" at bounding box center [331, 82] width 105 height 10
type input "****"
click at [316, 96] on span "Catapult Solutions Group" at bounding box center [303, 95] width 48 height 6
click at [338, 62] on div "Catapult Solutions Group" at bounding box center [331, 68] width 116 height 12
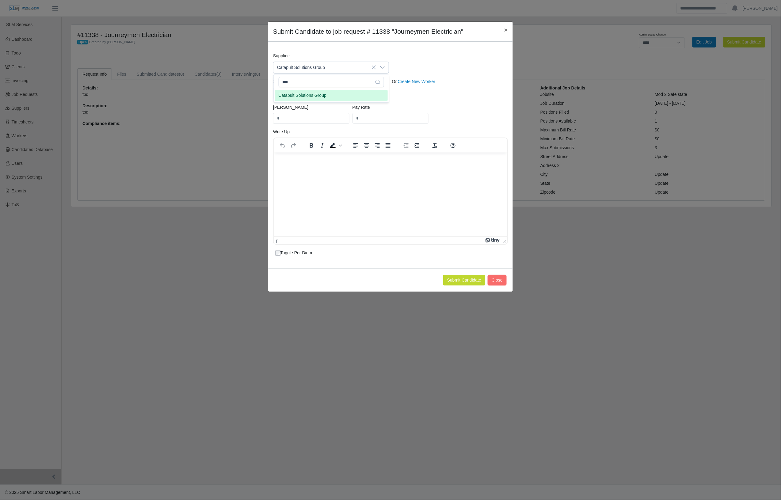
click at [431, 96] on div "Or, Create New Worker" at bounding box center [450, 88] width 119 height 21
click at [360, 92] on span "Select a worker..." at bounding box center [324, 93] width 103 height 11
click at [357, 108] on input "text" at bounding box center [333, 108] width 108 height 10
type input "*****"
click at [321, 125] on li "Wilis Reyes Guillen" at bounding box center [331, 121] width 113 height 11
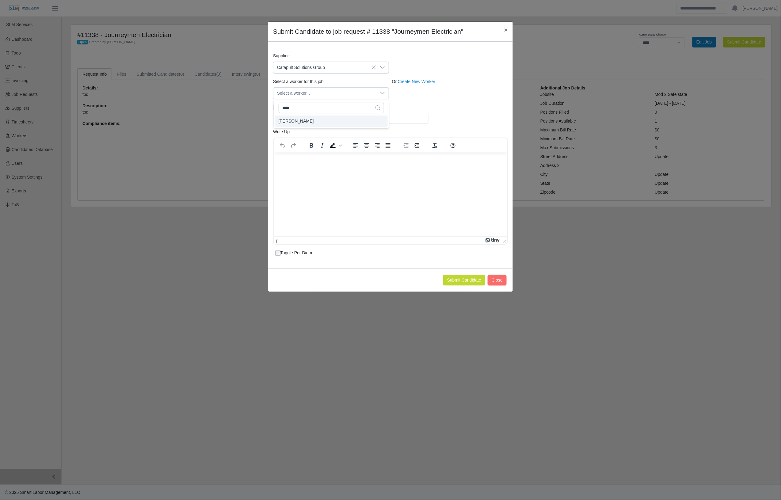
type input "**"
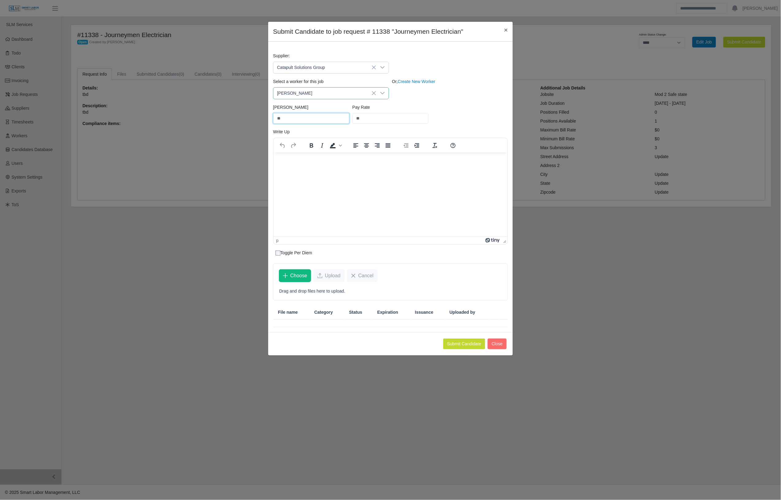
click at [305, 120] on input "**" at bounding box center [311, 118] width 76 height 11
type input "****"
click at [451, 346] on button "Submit Candidate" at bounding box center [464, 344] width 42 height 11
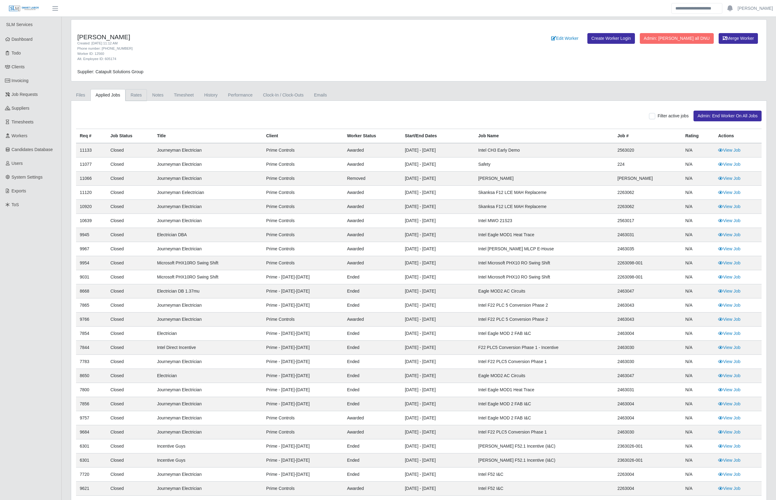
click at [141, 95] on link "Rates" at bounding box center [136, 95] width 22 height 12
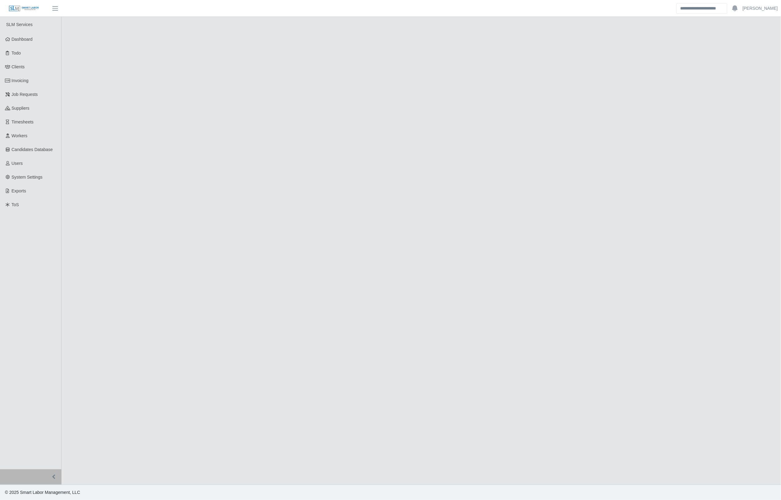
select select "****"
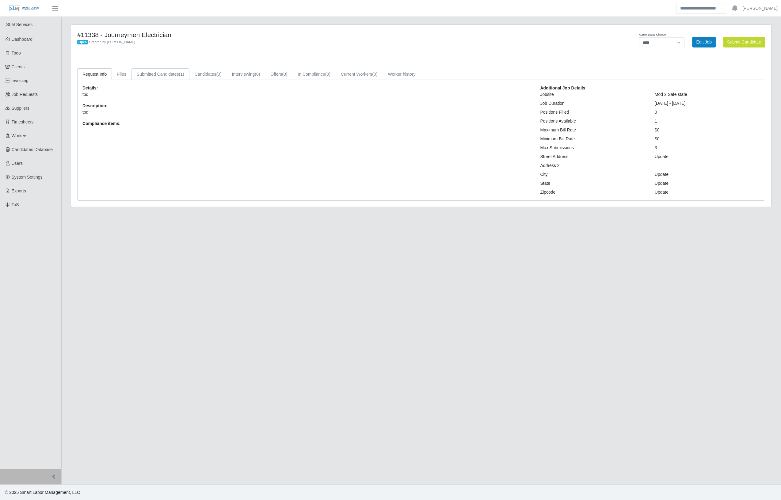
click at [175, 75] on link "Submitted Candidates (1)" at bounding box center [161, 74] width 58 height 12
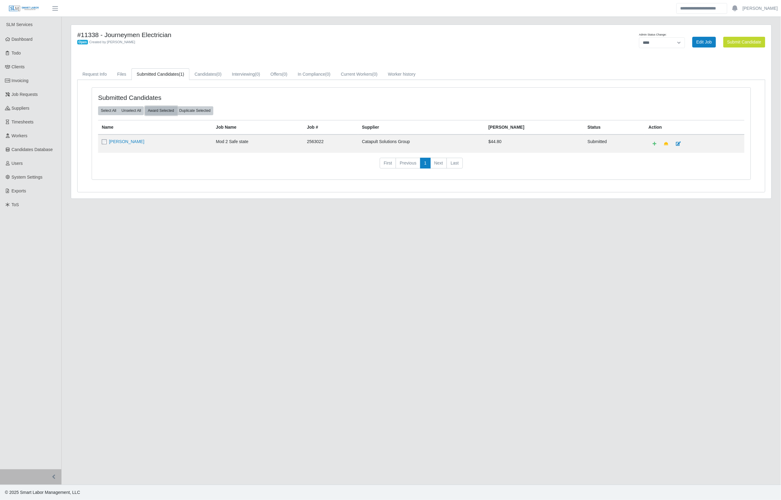
click at [157, 113] on button "Award Selected" at bounding box center [161, 110] width 32 height 9
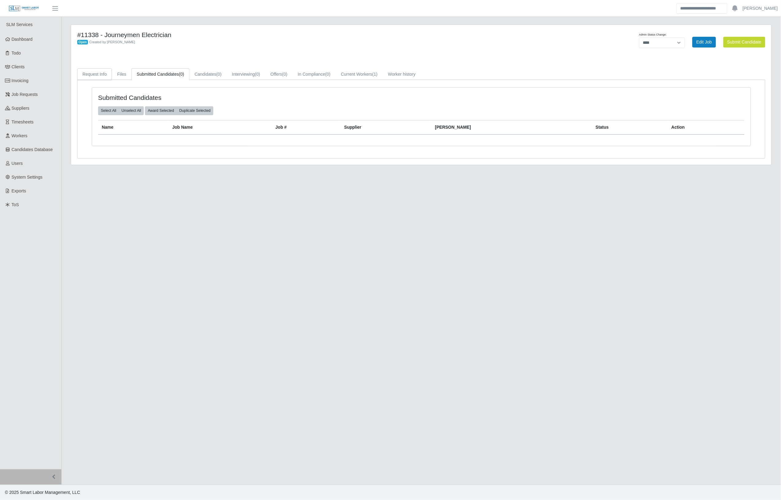
click at [110, 75] on link "Request Info" at bounding box center [94, 74] width 35 height 12
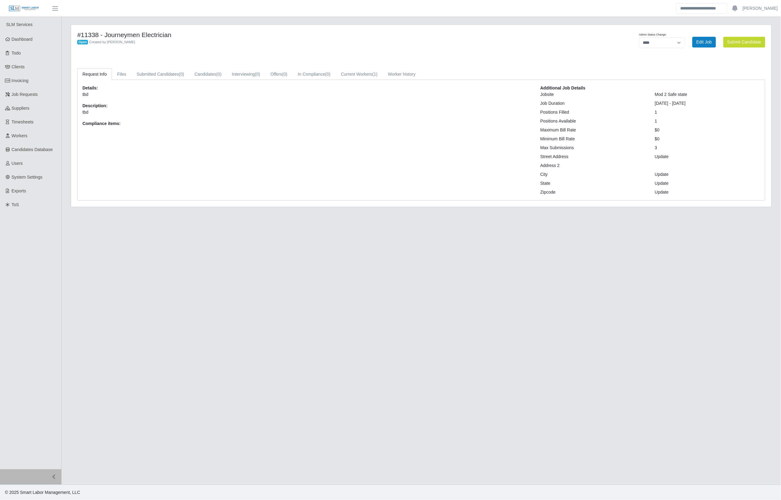
click at [98, 76] on link "Request Info" at bounding box center [94, 74] width 35 height 12
click at [481, 40] on div "**********" at bounding box center [624, 42] width 291 height 22
click at [652, 46] on select "**********" at bounding box center [662, 42] width 46 height 11
select select "******"
click at [685, 37] on select "**********" at bounding box center [662, 42] width 46 height 11
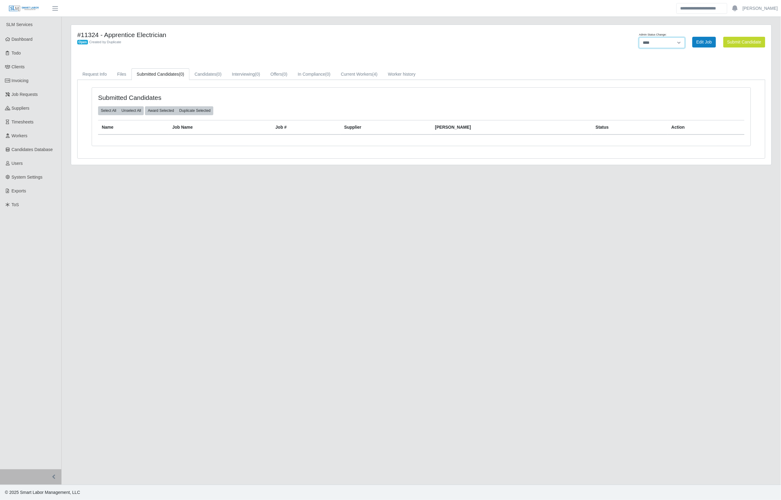
drag, startPoint x: 664, startPoint y: 42, endPoint x: 663, endPoint y: 48, distance: 6.7
click at [664, 42] on select "**********" at bounding box center [662, 42] width 46 height 11
select select "******"
click at [685, 37] on select "**********" at bounding box center [662, 42] width 46 height 11
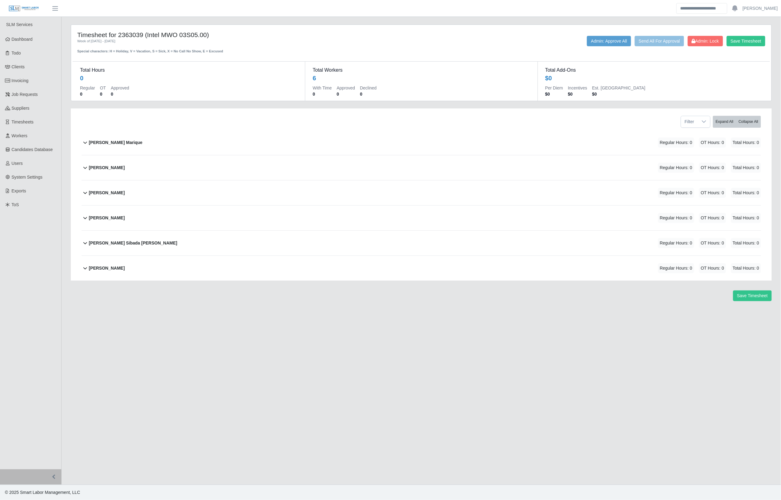
click at [150, 137] on div "Dulce Perez Marique Regular Hours: 0 OT Hours: 0 Total Hours: 0" at bounding box center [425, 142] width 672 height 25
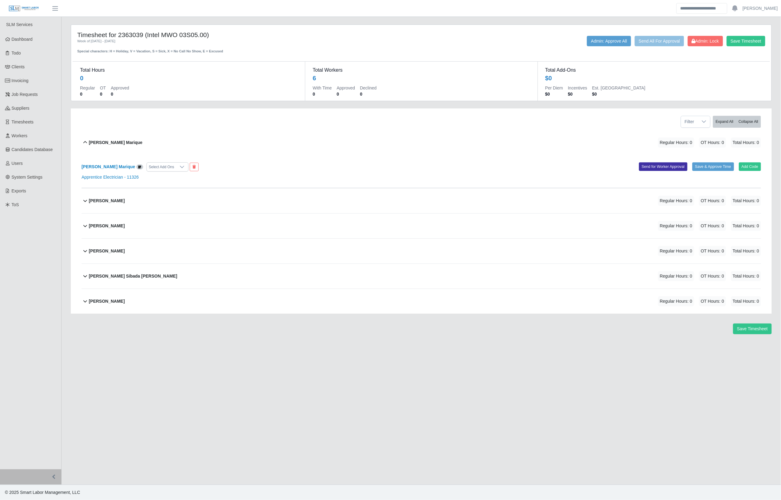
click at [139, 203] on div "Franklin Lopez Ruiz Regular Hours: 0 OT Hours: 0 Total Hours: 0" at bounding box center [425, 201] width 672 height 25
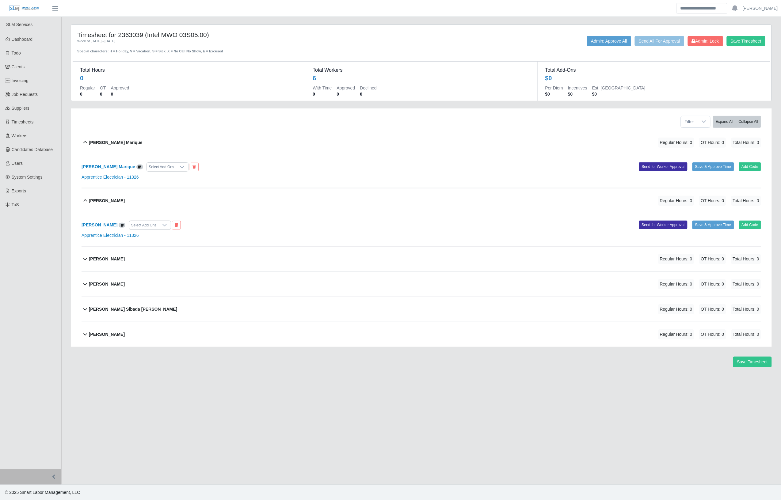
click at [159, 264] on div "Jair Galvan Alvarez Regular Hours: 0 OT Hours: 0 Total Hours: 0" at bounding box center [425, 259] width 672 height 25
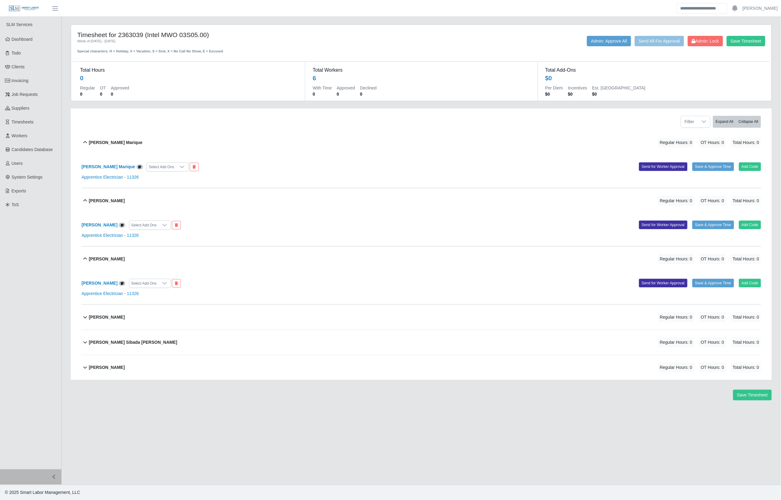
click at [158, 350] on div "Richard Sibada Rodriguez Regular Hours: 0 OT Hours: 0 Total Hours: 0" at bounding box center [425, 342] width 672 height 25
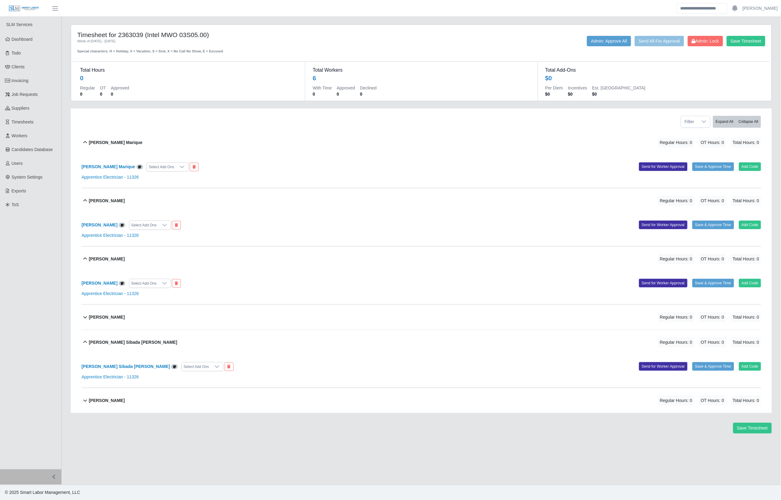
click at [139, 405] on div "William Holmes Regular Hours: 0 OT Hours: 0 Total Hours: 0" at bounding box center [425, 400] width 672 height 25
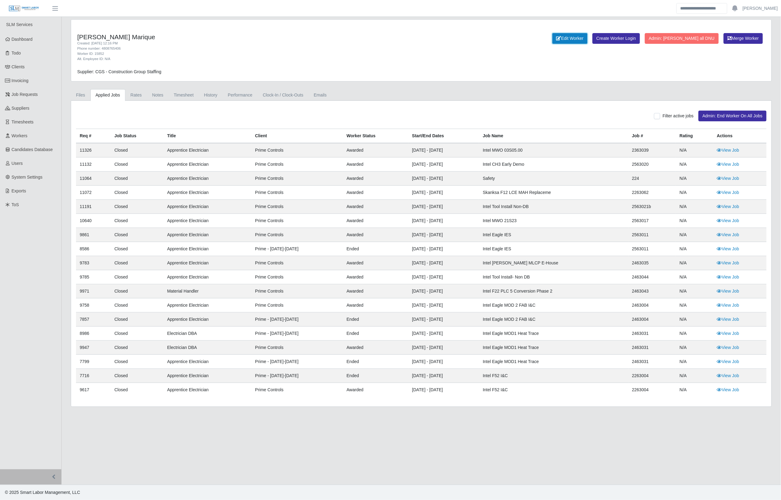
click at [586, 38] on link "Edit Worker" at bounding box center [569, 38] width 35 height 11
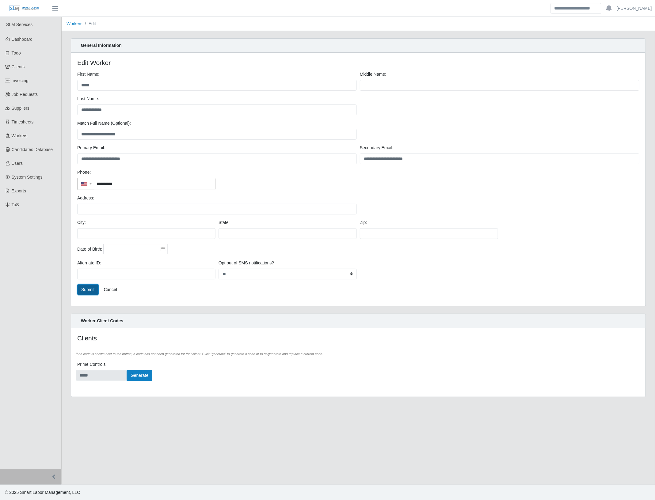
click at [83, 292] on button "Submit" at bounding box center [87, 290] width 21 height 11
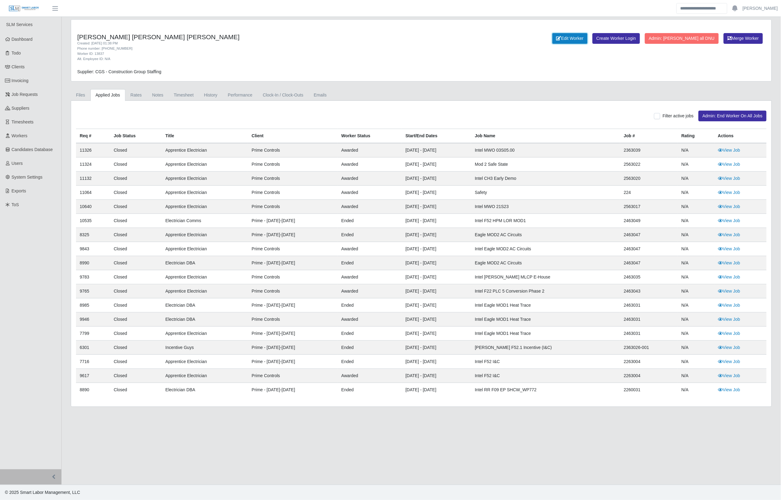
click at [588, 41] on link "Edit Worker" at bounding box center [569, 38] width 35 height 11
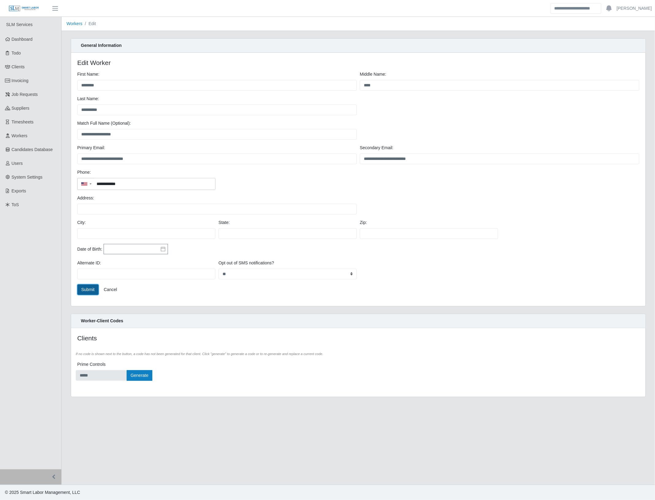
click at [85, 294] on button "Submit" at bounding box center [87, 290] width 21 height 11
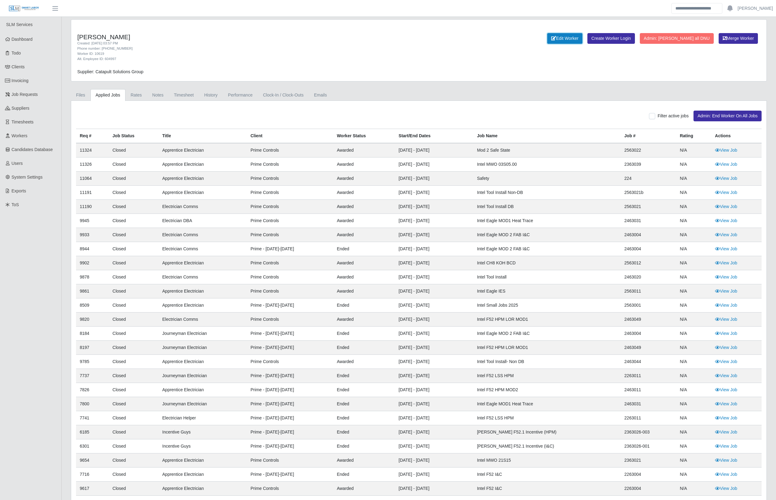
click at [579, 36] on link "Edit Worker" at bounding box center [564, 38] width 35 height 11
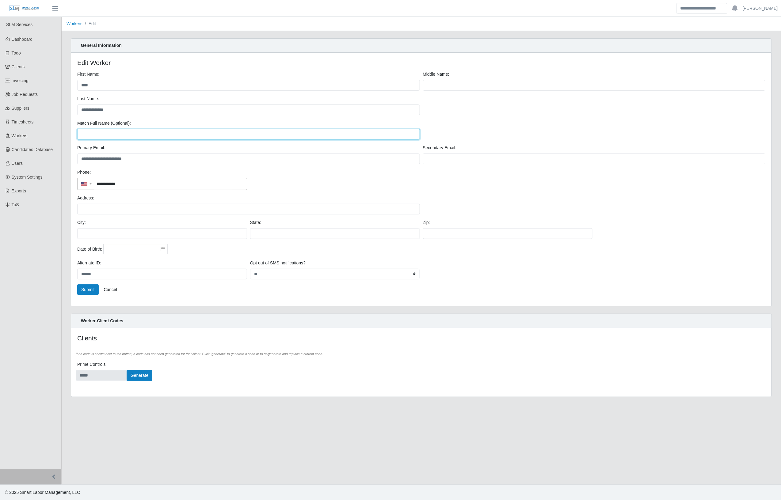
click at [147, 133] on input "Match Full Name (Optional):" at bounding box center [248, 134] width 343 height 11
type input "**********"
click at [91, 290] on button "Submit" at bounding box center [87, 290] width 21 height 11
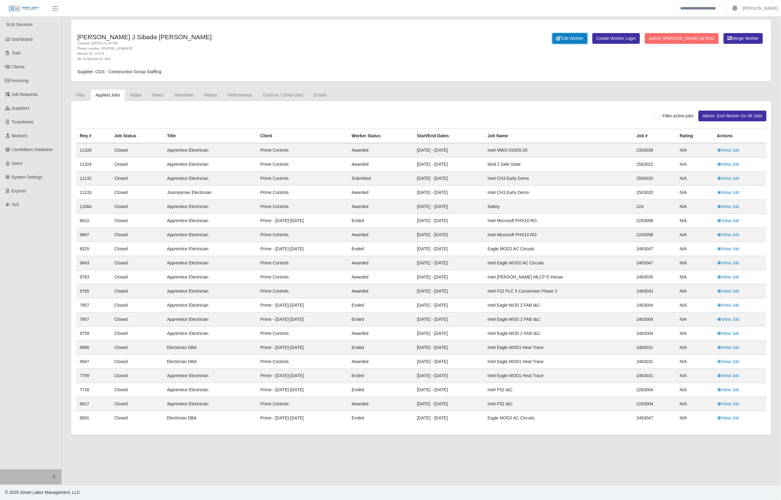
click at [588, 40] on link "Edit Worker" at bounding box center [569, 38] width 35 height 11
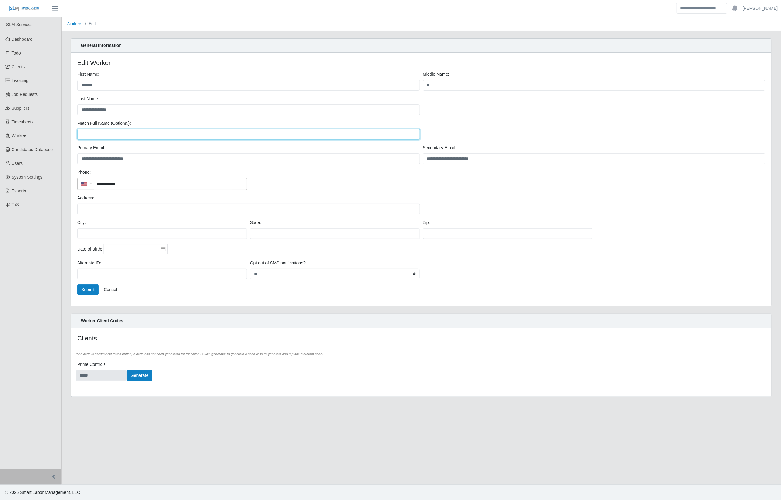
click at [124, 135] on input "Match Full Name (Optional):" at bounding box center [248, 134] width 343 height 11
paste input "**********"
type input "**********"
click at [88, 293] on button "Submit" at bounding box center [87, 290] width 21 height 11
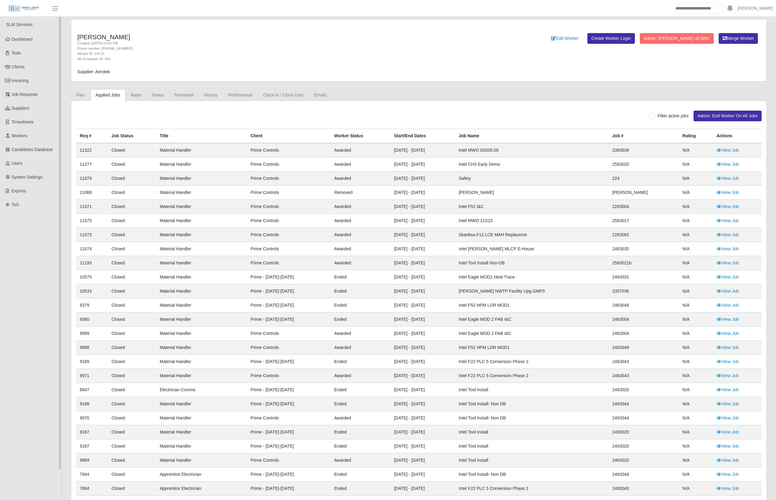
click at [13, 239] on ul "SLM Services Dashboard Todo Clients Invoicing Job Requests Suppliers Timesheets…" at bounding box center [30, 275] width 61 height 516
click at [579, 41] on link "Edit Worker" at bounding box center [564, 38] width 35 height 11
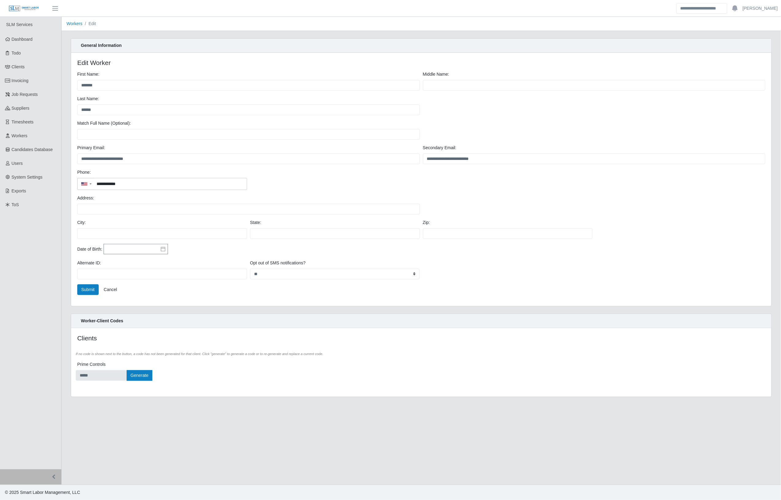
click at [122, 128] on div "Match Full Name (Optional):" at bounding box center [249, 130] width 346 height 20
click at [123, 131] on input "Match Full Name (Optional):" at bounding box center [248, 134] width 343 height 11
paste input "**********"
click at [87, 131] on input "**********" at bounding box center [248, 134] width 343 height 11
type input "**********"
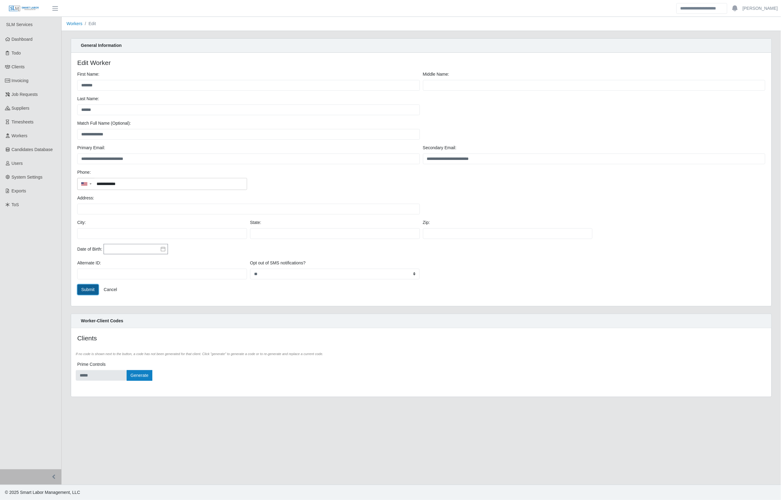
click at [89, 289] on button "Submit" at bounding box center [87, 290] width 21 height 11
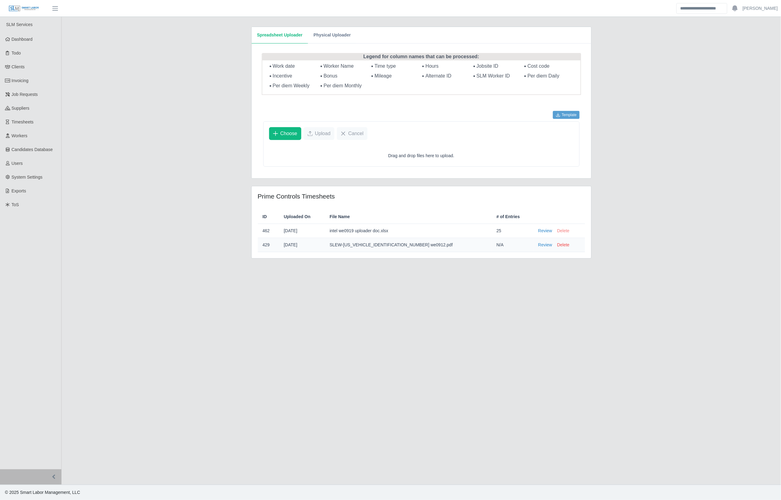
click at [557, 231] on button "Delete" at bounding box center [563, 231] width 12 height 6
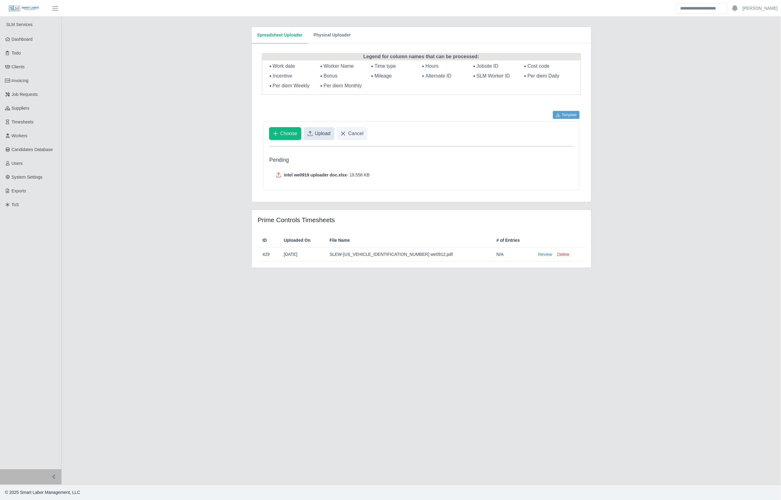
click at [323, 136] on span "Upload" at bounding box center [323, 133] width 16 height 7
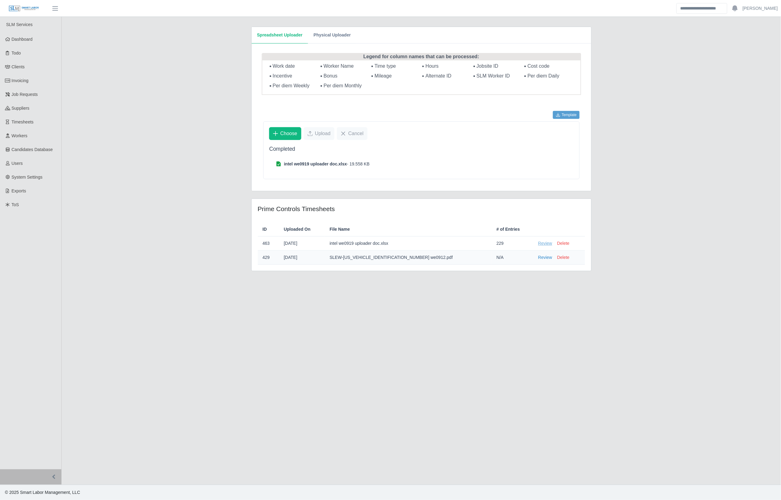
click at [538, 245] on link "Review" at bounding box center [545, 243] width 14 height 6
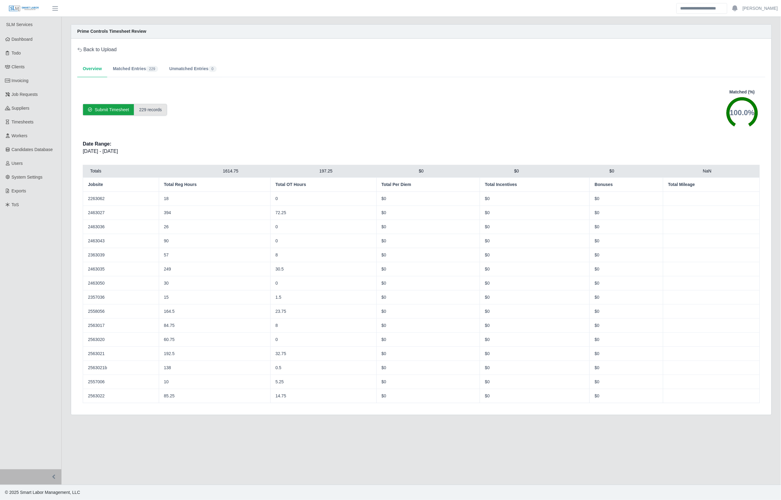
click at [106, 110] on span "Submit Timesheet" at bounding box center [112, 110] width 34 height 6
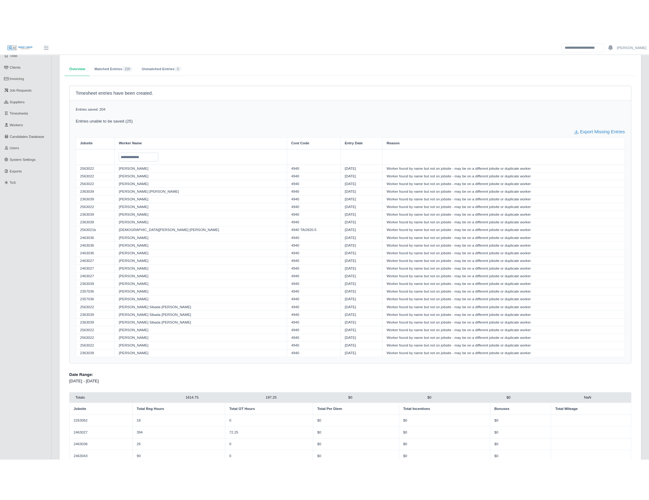
scroll to position [34, 0]
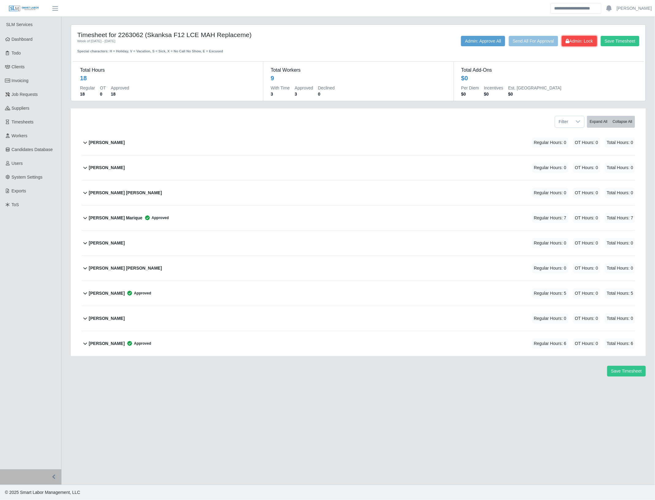
click at [583, 42] on span "Admin: Lock" at bounding box center [579, 41] width 27 height 5
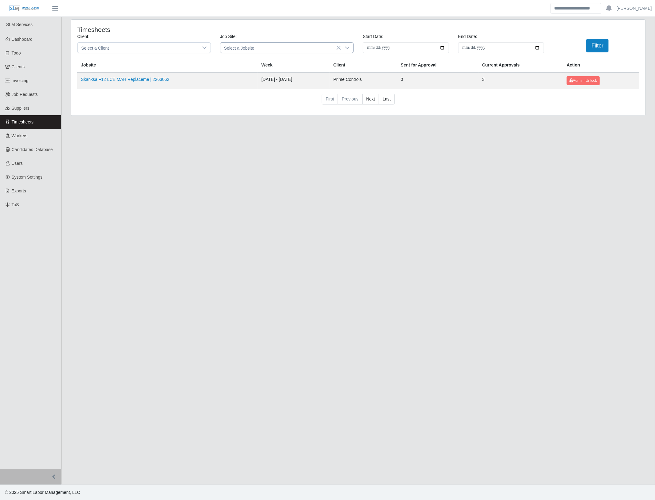
click at [346, 49] on icon at bounding box center [347, 47] width 5 height 5
click at [347, 48] on icon at bounding box center [347, 48] width 4 height 2
click at [350, 46] on icon at bounding box center [347, 47] width 5 height 5
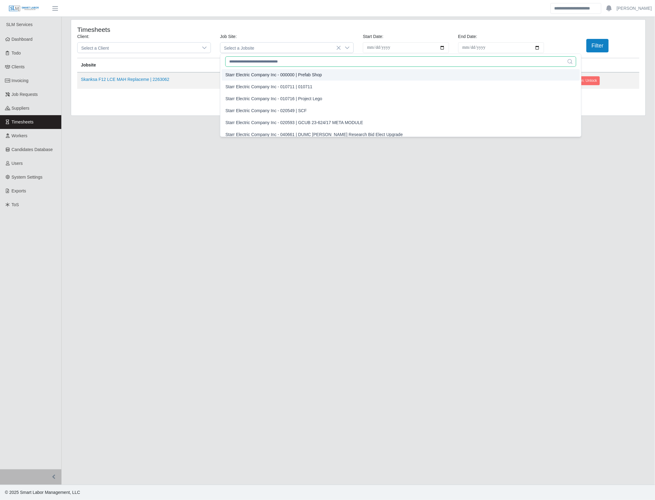
click at [268, 61] on input "text" at bounding box center [400, 61] width 351 height 10
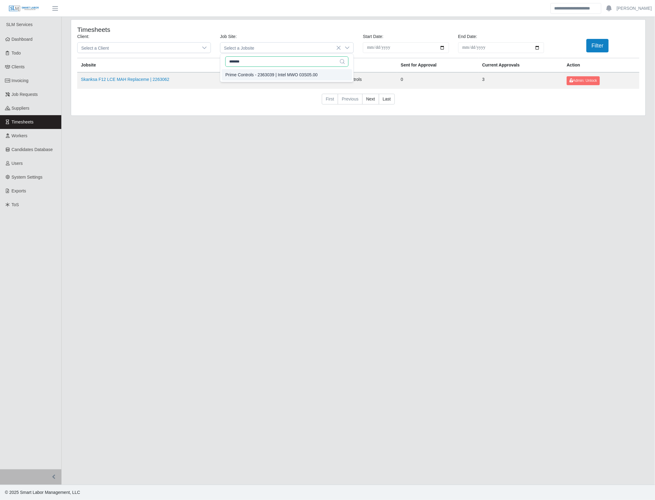
type input "*******"
click at [277, 77] on div "Prime Controls - 2363039 | Intel MWO 03S05.00" at bounding box center [271, 75] width 92 height 6
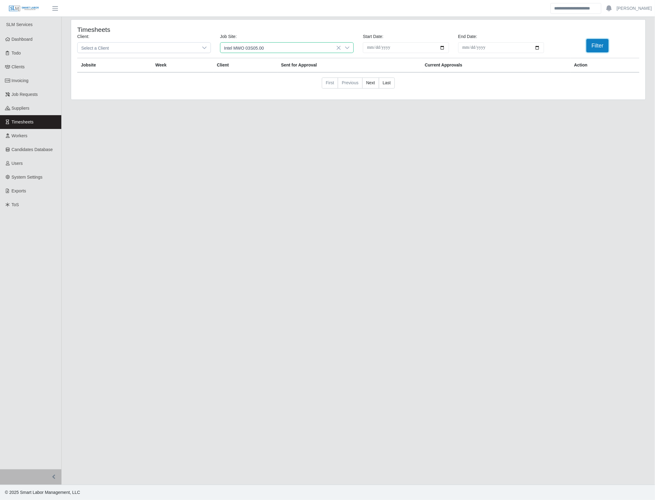
drag, startPoint x: 594, startPoint y: 48, endPoint x: 386, endPoint y: 94, distance: 213.2
click at [594, 48] on button "Filter" at bounding box center [597, 45] width 22 height 13
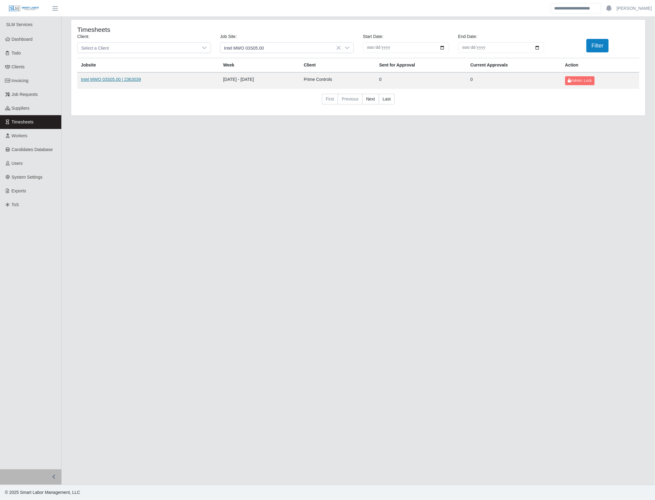
click at [134, 78] on link "Intel MWO 03S05.00 | 2363039" at bounding box center [111, 79] width 60 height 5
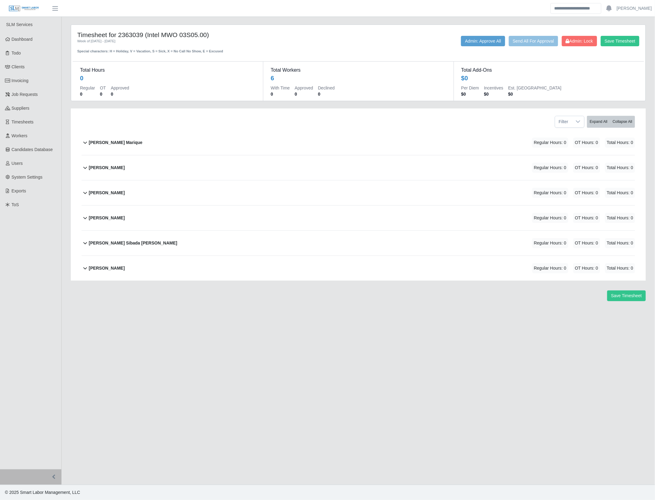
click at [166, 151] on div "[PERSON_NAME] Marique Regular Hours: 0 OT Hours: 0 Total Hours: 0" at bounding box center [362, 142] width 546 height 25
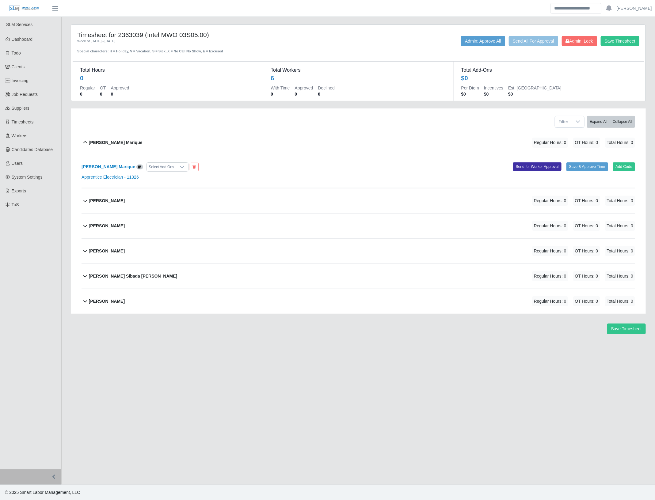
click at [621, 173] on div "[PERSON_NAME] Marique Select Add Ons Add Code Save & Approve Time Send for Work…" at bounding box center [359, 171] width 554 height 33
click at [630, 168] on button "Add Code" at bounding box center [624, 166] width 22 height 9
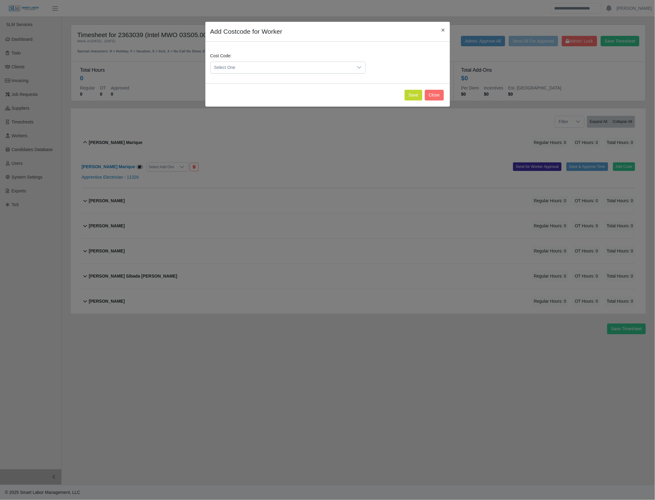
click at [344, 66] on span "Select One" at bounding box center [282, 67] width 143 height 11
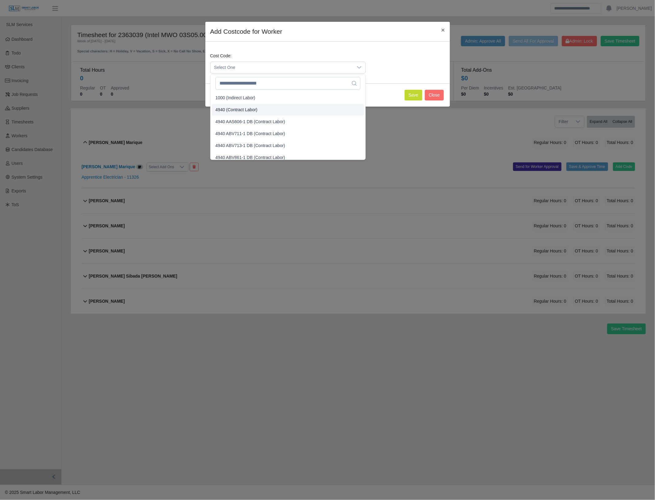
click at [255, 110] on span "4940 (Contract Labor)" at bounding box center [237, 110] width 42 height 6
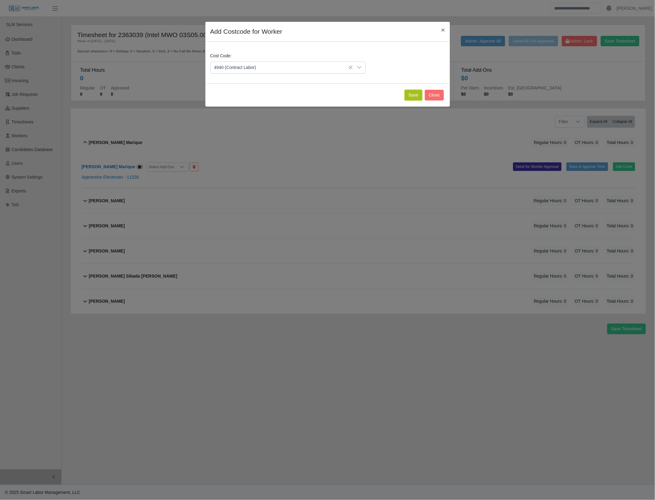
click at [414, 97] on button "Save" at bounding box center [414, 95] width 18 height 11
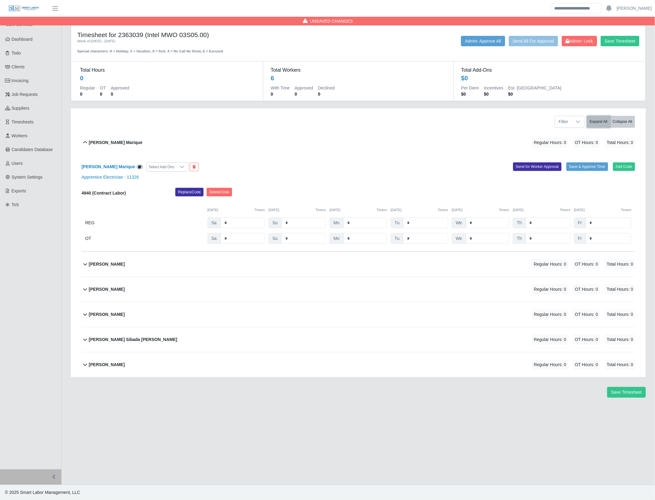
drag, startPoint x: 592, startPoint y: 122, endPoint x: 507, endPoint y: 212, distance: 123.4
click at [592, 123] on button "Expand All" at bounding box center [598, 122] width 23 height 12
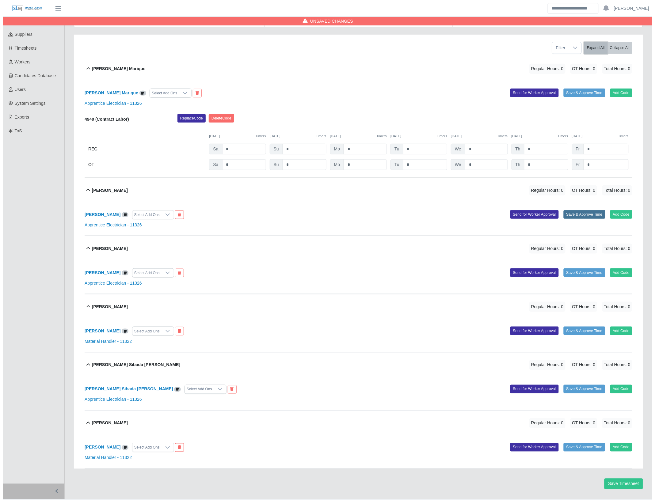
scroll to position [91, 0]
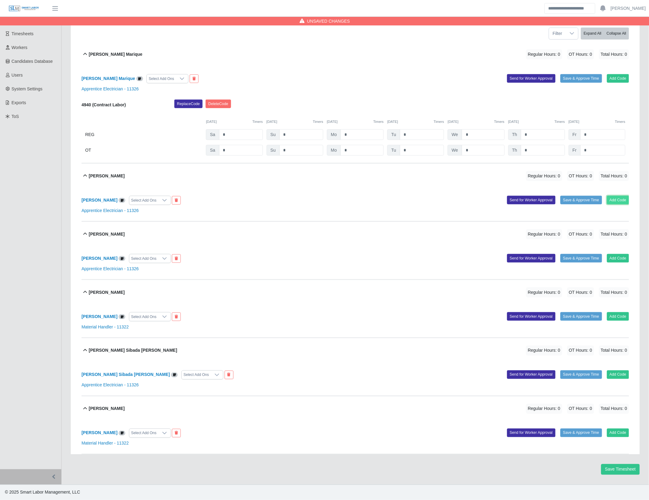
click at [618, 198] on button "Add Code" at bounding box center [618, 200] width 22 height 9
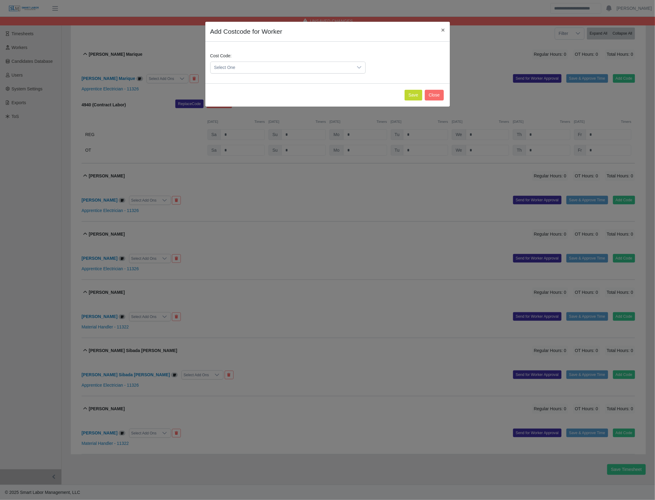
click at [341, 69] on span "Select One" at bounding box center [282, 67] width 143 height 11
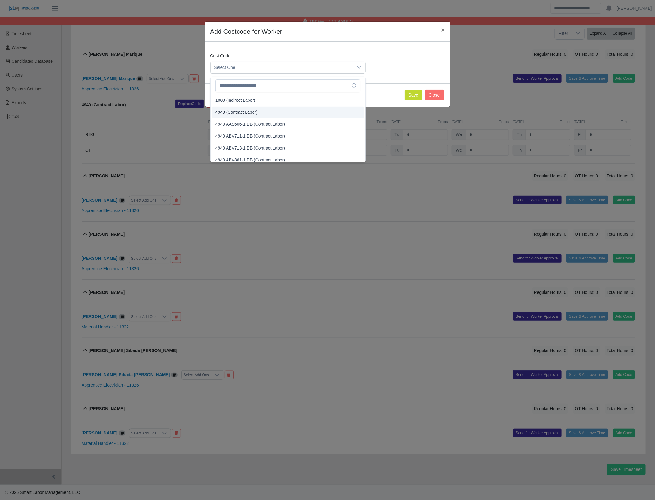
click at [285, 110] on li "4940 (Contract Labor)" at bounding box center [288, 112] width 152 height 11
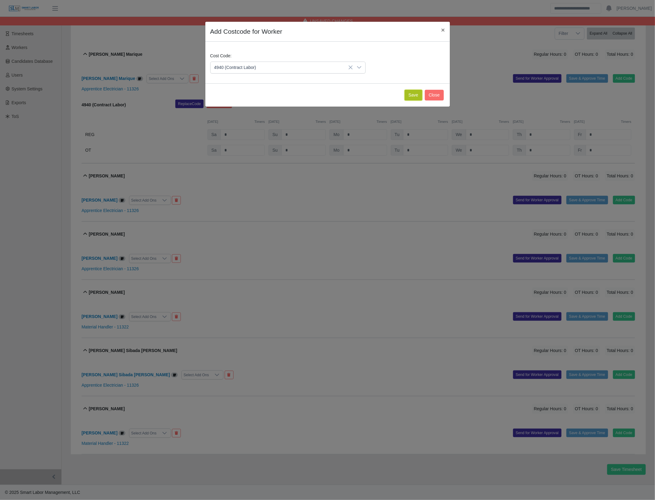
click at [413, 99] on button "Save" at bounding box center [414, 95] width 18 height 11
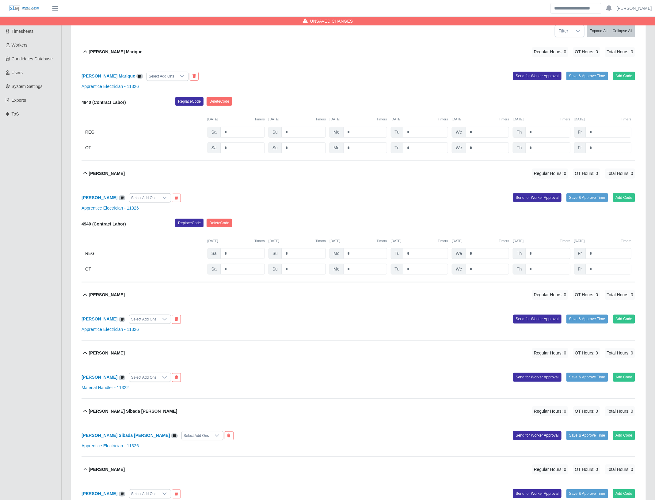
scroll to position [154, 0]
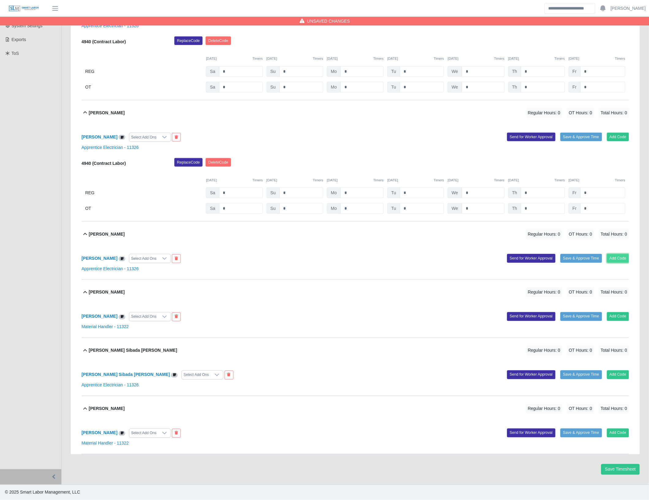
click at [615, 258] on button "Add Code" at bounding box center [618, 258] width 22 height 9
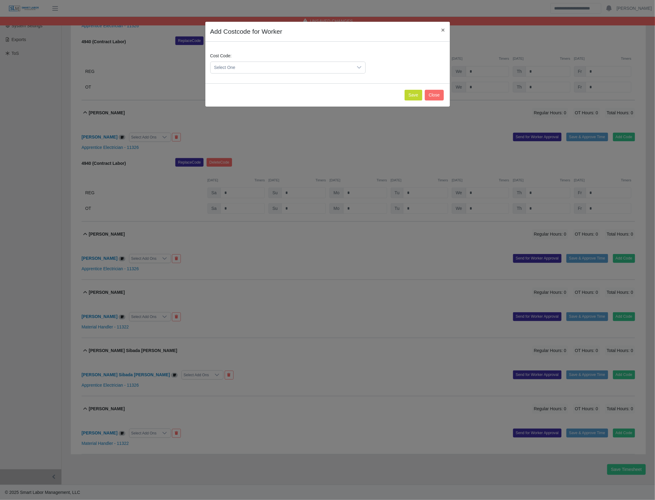
click at [267, 68] on span "Select One" at bounding box center [282, 67] width 143 height 11
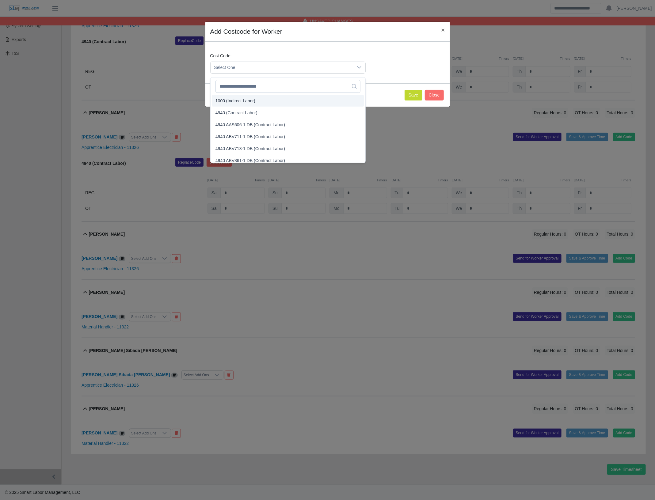
click at [233, 110] on span "4940 (Contract Labor)" at bounding box center [237, 113] width 42 height 6
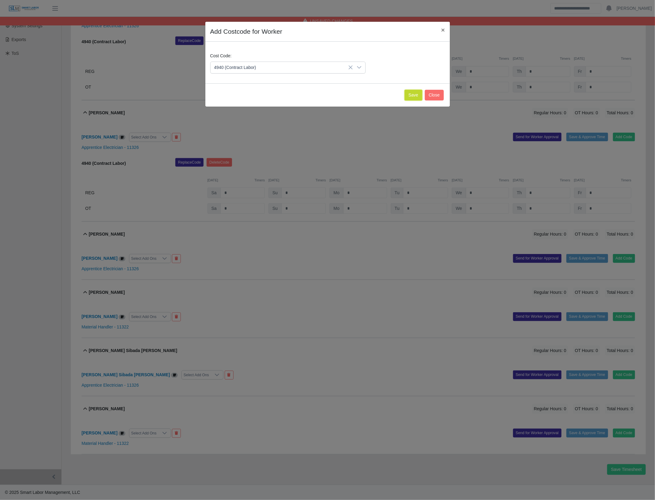
click at [413, 94] on button "Save" at bounding box center [414, 95] width 18 height 11
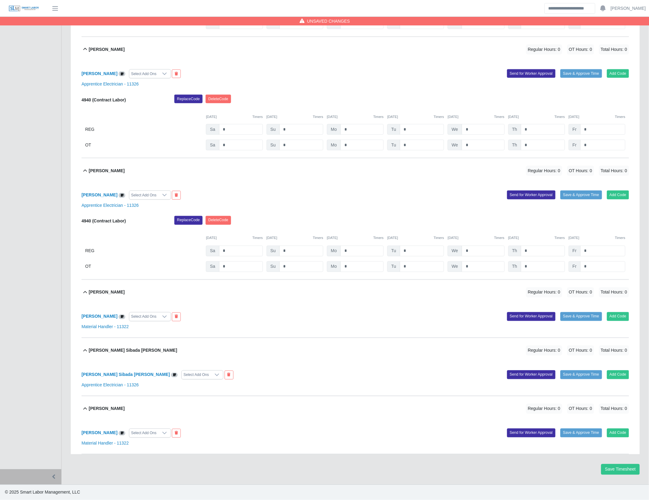
click at [617, 321] on div "[PERSON_NAME] Select Add Ons Add Code Save & Approve Time Send for Worker Appro…" at bounding box center [356, 321] width 548 height 33
click at [617, 316] on button "Add Code" at bounding box center [618, 316] width 22 height 9
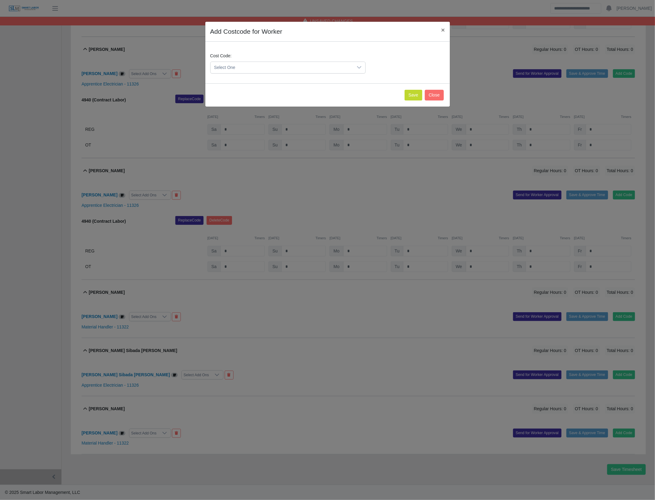
click at [305, 68] on span "Select One" at bounding box center [282, 67] width 143 height 11
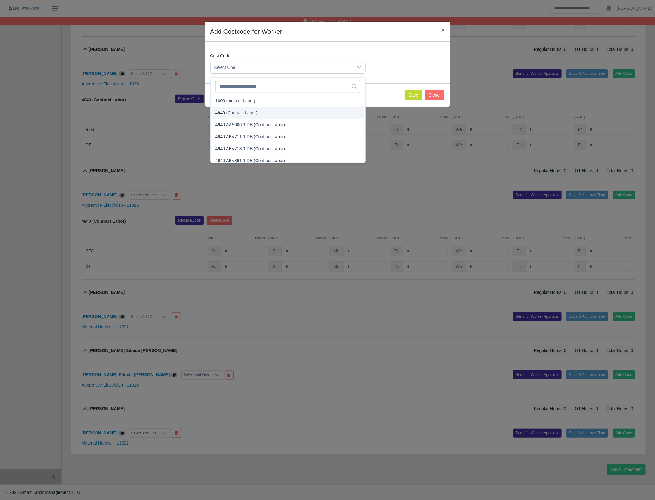
click at [249, 110] on span "4940 (Contract Labor)" at bounding box center [237, 113] width 42 height 6
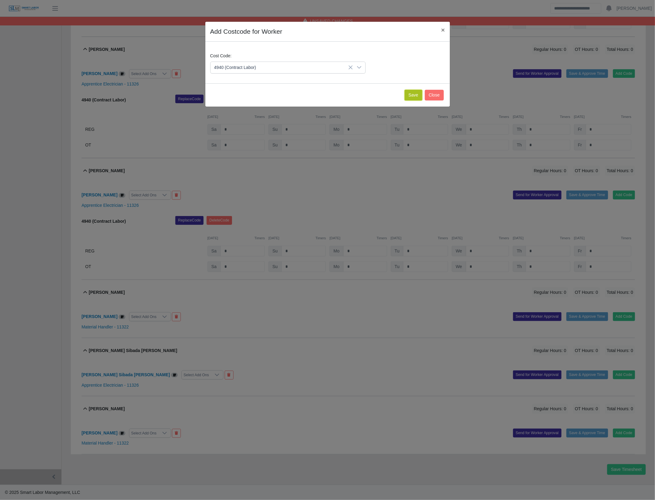
click at [409, 99] on button "Save" at bounding box center [414, 95] width 18 height 11
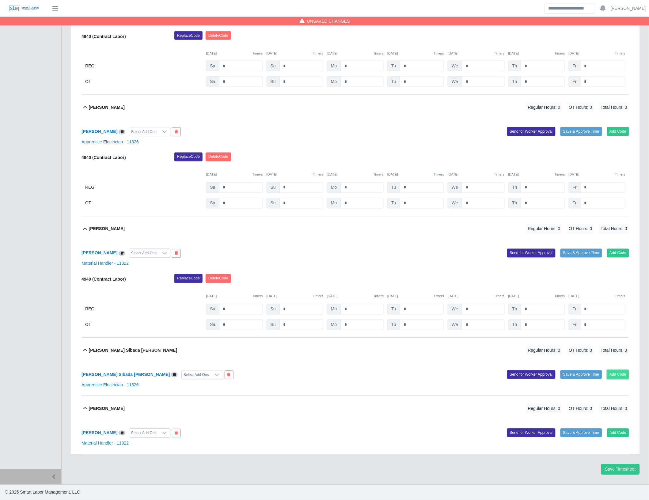
click at [613, 378] on button "Add Code" at bounding box center [618, 375] width 22 height 9
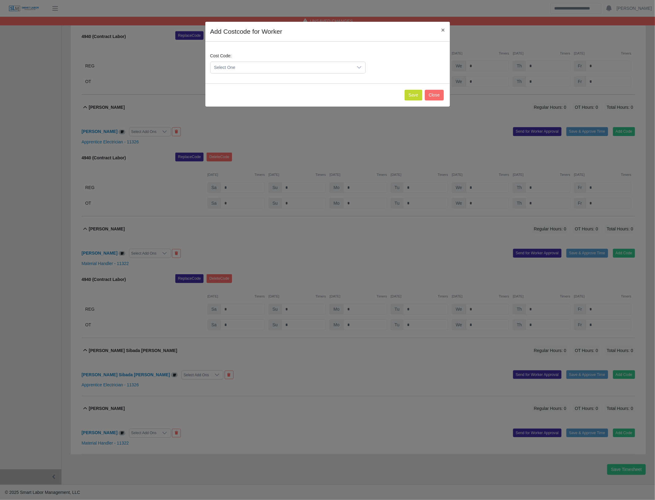
click at [334, 71] on span "Select One" at bounding box center [282, 67] width 143 height 11
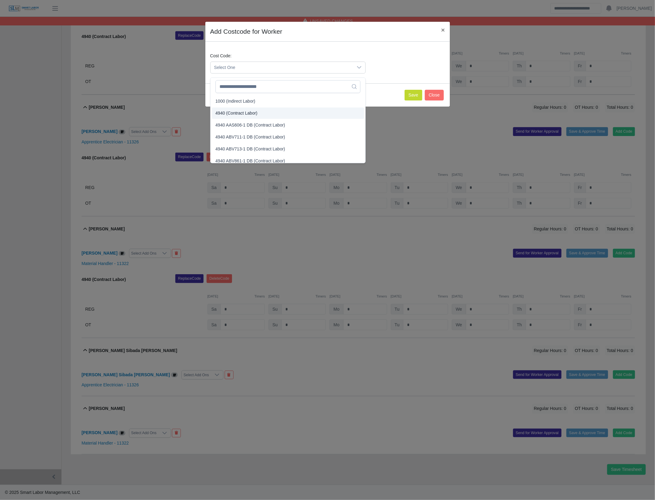
click at [255, 111] on span "4940 (Contract Labor)" at bounding box center [237, 113] width 42 height 6
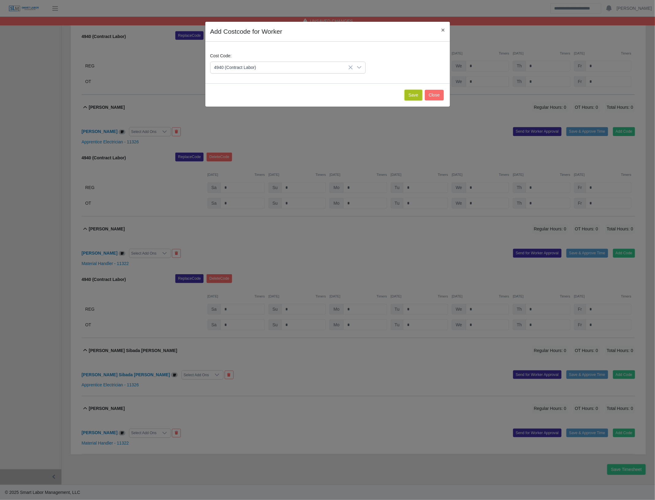
click at [406, 97] on button "Save" at bounding box center [414, 95] width 18 height 11
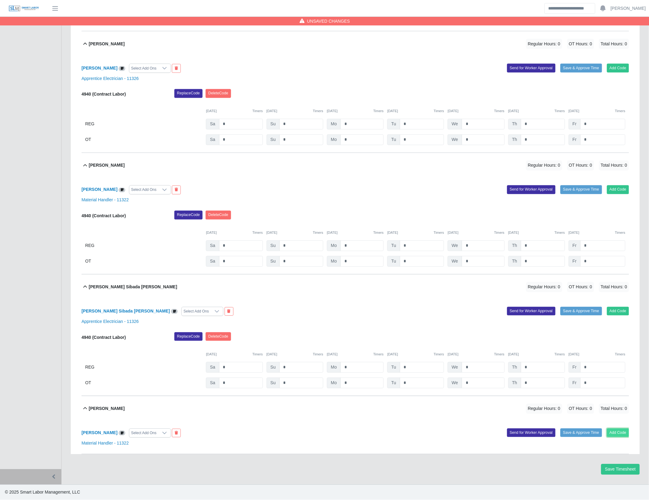
click at [628, 437] on button "Add Code" at bounding box center [618, 433] width 22 height 9
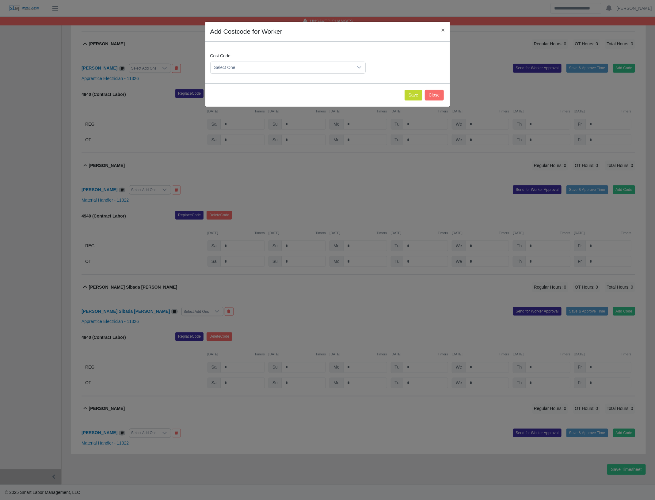
click at [299, 67] on span "Select One" at bounding box center [282, 67] width 143 height 11
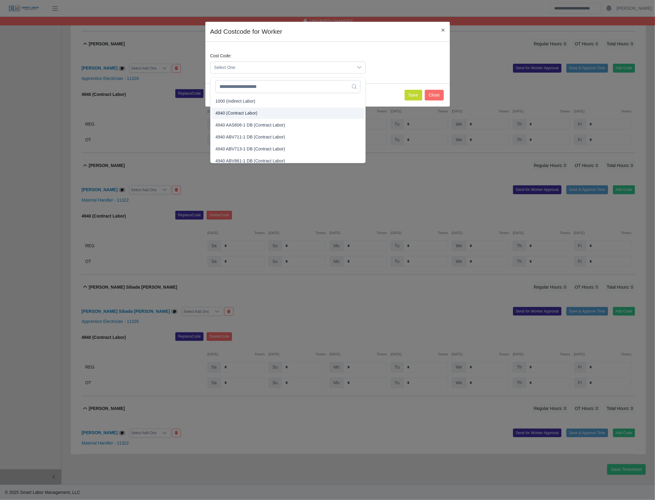
click at [242, 108] on li "4940 (Contract Labor)" at bounding box center [288, 113] width 152 height 11
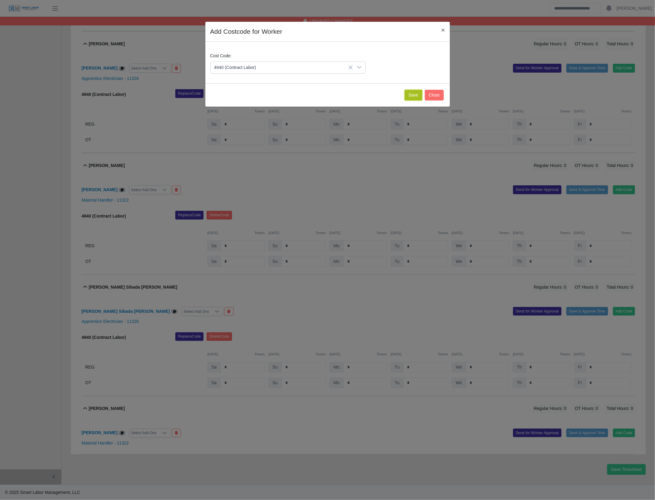
click at [408, 97] on button "Save" at bounding box center [414, 95] width 18 height 11
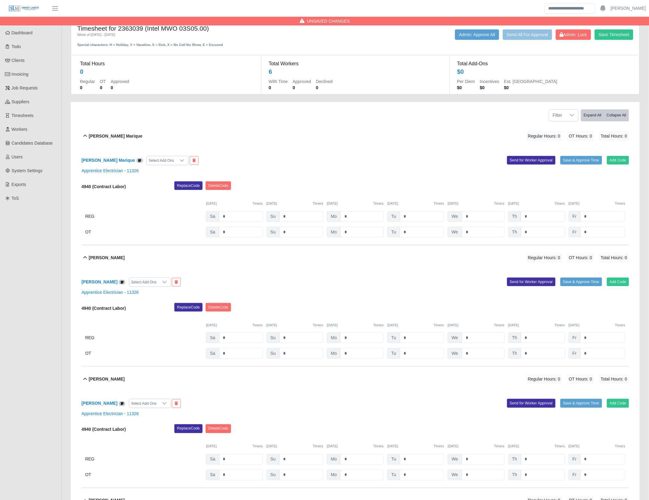
scroll to position [7, 0]
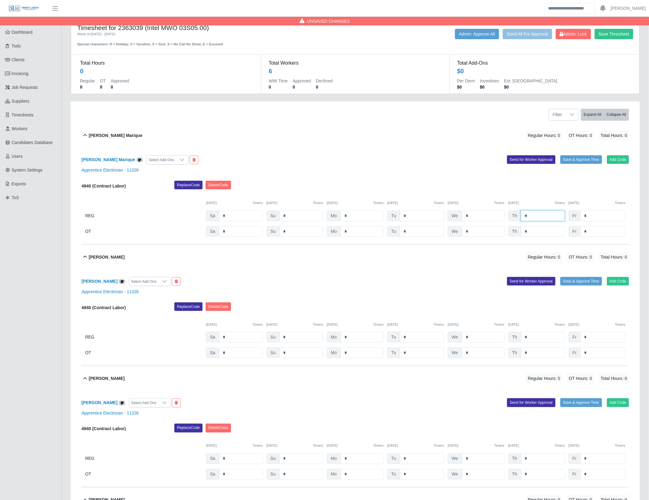
drag, startPoint x: 535, startPoint y: 215, endPoint x: 505, endPoint y: 218, distance: 29.9
click at [506, 218] on div "REG Sa * Su * Mo * Tu * We * Th * Fr *" at bounding box center [356, 216] width 548 height 11
type input "*"
drag, startPoint x: 489, startPoint y: 340, endPoint x: 463, endPoint y: 345, distance: 26.9
click at [463, 345] on div "4940 (Contract Labor) Replace Code [GEOGRAPHIC_DATA] Code [DATE] Timers [DATE] …" at bounding box center [356, 331] width 548 height 56
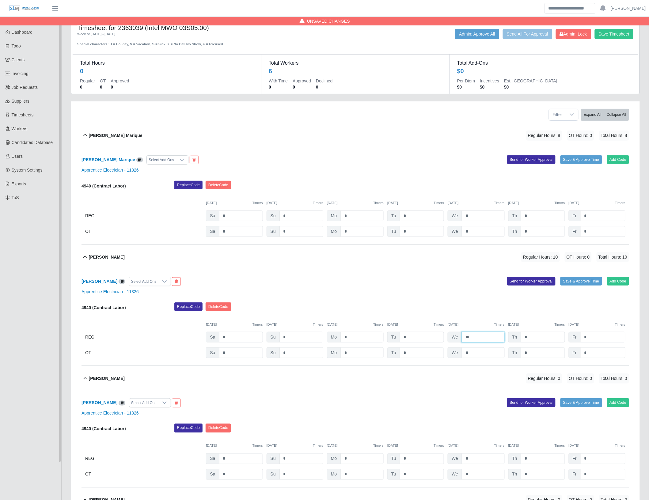
type input "**"
drag, startPoint x: 473, startPoint y: 460, endPoint x: 465, endPoint y: 464, distance: 9.3
click at [465, 464] on input "*" at bounding box center [483, 459] width 43 height 11
type input "**"
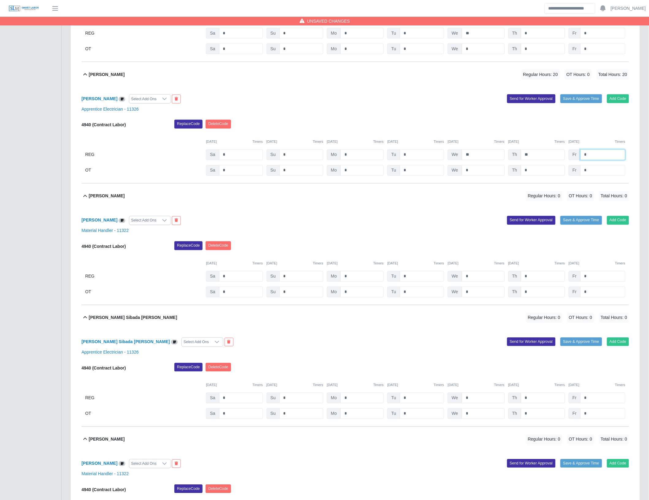
scroll to position [316, 0]
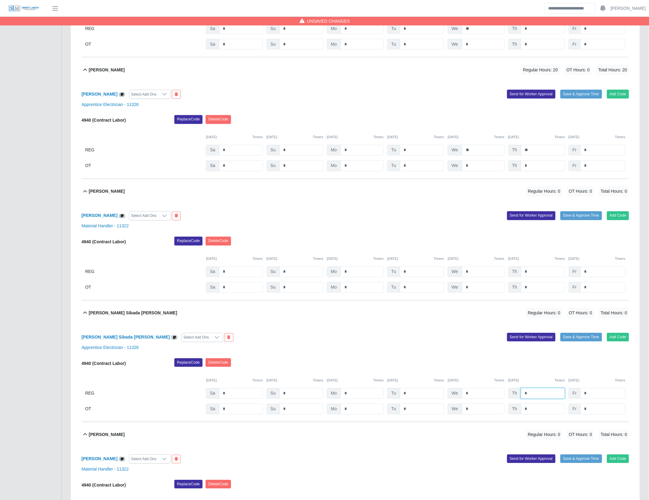
drag, startPoint x: 533, startPoint y: 399, endPoint x: 514, endPoint y: 397, distance: 19.7
click at [514, 397] on div "Th *" at bounding box center [537, 393] width 57 height 11
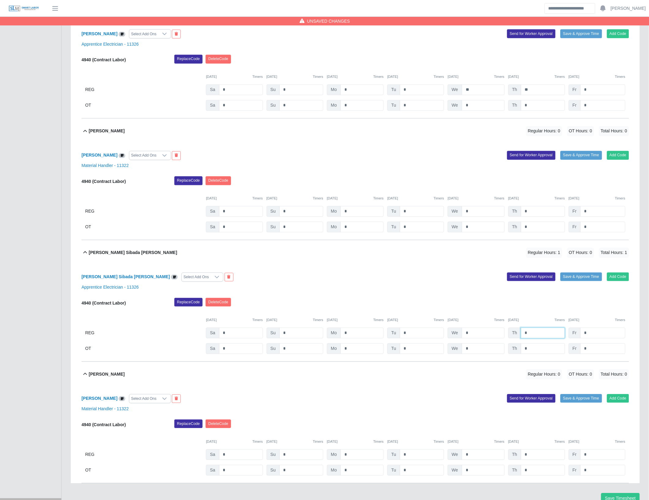
scroll to position [409, 0]
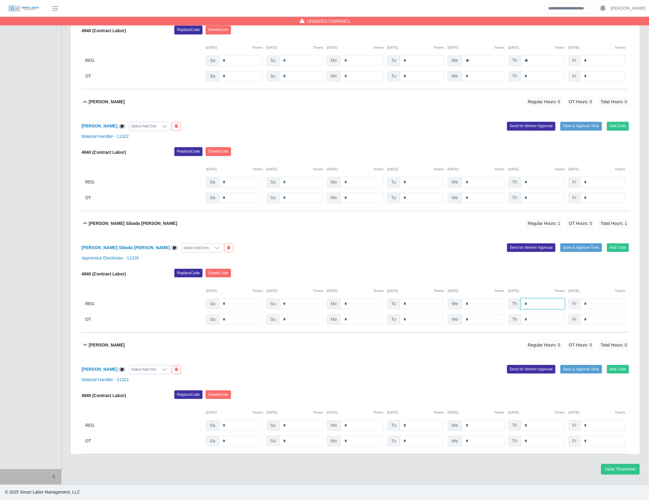
type input "*"
drag, startPoint x: 468, startPoint y: 425, endPoint x: 443, endPoint y: 433, distance: 26.4
click at [457, 428] on div "We *" at bounding box center [476, 426] width 57 height 11
drag, startPoint x: 479, startPoint y: 302, endPoint x: 444, endPoint y: 301, distance: 34.6
click at [445, 302] on div "REG Sa * Su * Mo * Tu * We * Th * Fr *" at bounding box center [356, 304] width 548 height 11
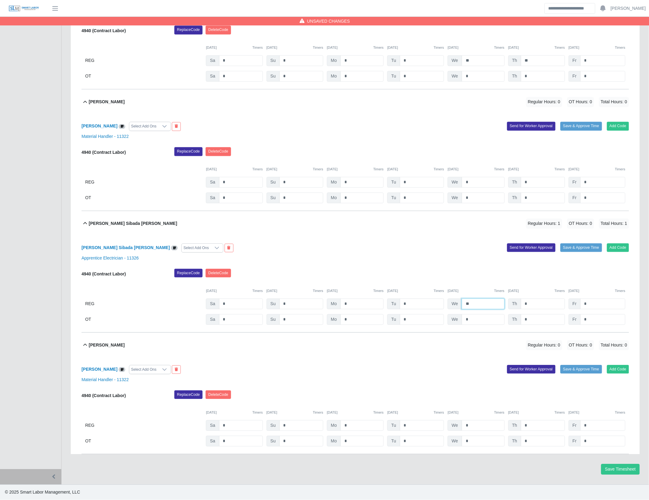
type input "**"
drag, startPoint x: 533, startPoint y: 182, endPoint x: 503, endPoint y: 176, distance: 30.2
click at [508, 177] on div "REG Sa * Su * Mo * Tu * We * Th * Fr *" at bounding box center [356, 182] width 548 height 11
type input "*"
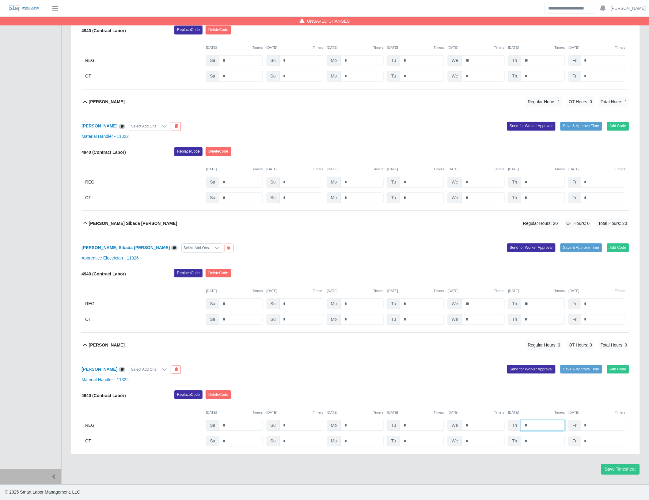
drag, startPoint x: 533, startPoint y: 426, endPoint x: 516, endPoint y: 427, distance: 17.5
click at [516, 426] on div "Th *" at bounding box center [537, 426] width 57 height 11
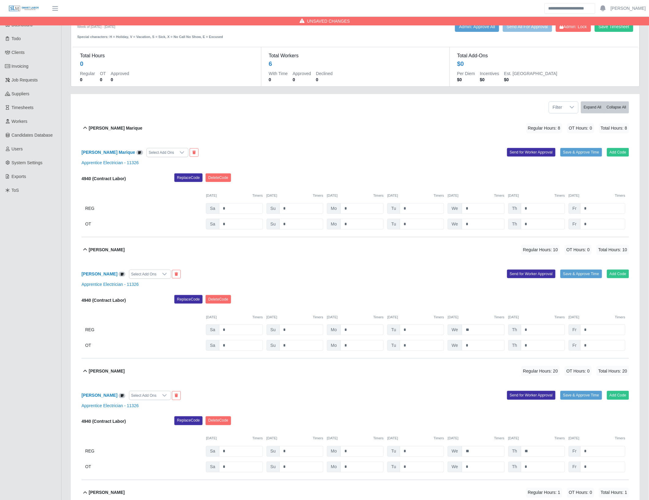
scroll to position [0, 0]
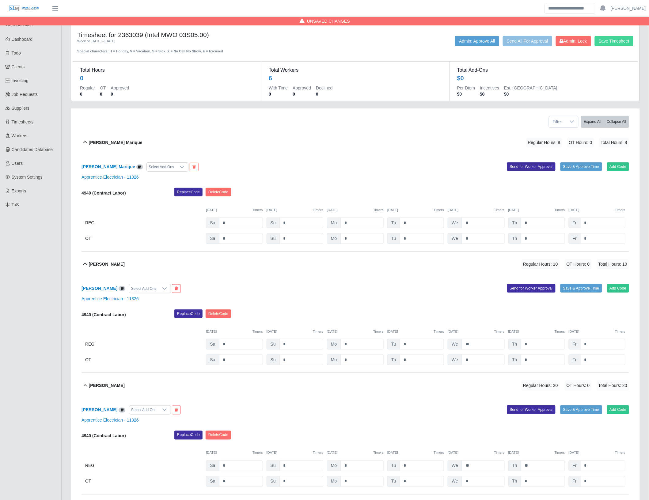
type input "*"
click at [608, 42] on button "Save Timesheet" at bounding box center [614, 41] width 39 height 10
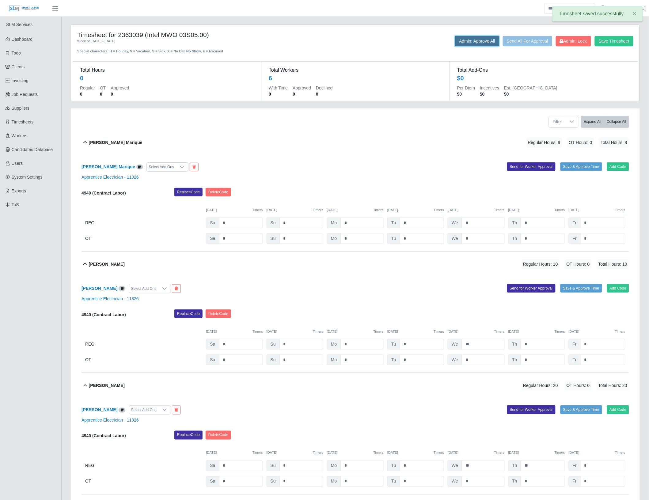
click at [459, 42] on button "Admin: Approve All" at bounding box center [477, 41] width 44 height 10
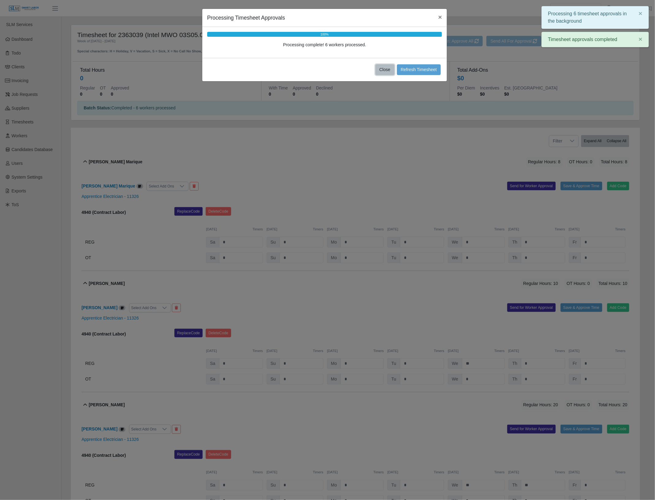
click at [380, 69] on button "Close" at bounding box center [385, 69] width 19 height 11
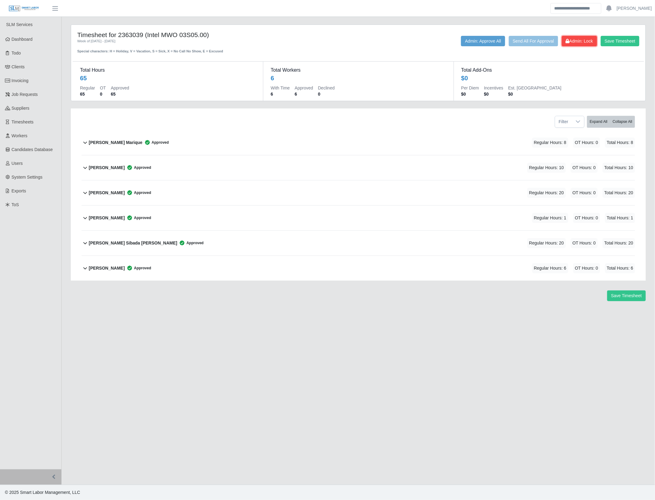
click at [583, 41] on span "Admin: Lock" at bounding box center [579, 41] width 27 height 5
click at [245, 222] on div "Lawrence Darnell Jones Regular Hours: 0 OT Hours: 0 Total Hours: 0" at bounding box center [362, 218] width 546 height 25
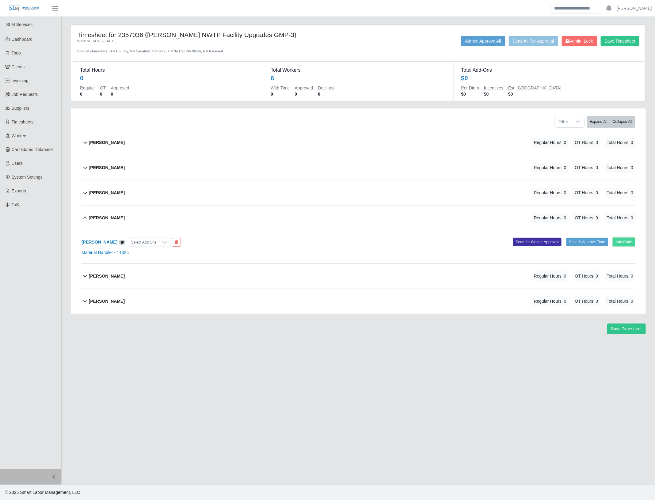
click at [622, 244] on button "Add Code" at bounding box center [624, 242] width 22 height 9
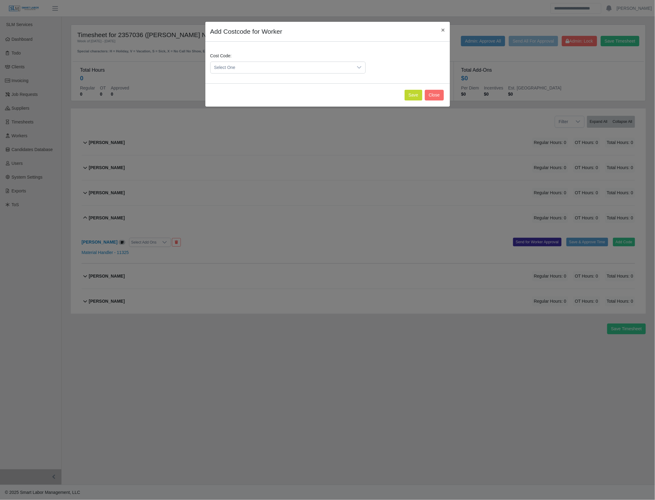
click at [261, 69] on span "Select One" at bounding box center [282, 67] width 143 height 11
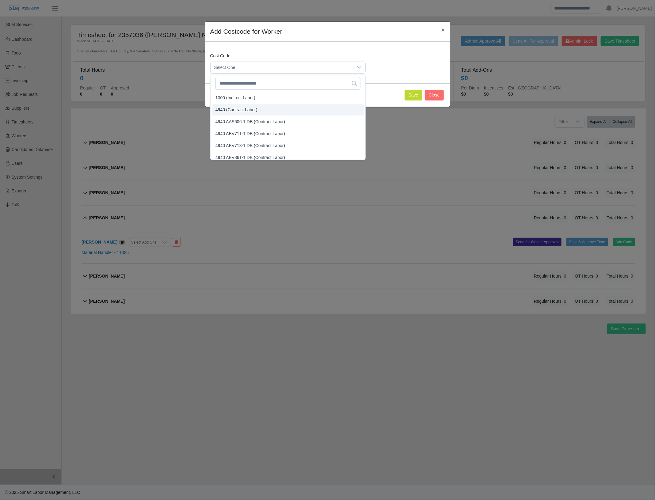
click at [258, 109] on li "4940 (Contract Labor)" at bounding box center [288, 109] width 152 height 11
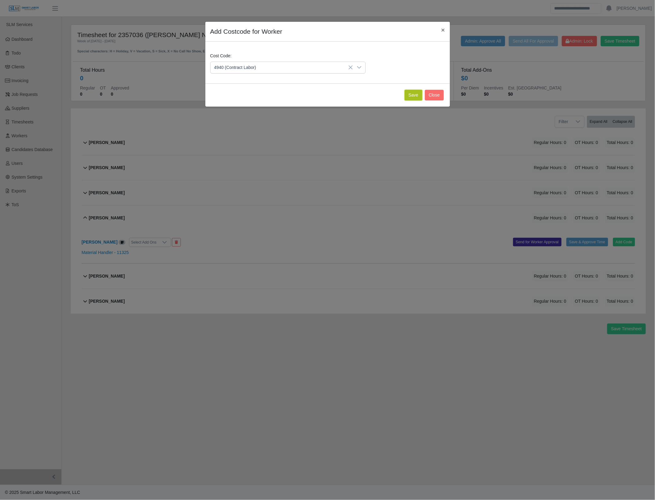
click at [413, 94] on button "Save" at bounding box center [414, 95] width 18 height 11
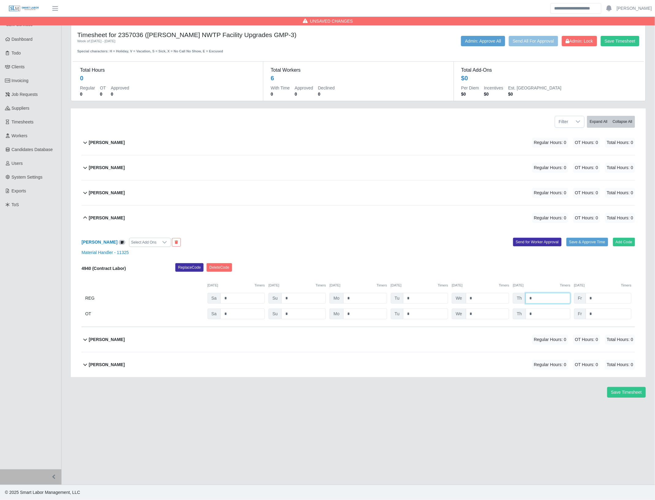
drag, startPoint x: 535, startPoint y: 296, endPoint x: 518, endPoint y: 305, distance: 20.2
click at [517, 304] on div "Th *" at bounding box center [541, 298] width 57 height 11
type input "****"
drag, startPoint x: 603, startPoint y: 296, endPoint x: 579, endPoint y: 302, distance: 25.1
click at [579, 302] on div "Fr ****" at bounding box center [602, 298] width 57 height 11
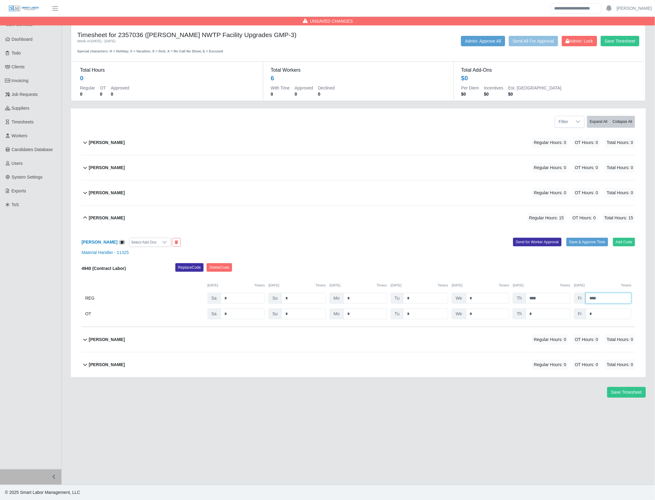
type input "****"
drag, startPoint x: 612, startPoint y: 318, endPoint x: 579, endPoint y: 318, distance: 33.4
click at [579, 318] on div "Fr *" at bounding box center [602, 314] width 57 height 11
type input "***"
click at [584, 235] on div "Lawrence Darnell Jones Select Add Ons Add Code Save & Approve Time Send for Wor…" at bounding box center [359, 279] width 554 height 97
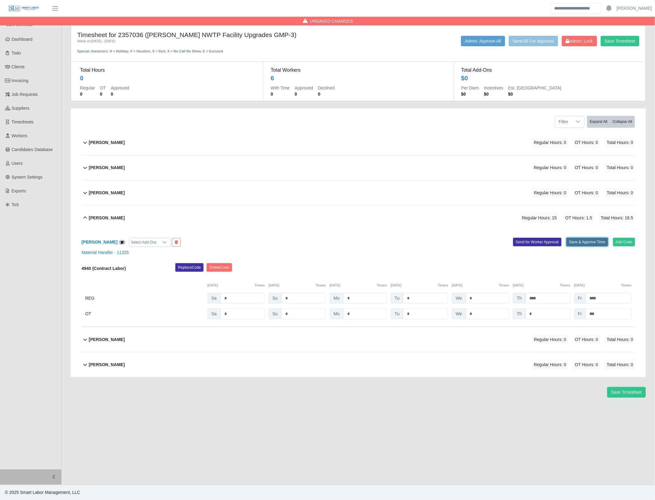
click at [582, 245] on button "Save & Approve Time" at bounding box center [588, 242] width 42 height 9
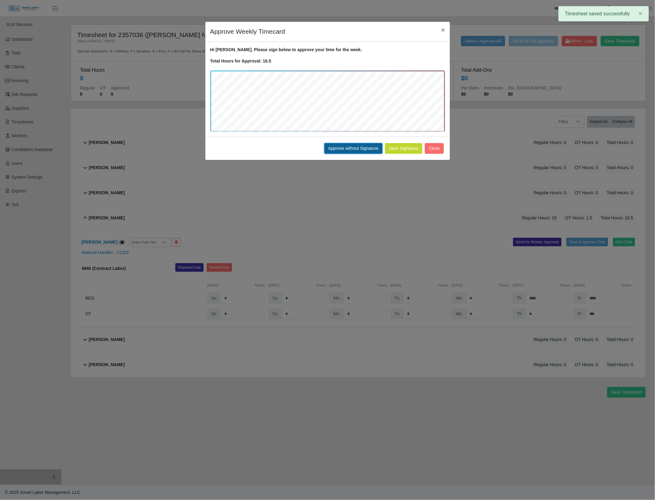
click at [336, 147] on button "Approve without Signature" at bounding box center [353, 148] width 58 height 11
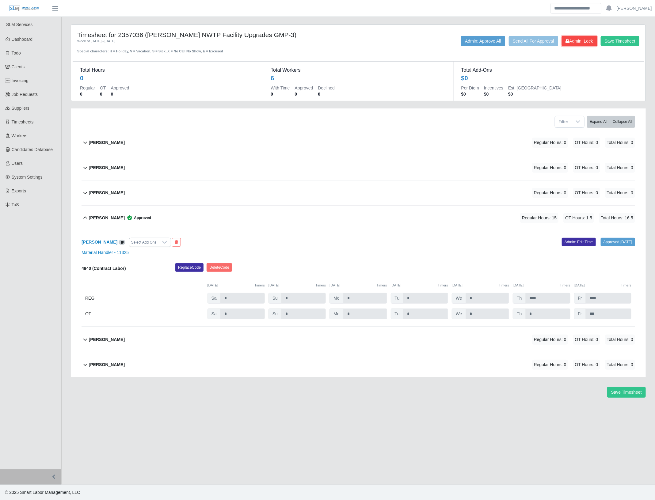
click at [584, 42] on span "Admin: Lock" at bounding box center [579, 41] width 27 height 5
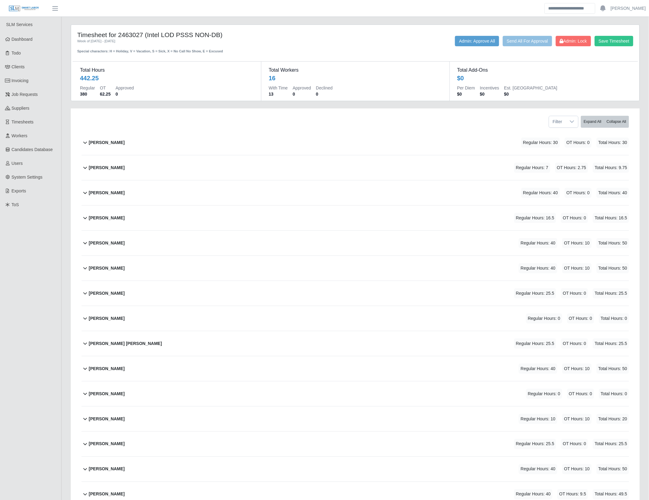
click at [151, 321] on div "[PERSON_NAME] Regular Hours: 0 OT Hours: 0 Total Hours: 0" at bounding box center [359, 318] width 541 height 25
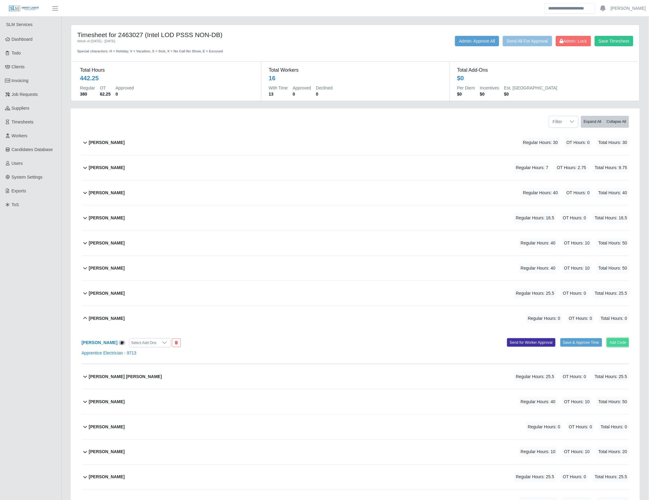
click at [612, 344] on button "Add Code" at bounding box center [618, 342] width 22 height 9
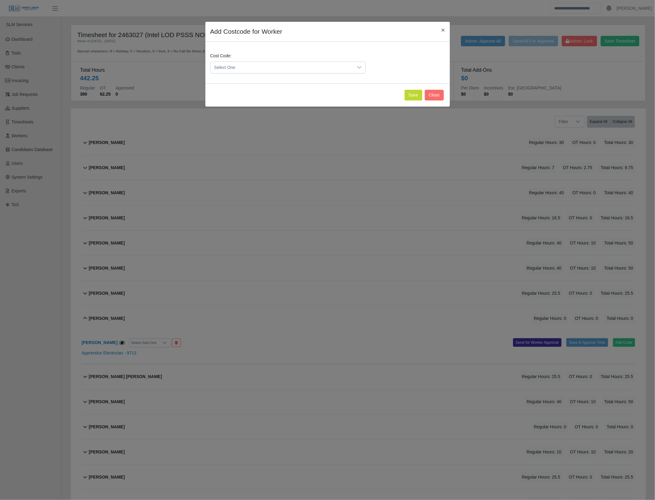
click at [263, 73] on div "Cost Code: Select One" at bounding box center [328, 66] width 238 height 26
drag, startPoint x: 263, startPoint y: 73, endPoint x: 322, endPoint y: 74, distance: 58.9
click at [271, 71] on span "Select One" at bounding box center [282, 67] width 143 height 11
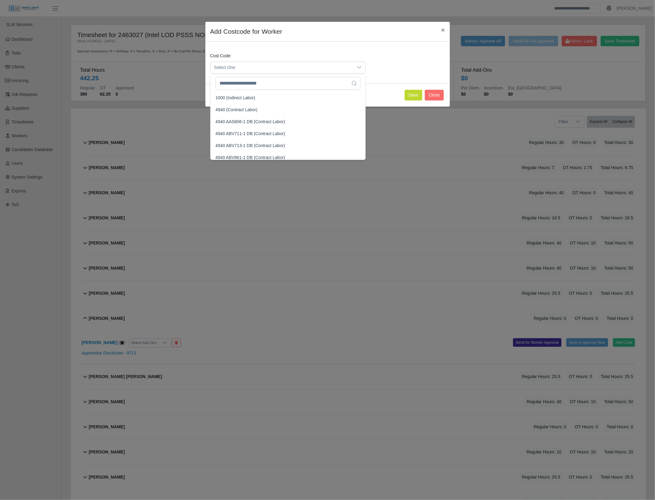
click at [379, 73] on div "Cost Code: Select One" at bounding box center [328, 66] width 238 height 26
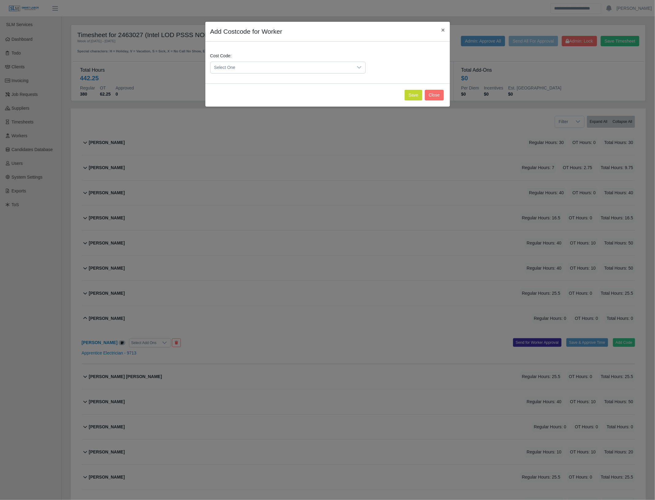
click at [312, 74] on div "Cost Code: Select One" at bounding box center [328, 66] width 238 height 26
click at [357, 64] on div at bounding box center [359, 67] width 12 height 11
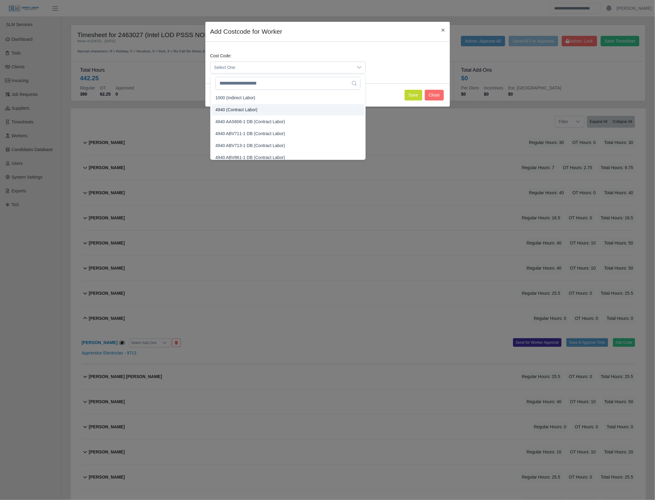
click at [241, 109] on span "4940 (Contract Labor)" at bounding box center [237, 110] width 42 height 6
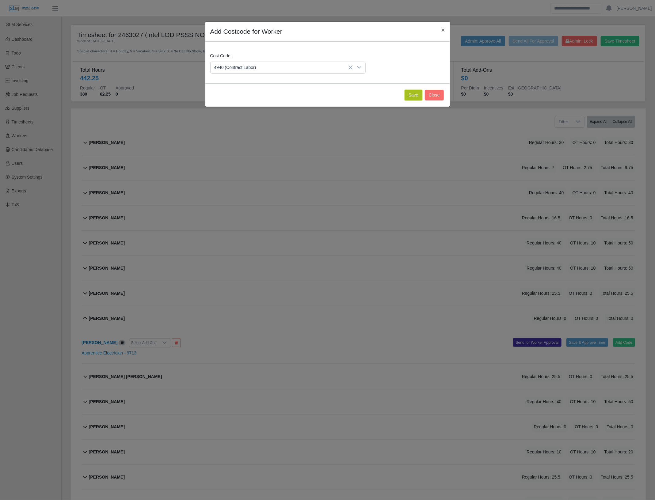
click at [407, 94] on button "Save" at bounding box center [414, 95] width 18 height 11
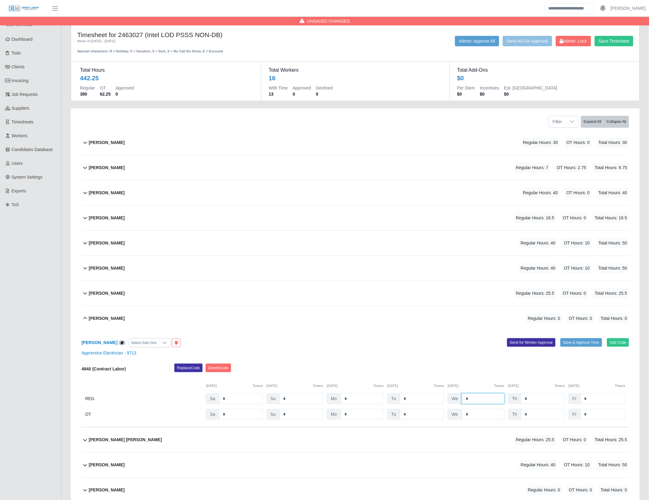
drag, startPoint x: 482, startPoint y: 399, endPoint x: 443, endPoint y: 382, distance: 42.2
click at [440, 390] on div "4940 (Contract Labor) Replace Code Delete Code 09/13/2025 Timers 09/14/2025 Tim…" at bounding box center [356, 392] width 548 height 56
type input "*"
type input "**"
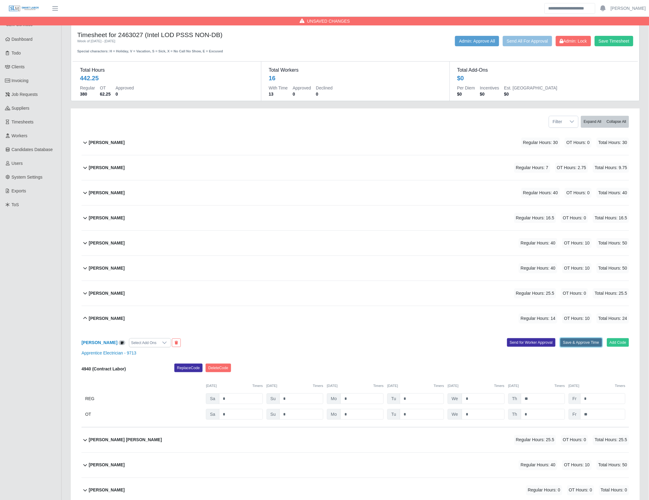
click at [583, 346] on button "Save & Approve Time" at bounding box center [582, 342] width 42 height 9
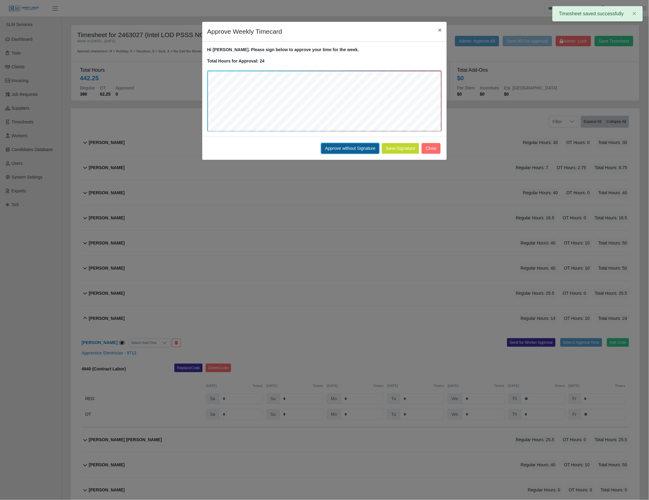
click at [358, 149] on button "Approve without Signature" at bounding box center [350, 148] width 58 height 11
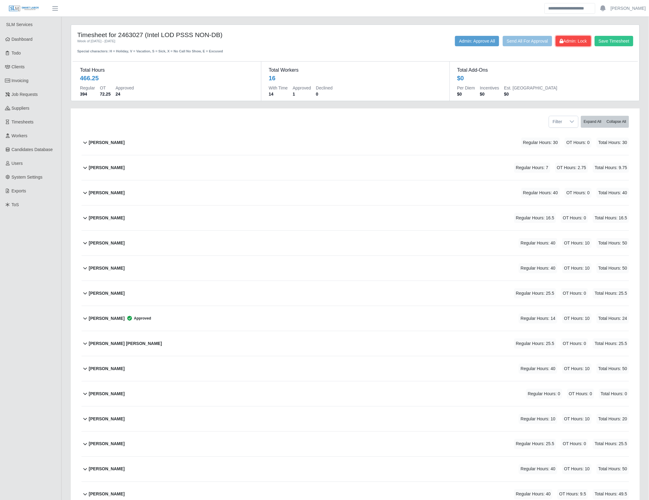
click at [571, 43] on span "Admin: Lock" at bounding box center [573, 41] width 27 height 5
click at [566, 41] on span "Admin: Unlock" at bounding box center [571, 41] width 31 height 5
click at [476, 40] on button "Admin: Approve All" at bounding box center [477, 41] width 44 height 10
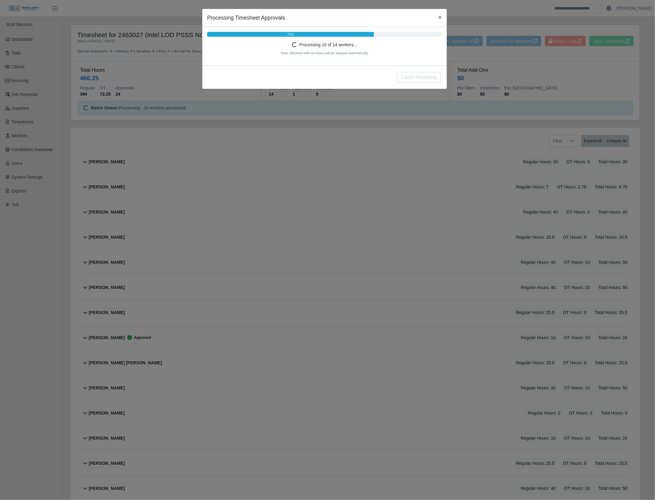
click at [413, 109] on div "Processing Timesheet Approvals × 71% Processing 10 of 14 workers... Note: Worke…" at bounding box center [327, 250] width 655 height 500
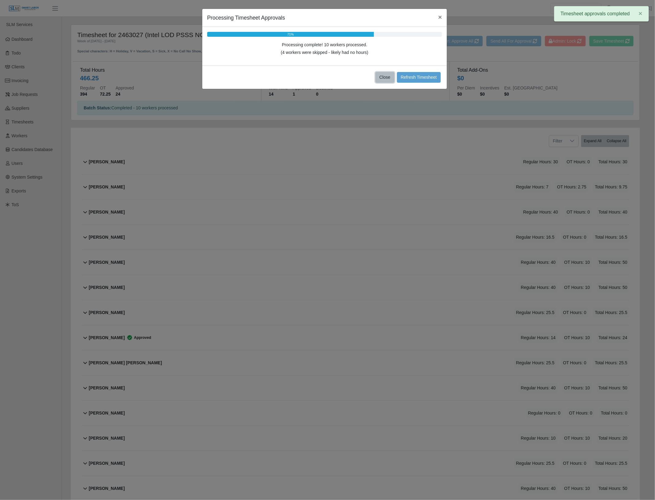
click at [384, 80] on button "Close" at bounding box center [385, 77] width 19 height 11
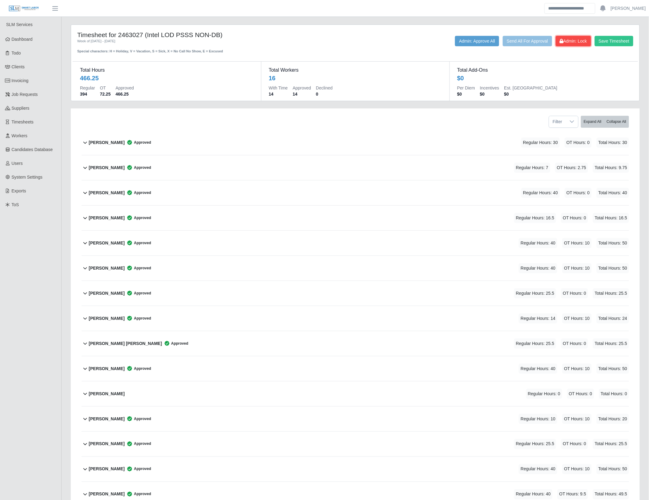
click at [582, 40] on span "Admin: Lock" at bounding box center [573, 41] width 27 height 5
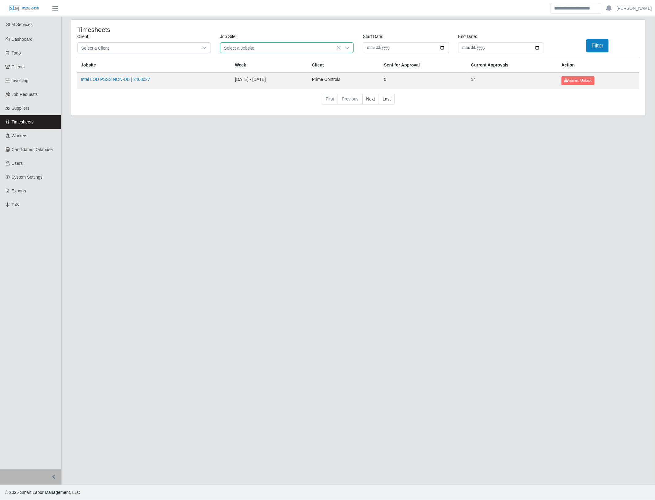
click at [296, 51] on span "Select a Jobsite" at bounding box center [280, 48] width 121 height 10
click at [345, 47] on icon at bounding box center [347, 47] width 5 height 5
click at [344, 49] on div at bounding box center [347, 48] width 12 height 10
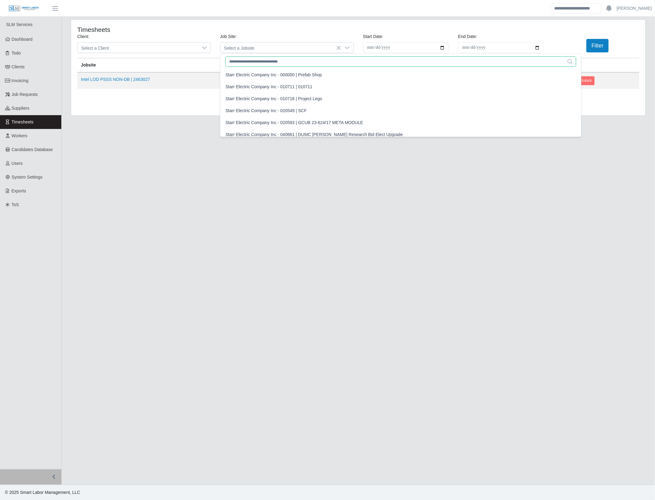
click at [279, 61] on input "text" at bounding box center [400, 61] width 351 height 10
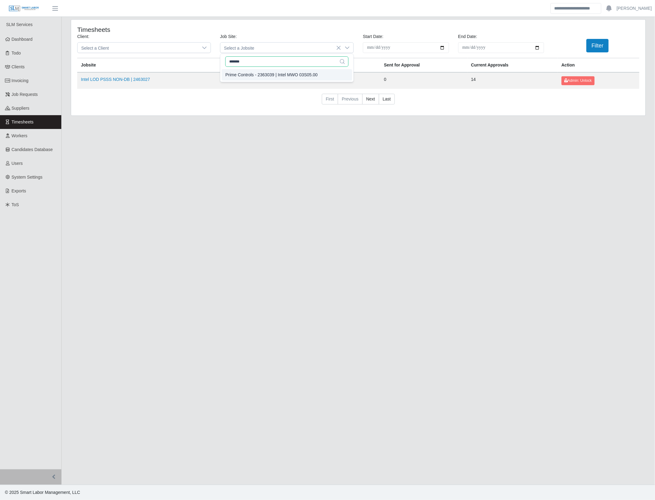
type input "*******"
click at [278, 75] on div "Prime Controls - 2363039 | Intel MWO 03S05.00" at bounding box center [271, 75] width 92 height 6
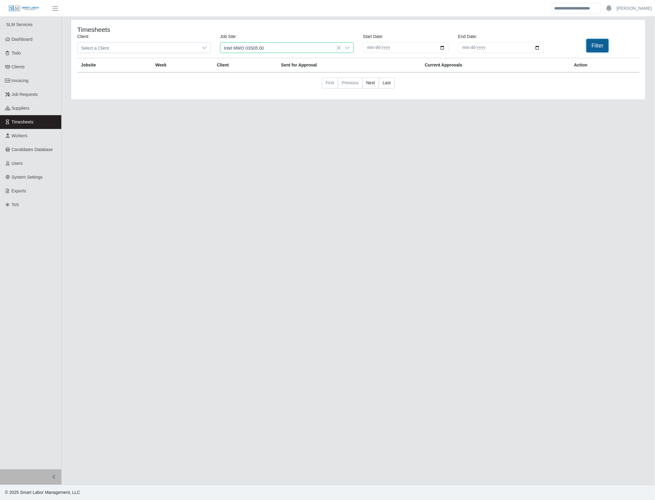
click at [594, 43] on button "Filter" at bounding box center [597, 45] width 22 height 13
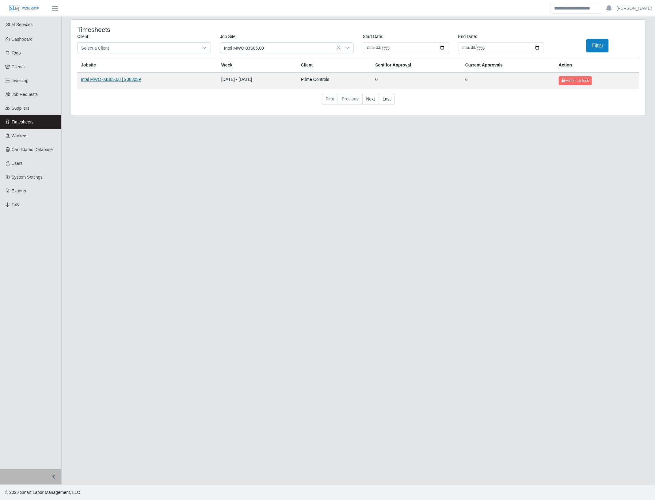
click at [109, 80] on link "Intel MWO 03S05.00 | 2363039" at bounding box center [111, 79] width 60 height 5
click at [345, 46] on icon at bounding box center [347, 47] width 5 height 5
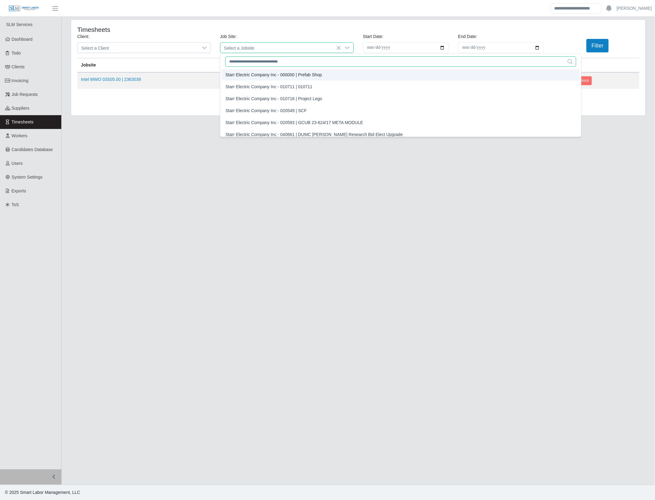
click at [298, 62] on input "text" at bounding box center [400, 61] width 351 height 10
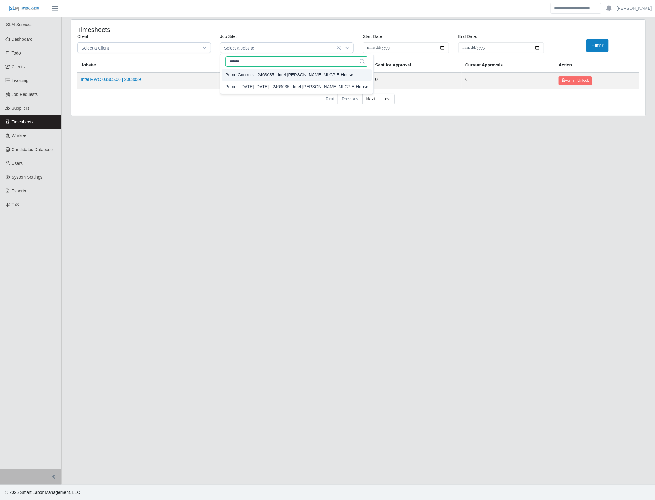
type input "*******"
click at [301, 76] on div "Prime Controls - 2463035 | Intel Sundt MLCP E-House" at bounding box center [289, 75] width 128 height 6
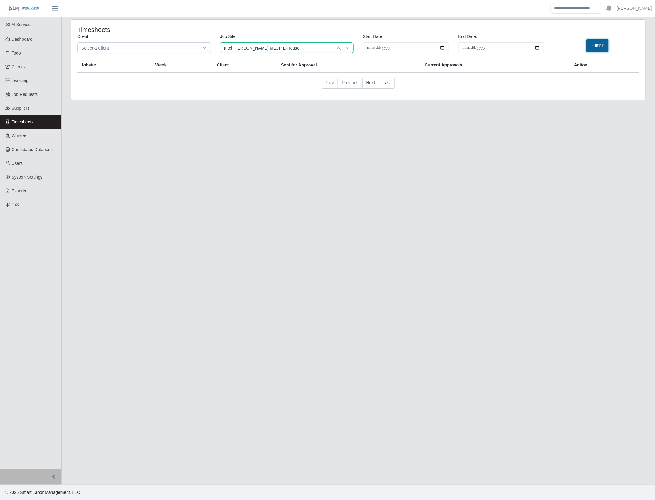
click at [600, 45] on button "Filter" at bounding box center [597, 45] width 22 height 13
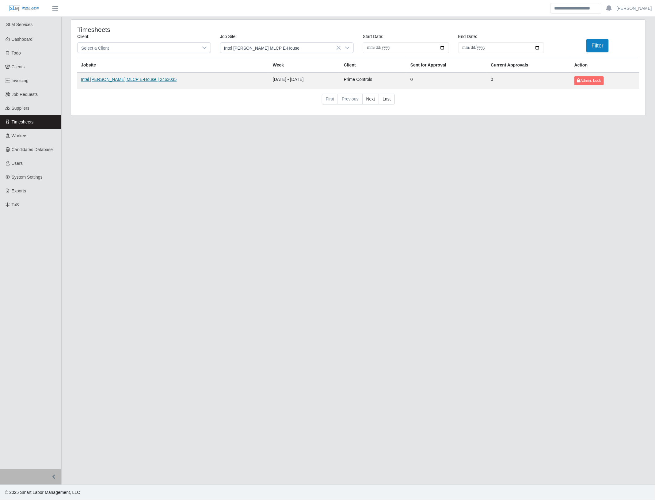
drag, startPoint x: 146, startPoint y: 80, endPoint x: 143, endPoint y: 82, distance: 3.5
click at [352, 48] on div at bounding box center [347, 48] width 12 height 10
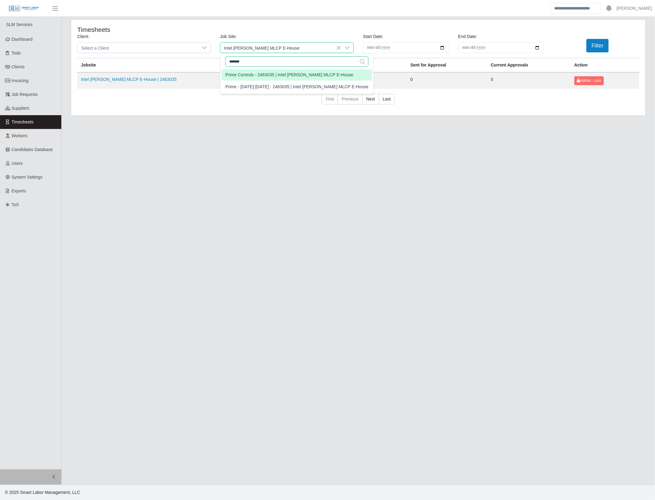
click at [275, 60] on input "*******" at bounding box center [296, 61] width 143 height 10
type input "*******"
click at [304, 75] on div "Prime Controls - 2463036 | Intel West 50-53" at bounding box center [267, 75] width 84 height 6
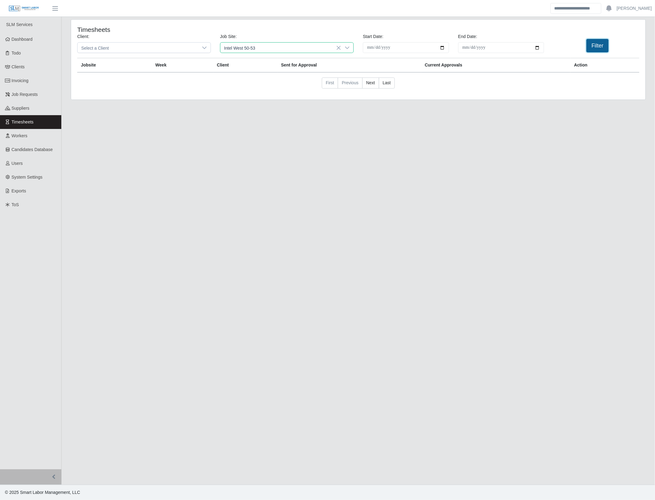
click at [592, 49] on button "Filter" at bounding box center [597, 45] width 22 height 13
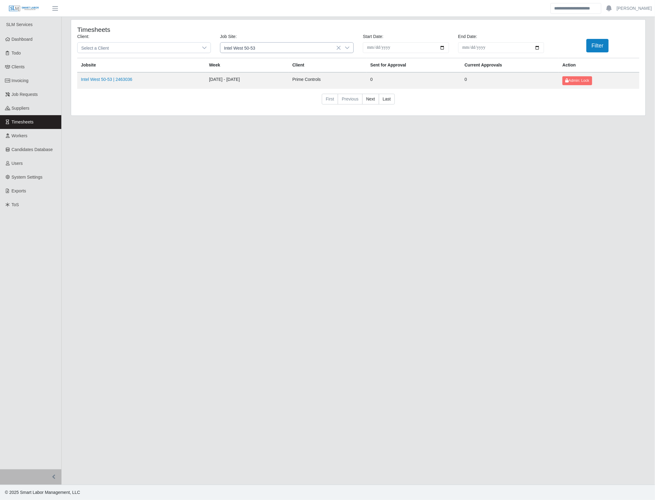
click at [349, 48] on icon at bounding box center [347, 47] width 5 height 5
click at [348, 47] on icon at bounding box center [347, 47] width 5 height 5
click at [347, 48] on icon at bounding box center [347, 47] width 5 height 5
click at [272, 63] on input "*******" at bounding box center [286, 61] width 123 height 10
type input "*******"
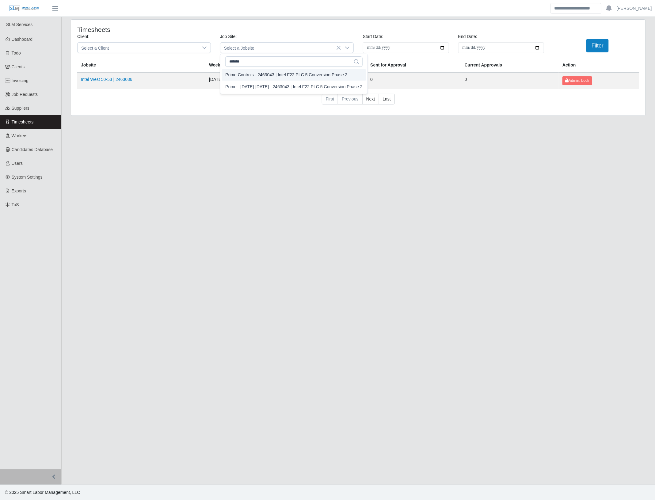
click at [310, 76] on div "Prime Controls - 2463043 | Intel F22 PLC 5 Conversion Phase 2" at bounding box center [286, 75] width 122 height 6
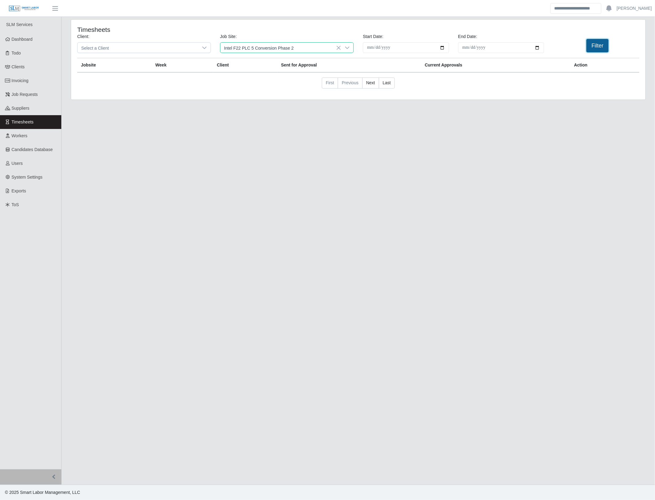
click at [604, 49] on button "Filter" at bounding box center [597, 45] width 22 height 13
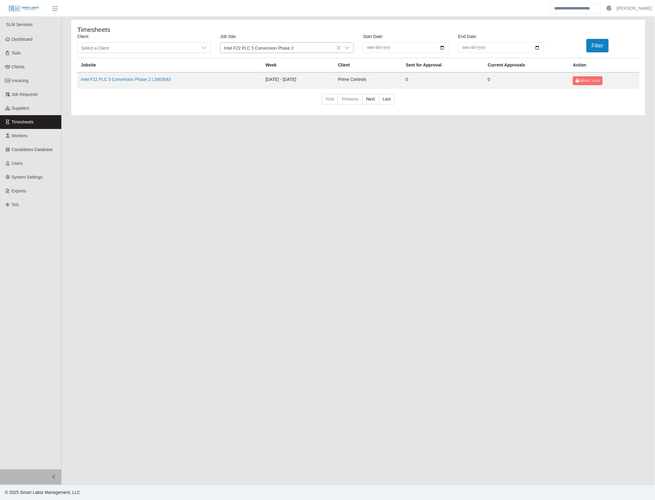
click at [348, 47] on icon at bounding box center [347, 47] width 5 height 5
click at [282, 59] on input "*******" at bounding box center [293, 61] width 137 height 10
click at [262, 62] on input "*******" at bounding box center [293, 61] width 137 height 10
type input "*******"
click at [286, 75] on div "Prime Controls - 2463050 | Intel LOD PSSS Davis Bacon" at bounding box center [303, 75] width 156 height 6
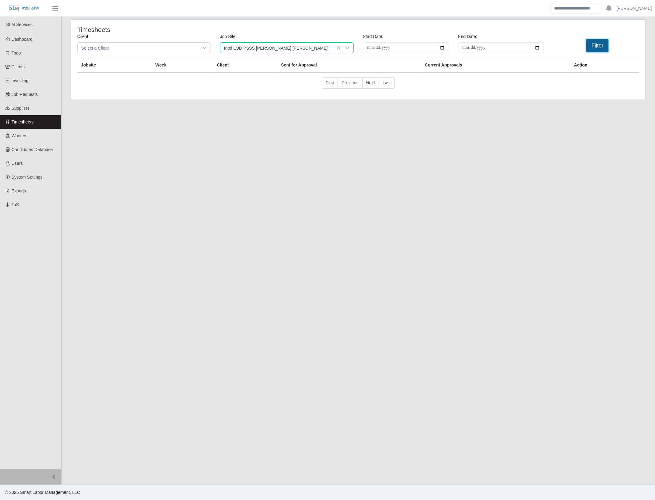
click at [597, 47] on button "Filter" at bounding box center [597, 45] width 22 height 13
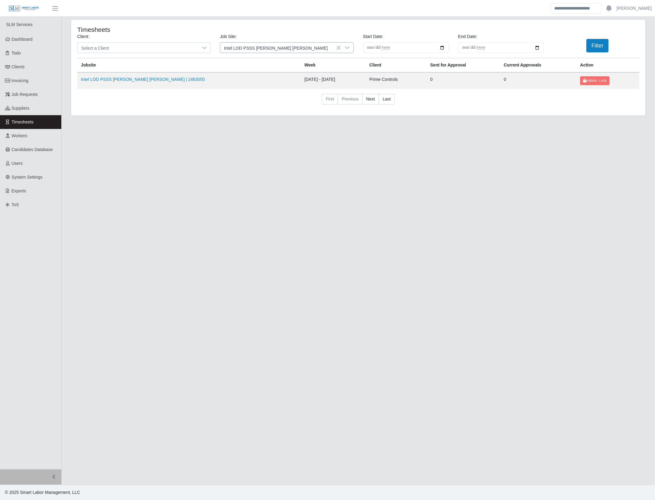
click at [345, 45] on icon at bounding box center [347, 47] width 5 height 5
drag, startPoint x: 251, startPoint y: 62, endPoint x: 232, endPoint y: 64, distance: 19.8
click at [232, 64] on input "*******" at bounding box center [310, 61] width 171 height 10
type input "*******"
click at [269, 73] on div "Prime Controls - 2557006 | TPC Scottsdale Sewer" at bounding box center [273, 75] width 96 height 6
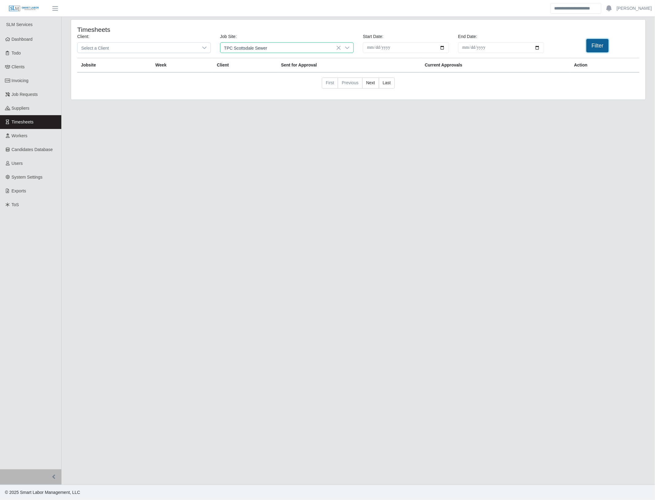
click at [595, 48] on button "Filter" at bounding box center [597, 45] width 22 height 13
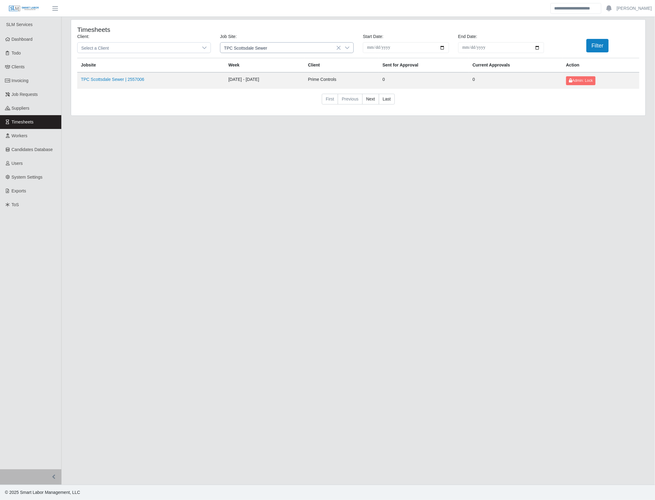
click at [349, 48] on icon at bounding box center [347, 47] width 5 height 5
click at [263, 63] on input "*******" at bounding box center [286, 61] width 123 height 10
type input "*******"
click at [313, 79] on li "Prime Controls - 2558056 | QTS PHX3 DC1 BMS and EMPS" at bounding box center [287, 74] width 131 height 11
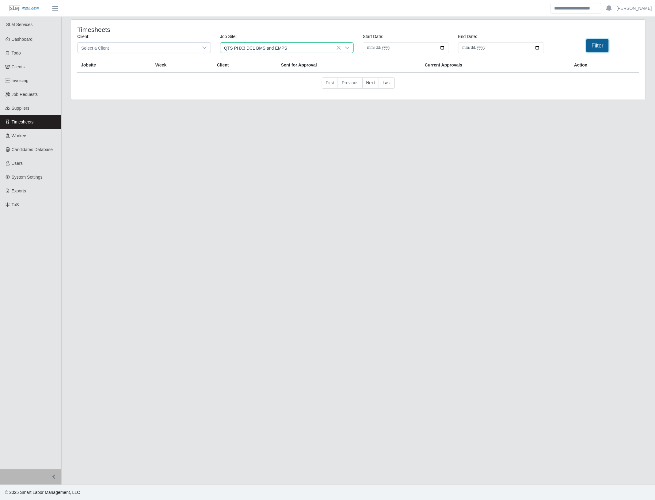
click at [596, 45] on button "Filter" at bounding box center [597, 45] width 22 height 13
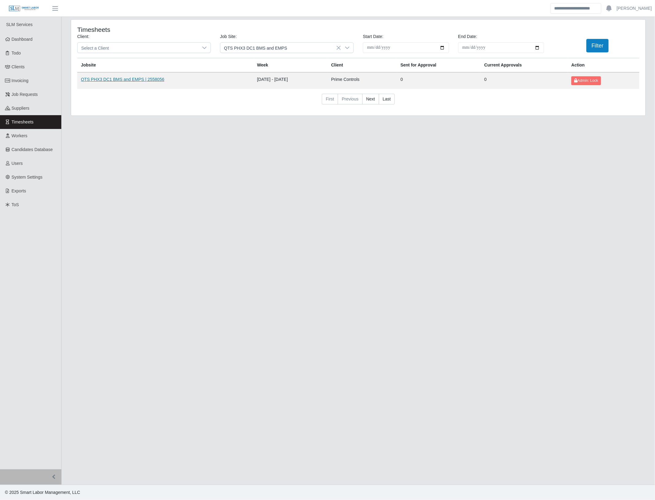
click at [138, 78] on link "QTS PHX3 DC1 BMS and EMPS | 2558056" at bounding box center [122, 79] width 83 height 5
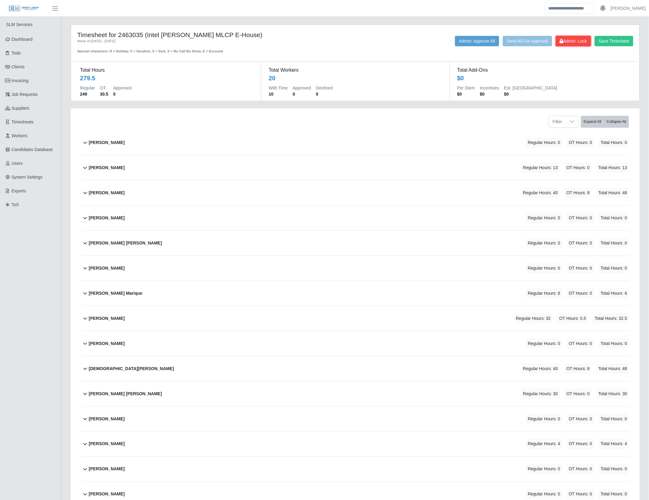
click at [566, 42] on span "Admin: Lock" at bounding box center [573, 41] width 27 height 5
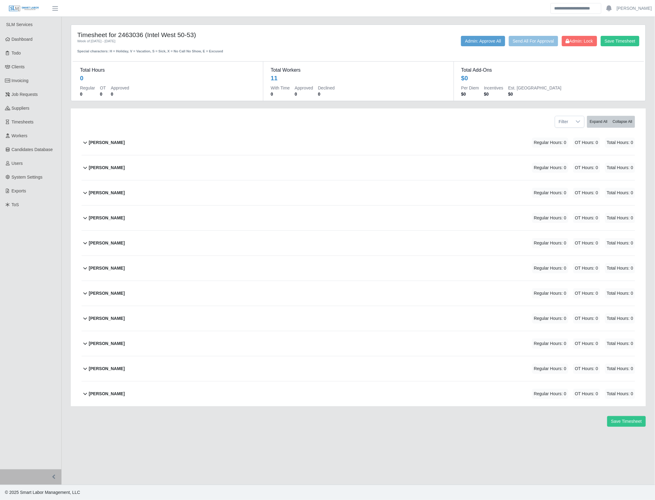
click at [121, 272] on div "Jorge Santoy Regular Hours: 0 OT Hours: 0 Total Hours: 0" at bounding box center [362, 268] width 546 height 25
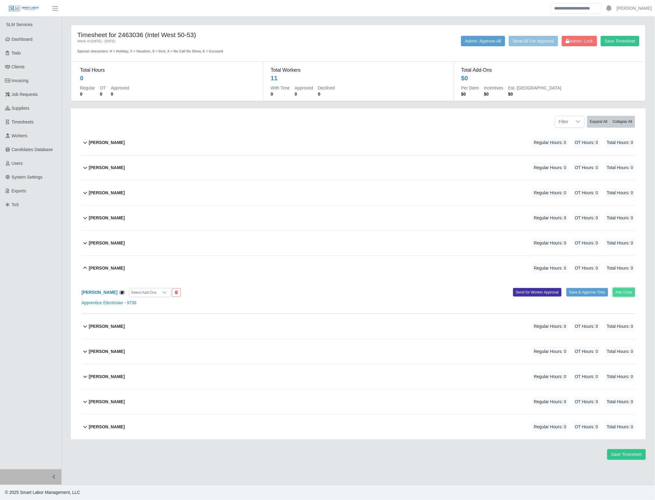
click at [620, 292] on button "Add Code" at bounding box center [624, 292] width 22 height 9
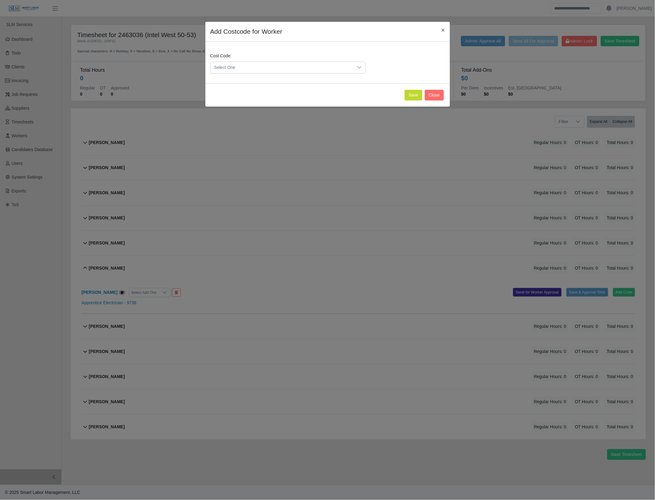
click at [272, 68] on span "Select One" at bounding box center [282, 67] width 143 height 11
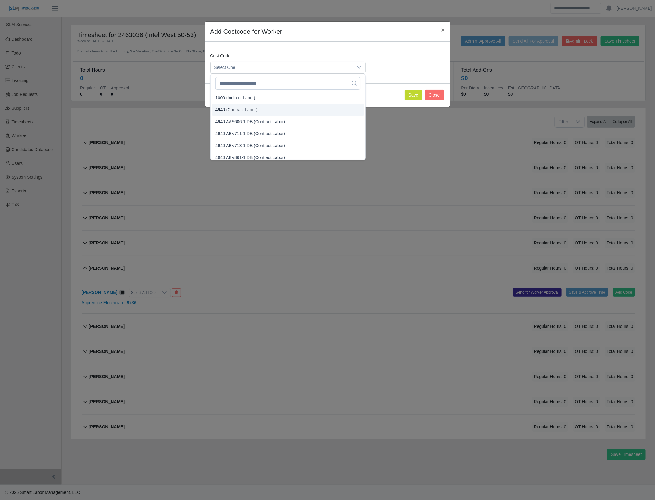
click at [264, 108] on li "4940 (Contract Labor)" at bounding box center [288, 109] width 152 height 11
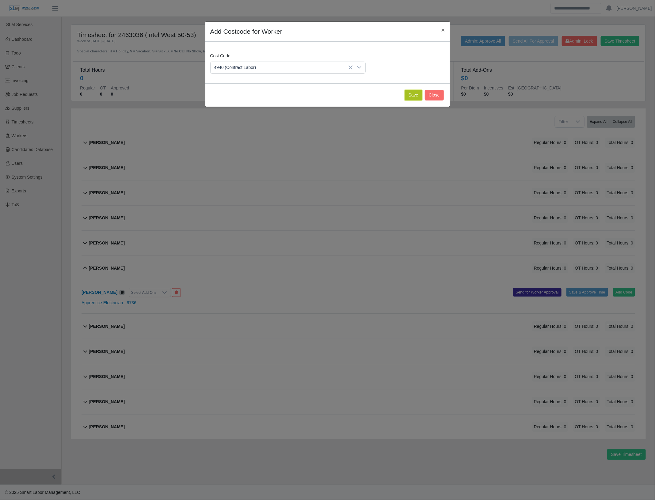
click at [410, 100] on button "Save" at bounding box center [414, 95] width 18 height 11
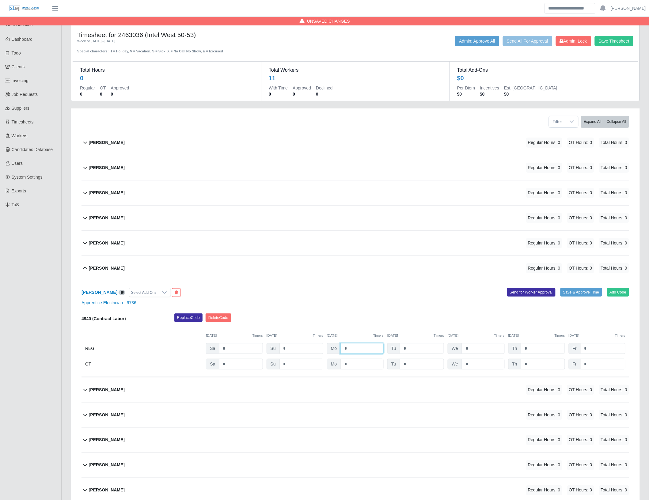
drag, startPoint x: 355, startPoint y: 350, endPoint x: 332, endPoint y: 331, distance: 30.0
click at [332, 333] on div "4940 (Contract Labor) Replace Code Delete Code 09/13/2025 Timers 09/14/2025 Tim…" at bounding box center [356, 342] width 548 height 56
type input "**"
type input "*"
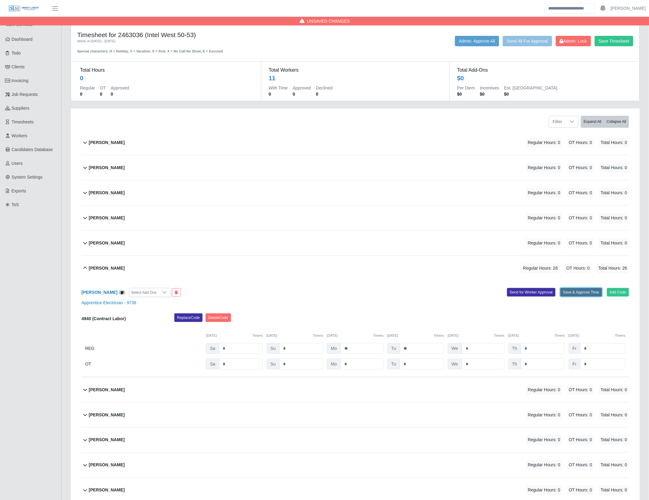
click at [574, 292] on button "Save & Approve Time" at bounding box center [582, 292] width 42 height 9
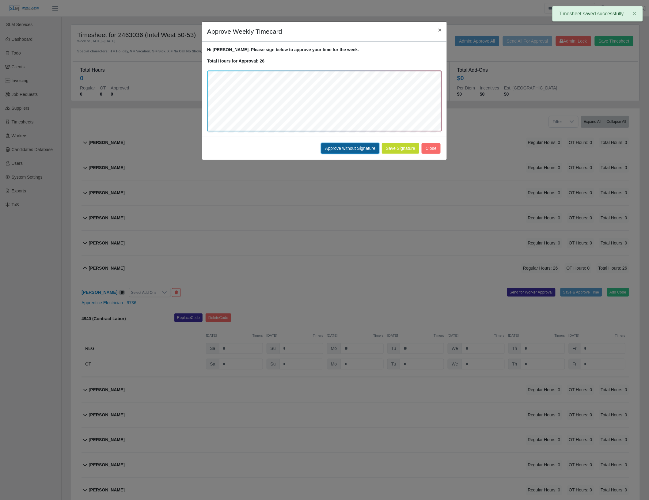
click at [334, 150] on button "Approve without Signature" at bounding box center [350, 148] width 58 height 11
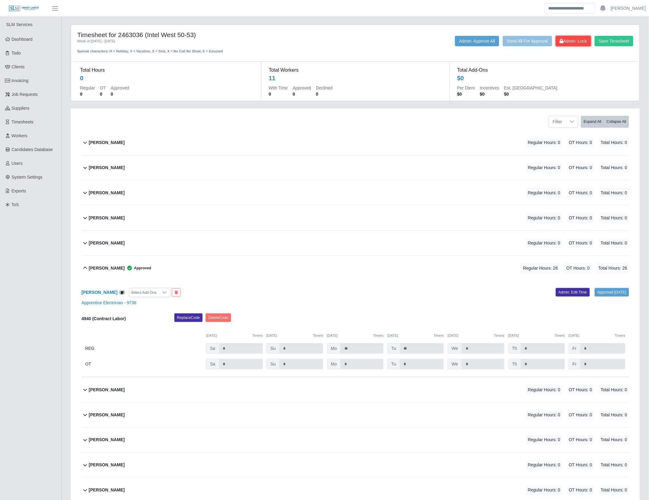
drag, startPoint x: 568, startPoint y: 40, endPoint x: 526, endPoint y: 46, distance: 42.7
click at [568, 41] on span "Admin: Lock" at bounding box center [573, 41] width 27 height 5
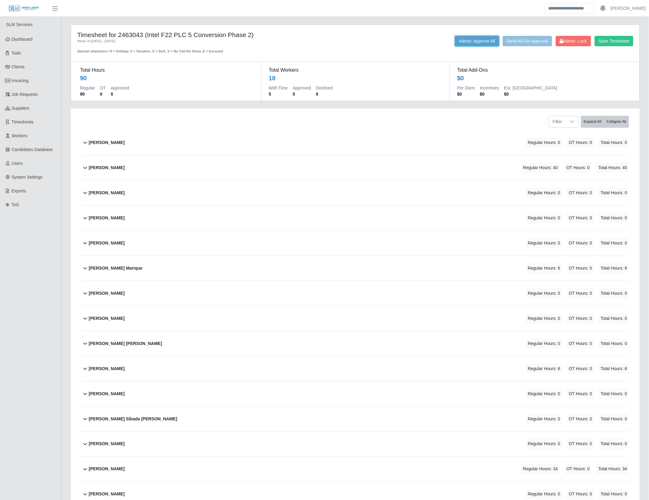
drag, startPoint x: 492, startPoint y: 42, endPoint x: 468, endPoint y: 78, distance: 44.0
click at [492, 42] on button "Admin: Approve All" at bounding box center [477, 41] width 44 height 10
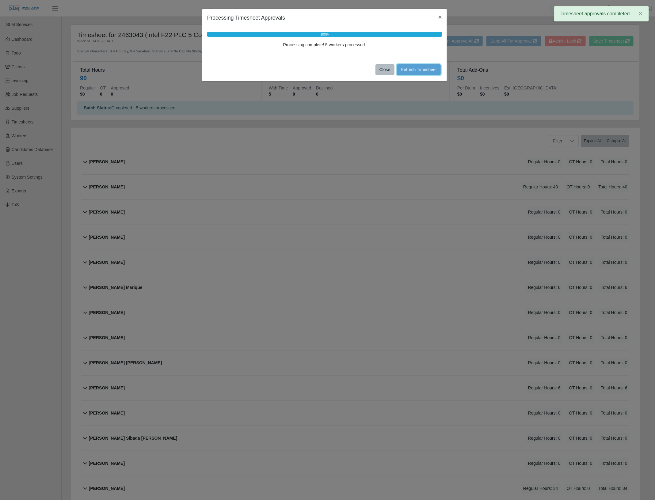
drag, startPoint x: 407, startPoint y: 71, endPoint x: 381, endPoint y: 74, distance: 26.3
click at [407, 71] on button "Refresh Timesheet" at bounding box center [419, 69] width 44 height 11
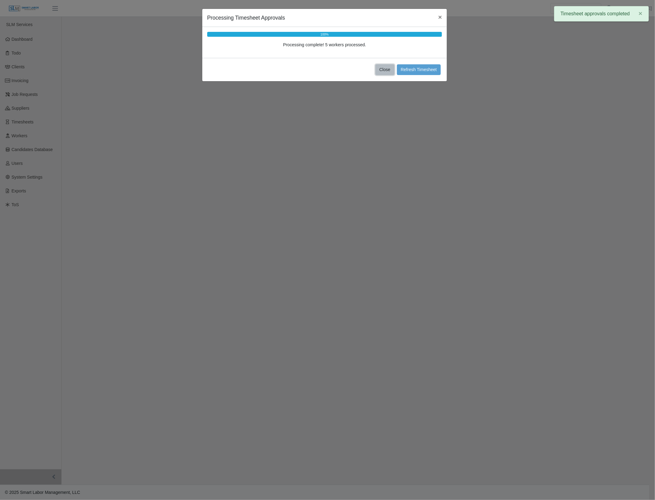
click at [381, 74] on button "Close" at bounding box center [385, 69] width 19 height 11
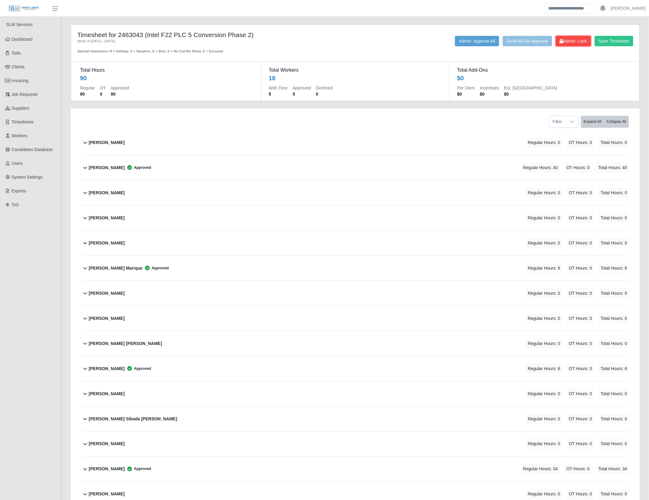
drag, startPoint x: 569, startPoint y: 44, endPoint x: 548, endPoint y: 43, distance: 21.8
click at [569, 44] on button "Admin: Lock" at bounding box center [573, 41] width 35 height 10
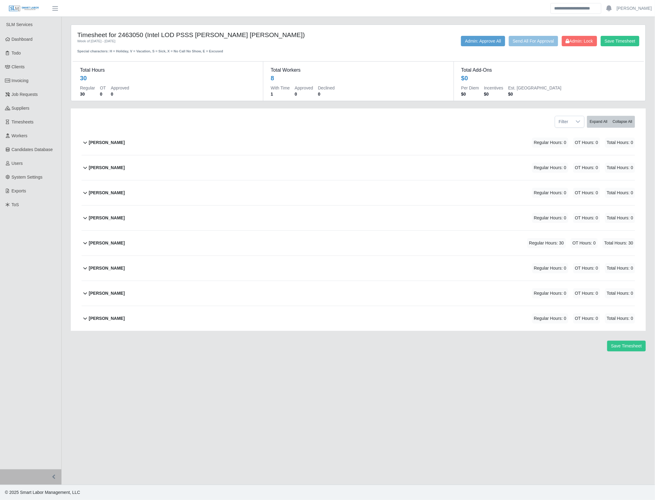
click at [497, 243] on div "Maximiano Serrano Regular Hours: 30 OT Hours: 0 Total Hours: 30" at bounding box center [362, 243] width 546 height 25
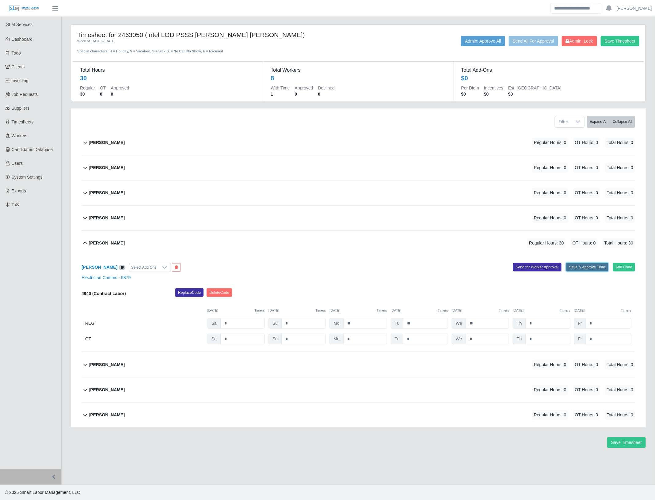
click at [585, 269] on button "Save & Approve Time" at bounding box center [588, 267] width 42 height 9
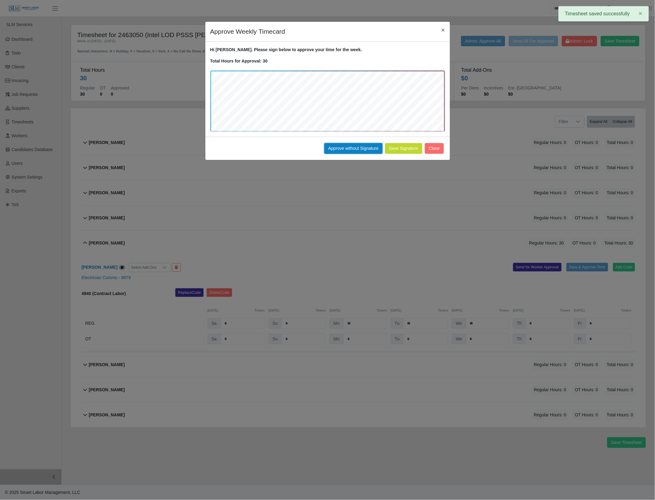
click at [358, 146] on button "Approve without Signature" at bounding box center [353, 148] width 58 height 11
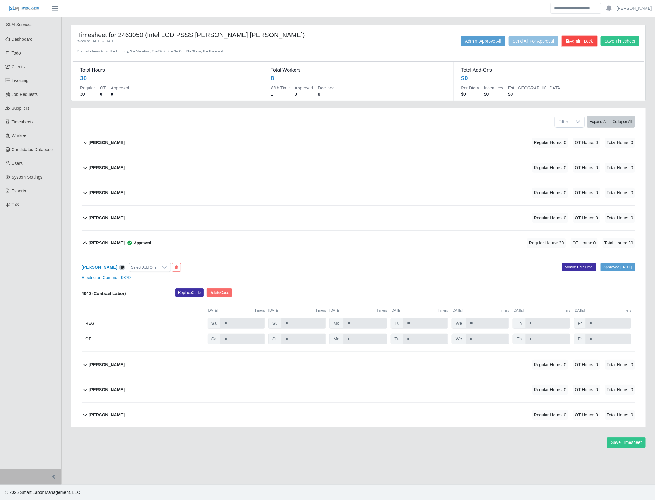
click at [577, 42] on span "Admin: Lock" at bounding box center [579, 41] width 27 height 5
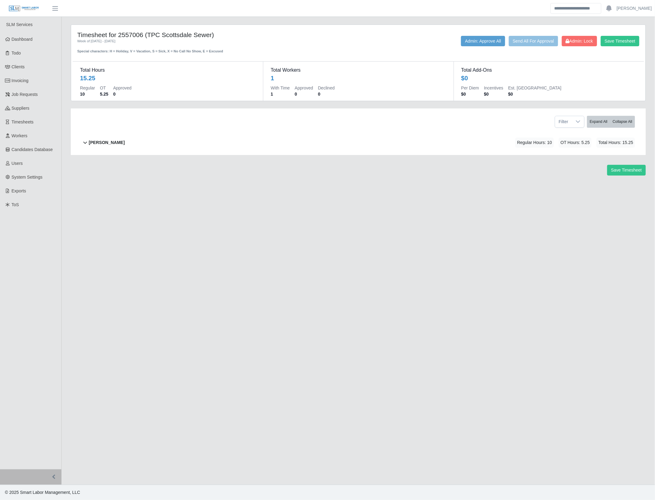
click at [439, 143] on div "[PERSON_NAME] Regular Hours: 10 OT Hours: 5.25 Total Hours: 15.25" at bounding box center [362, 142] width 546 height 25
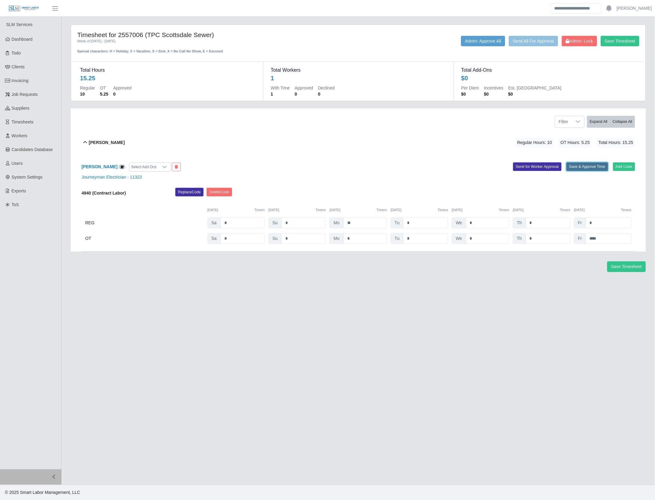
click at [575, 169] on button "Save & Approve Time" at bounding box center [588, 166] width 42 height 9
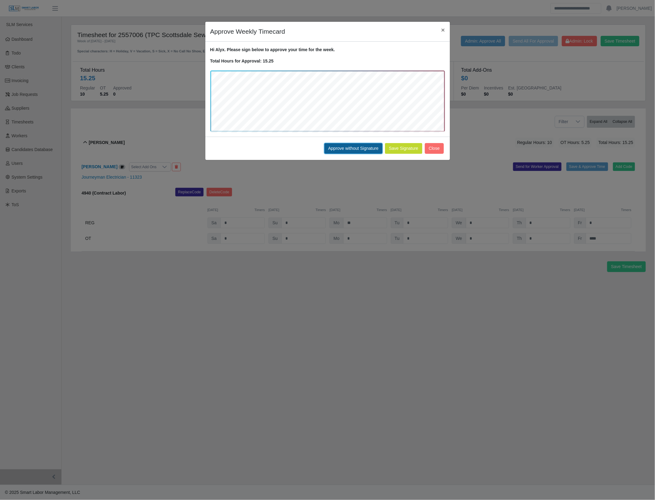
click at [364, 149] on button "Approve without Signature" at bounding box center [353, 148] width 58 height 11
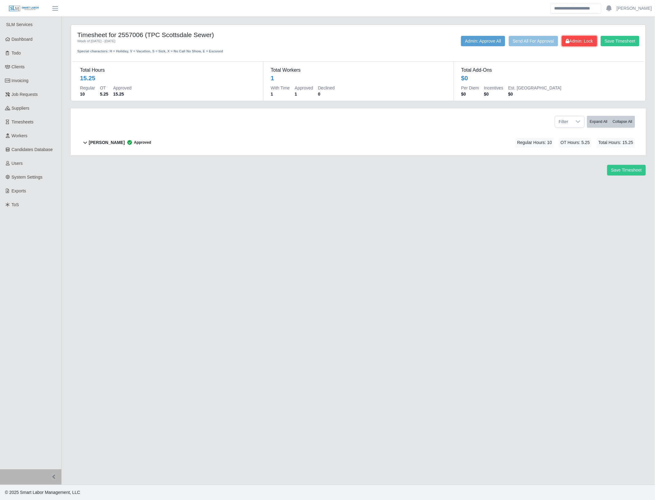
click at [592, 40] on span "Admin: Lock" at bounding box center [579, 41] width 27 height 5
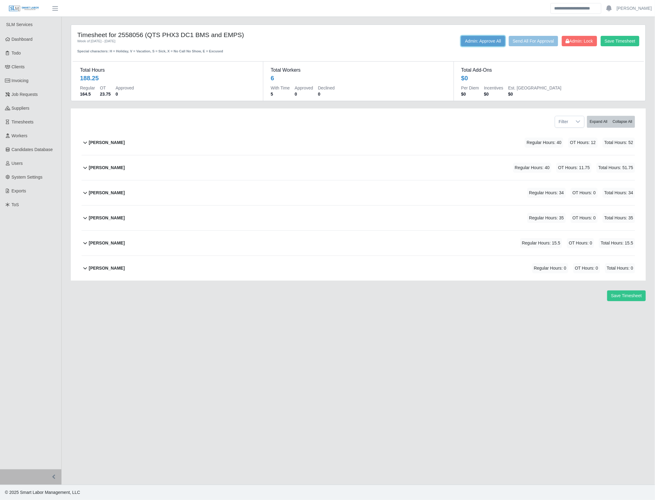
drag, startPoint x: 491, startPoint y: 38, endPoint x: 324, endPoint y: 160, distance: 206.7
click at [491, 39] on button "Admin: Approve All" at bounding box center [483, 41] width 44 height 10
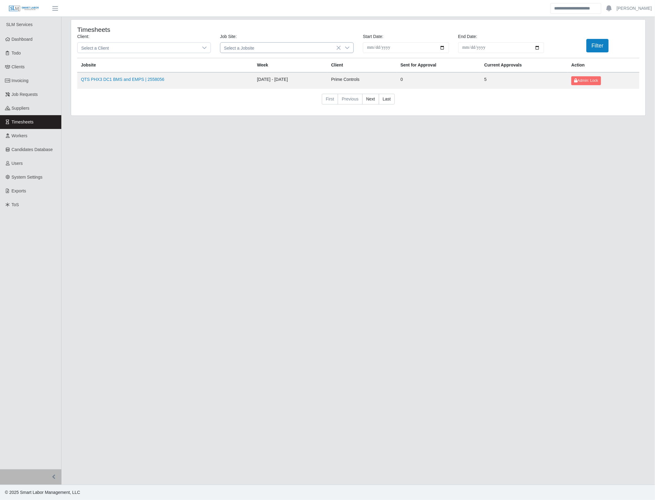
click at [347, 49] on icon at bounding box center [347, 47] width 5 height 5
click at [583, 83] on button "Admin: Lock" at bounding box center [585, 80] width 29 height 9
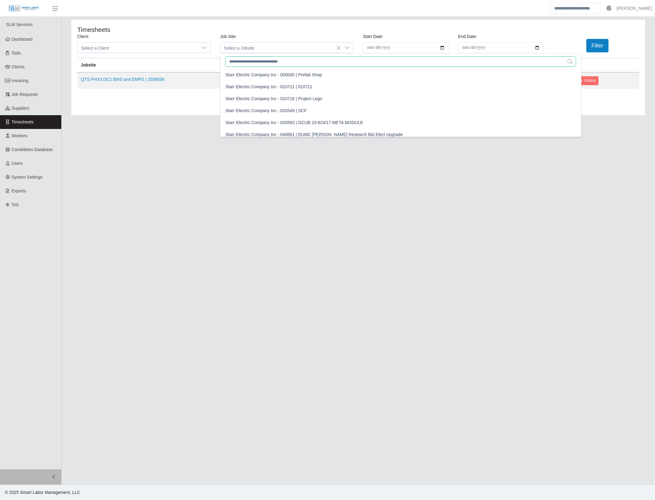
click at [275, 65] on input "text" at bounding box center [400, 61] width 351 height 10
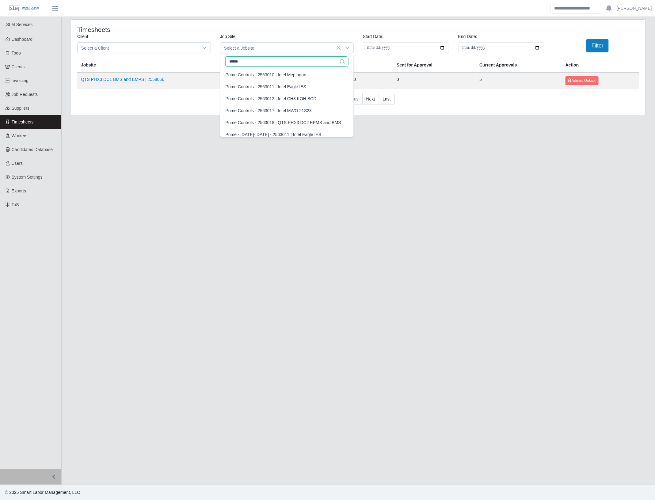
type input "*******"
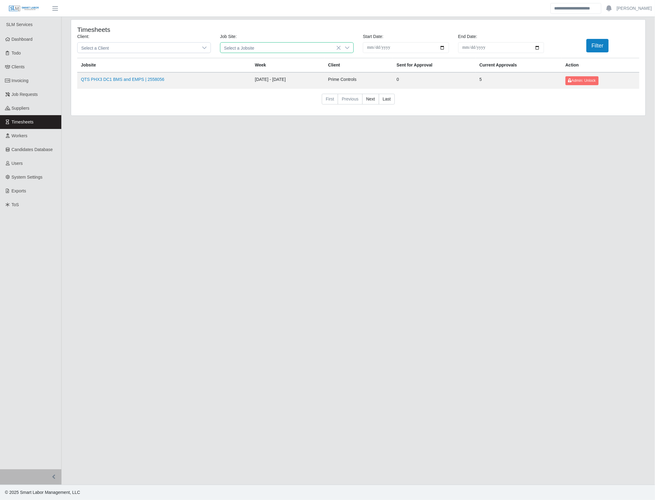
click at [315, 48] on span "Select a Jobsite" at bounding box center [280, 48] width 121 height 10
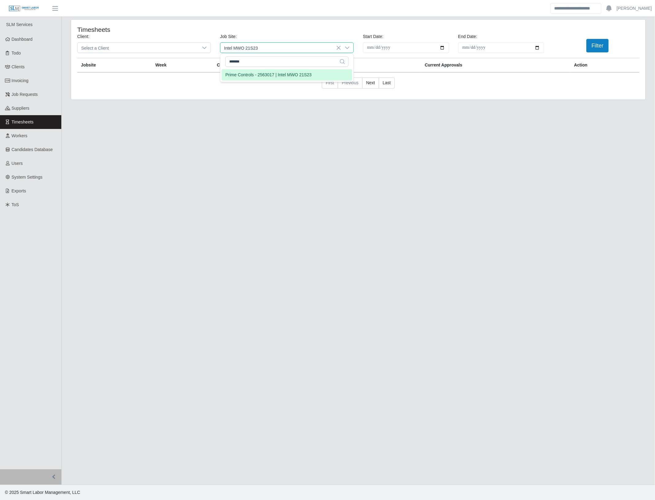
click at [288, 72] on div "Prime Controls - 2563017 | Intel MWO 21S23" at bounding box center [268, 75] width 86 height 6
click at [597, 45] on button "Filter" at bounding box center [597, 45] width 22 height 13
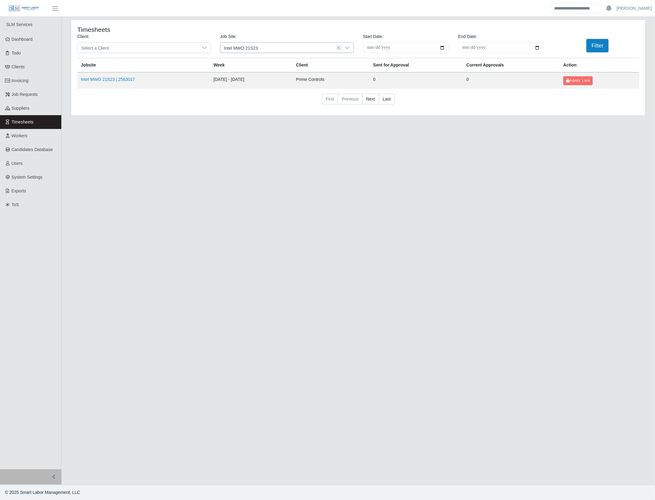
click at [347, 47] on icon at bounding box center [347, 47] width 5 height 5
click at [258, 62] on input "*******" at bounding box center [286, 61] width 123 height 10
type input "*******"
click at [284, 77] on div "Prime Controls - 2563021 | Intel Tool Install DB" at bounding box center [269, 75] width 89 height 6
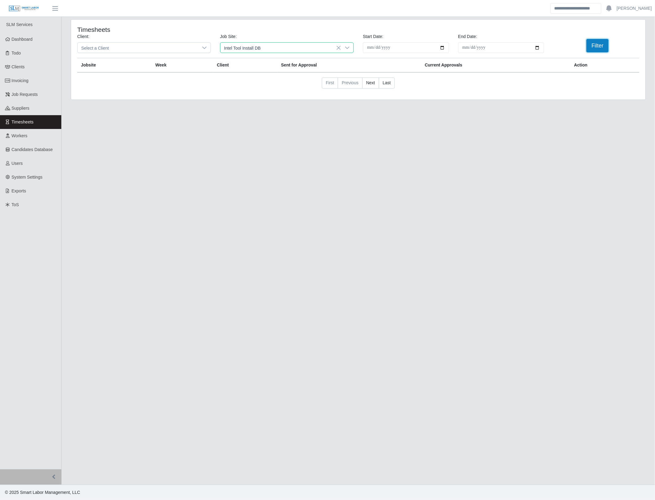
drag, startPoint x: 595, startPoint y: 46, endPoint x: 177, endPoint y: 89, distance: 420.7
click at [595, 47] on button "Filter" at bounding box center [597, 45] width 22 height 13
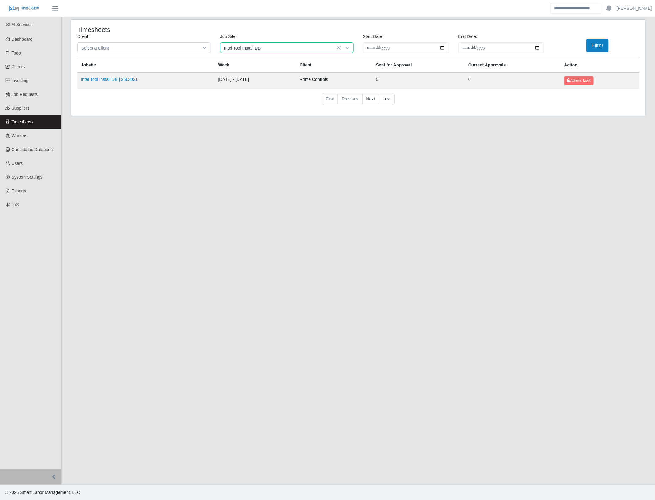
click at [246, 50] on span "Intel Tool Install DB" at bounding box center [280, 48] width 121 height 10
click at [274, 88] on div "Prime Controls - 2563021b | Intel Tool Install Non-DB" at bounding box center [275, 87] width 101 height 6
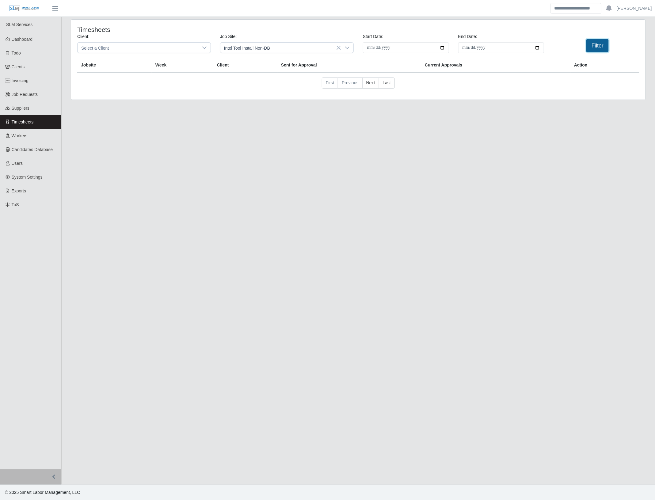
click at [600, 46] on button "Filter" at bounding box center [597, 45] width 22 height 13
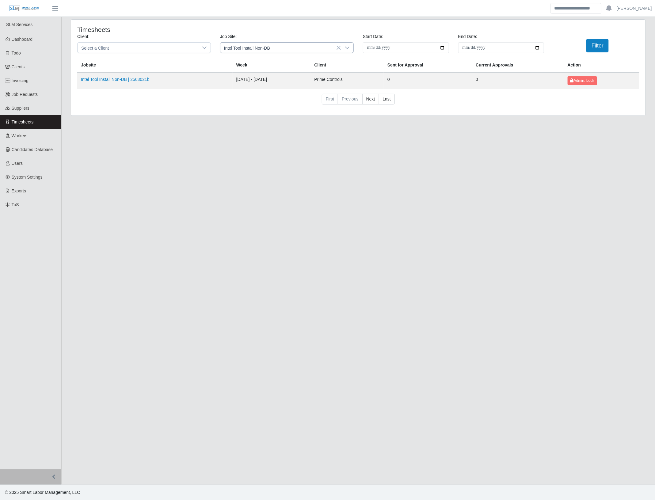
click at [284, 50] on span "Intel Tool Install Non-DB" at bounding box center [280, 48] width 121 height 10
click at [274, 64] on input "*******" at bounding box center [286, 61] width 123 height 10
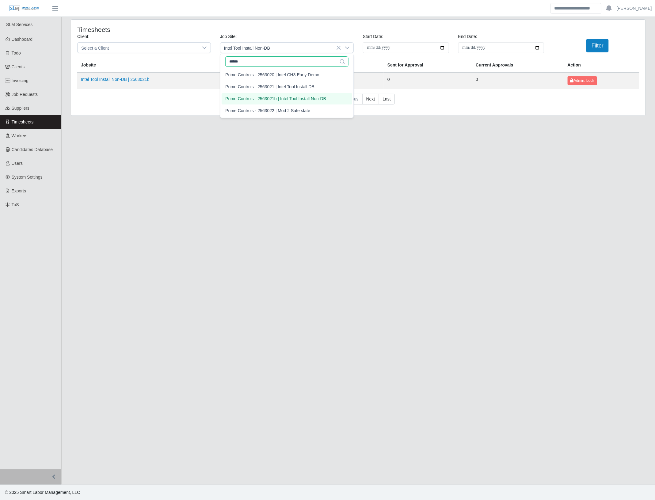
type input "*******"
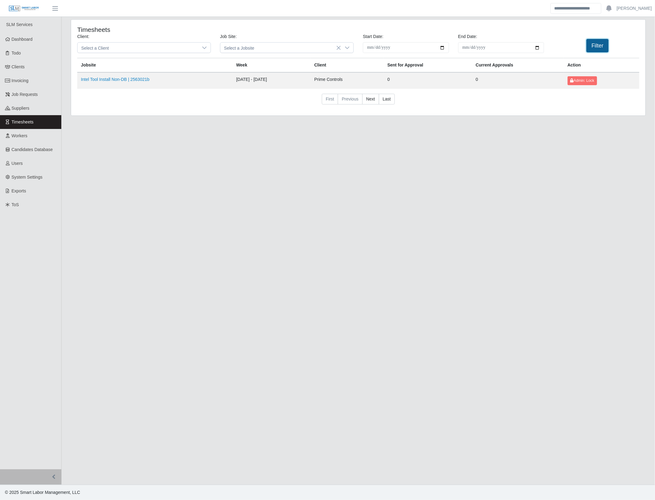
click at [597, 49] on button "Filter" at bounding box center [597, 45] width 22 height 13
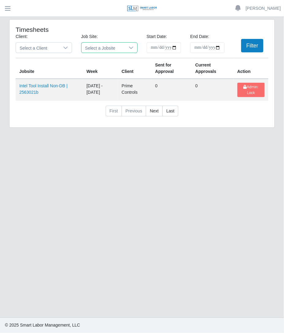
click at [118, 48] on span "Select a Jobsite" at bounding box center [104, 48] width 44 height 10
click at [115, 59] on input "*******" at bounding box center [112, 61] width 53 height 10
click at [70, 44] on div at bounding box center [65, 48] width 12 height 10
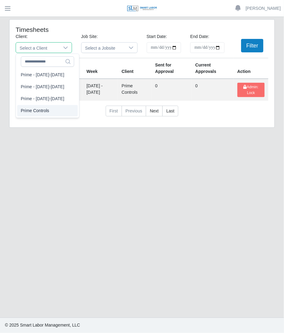
click at [49, 113] on li "Prime Controls" at bounding box center [47, 110] width 61 height 11
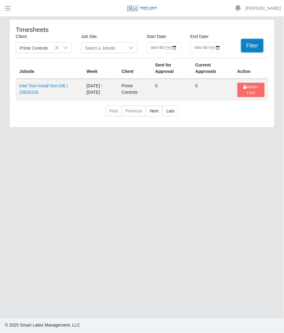
drag, startPoint x: 252, startPoint y: 44, endPoint x: 167, endPoint y: 45, distance: 84.9
click at [251, 44] on button "Filter" at bounding box center [252, 45] width 22 height 13
click at [130, 48] on icon at bounding box center [131, 47] width 5 height 5
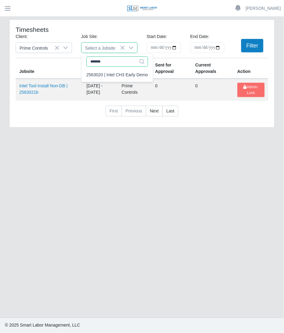
click at [109, 61] on input "*******" at bounding box center [117, 61] width 62 height 10
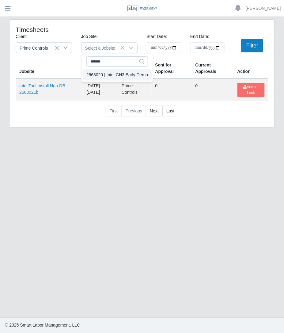
click at [113, 75] on div "2563020 | Intel CH3 Early Demo" at bounding box center [117, 75] width 62 height 6
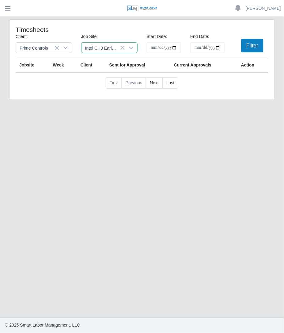
click at [240, 45] on div "Filter" at bounding box center [251, 45] width 44 height 13
click at [252, 50] on button "Filter" at bounding box center [252, 45] width 22 height 13
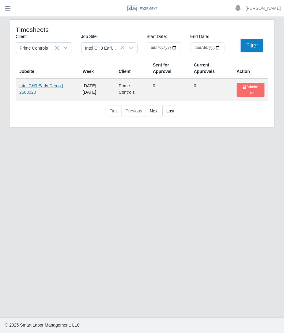
click at [48, 84] on link "Intel CH3 Early Demo | 2563020" at bounding box center [41, 88] width 44 height 11
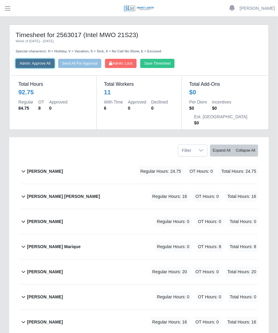
click at [24, 66] on button "Admin: Approve All" at bounding box center [35, 63] width 39 height 9
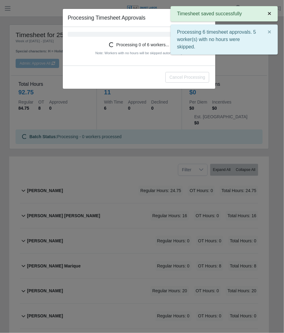
click at [265, 14] on button "×" at bounding box center [270, 13] width 16 height 14
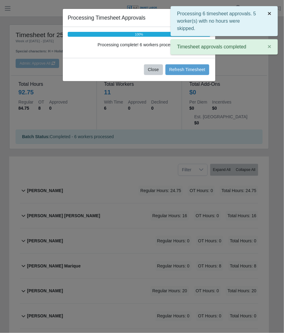
click at [270, 14] on span "×" at bounding box center [270, 13] width 4 height 7
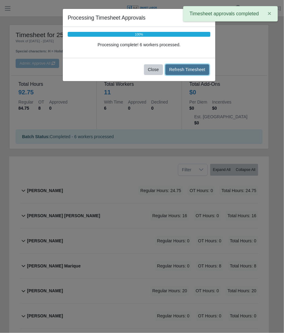
click at [190, 67] on button "Refresh Timesheet" at bounding box center [188, 69] width 44 height 11
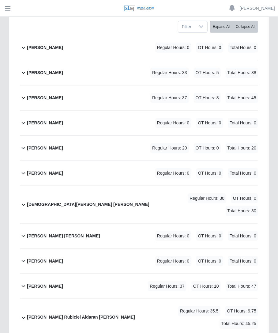
scroll to position [132, 0]
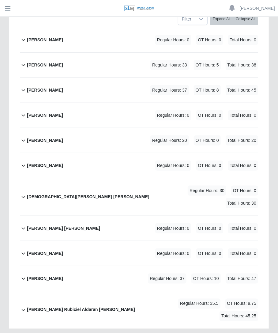
click at [91, 307] on b "[PERSON_NAME] Rubiciel Aldaran [PERSON_NAME]" at bounding box center [81, 310] width 108 height 6
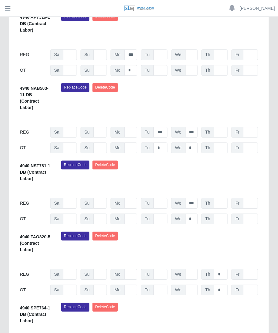
scroll to position [573, 0]
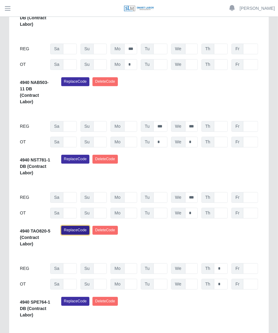
click at [87, 226] on button "Replace Code" at bounding box center [75, 230] width 28 height 9
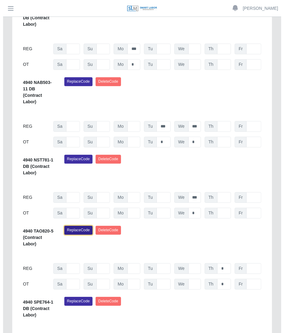
scroll to position [575, 0]
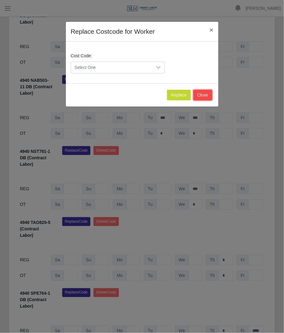
click at [201, 97] on button "Close" at bounding box center [202, 95] width 19 height 11
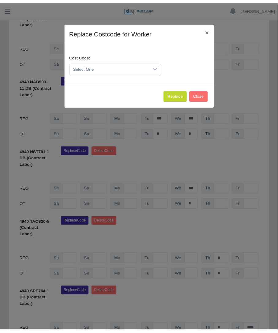
scroll to position [573, 0]
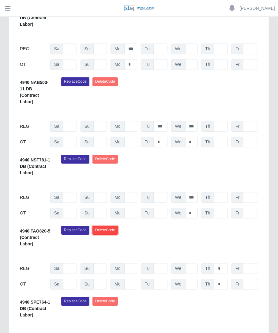
click at [114, 226] on button "Delete Code" at bounding box center [105, 230] width 25 height 9
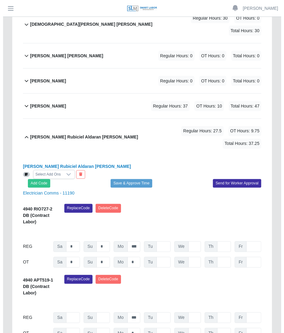
scroll to position [0, 0]
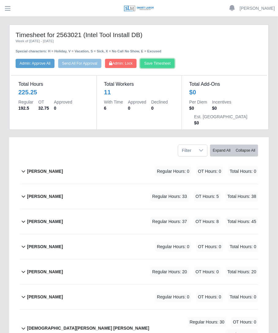
click at [168, 65] on button "Save Timesheet" at bounding box center [157, 63] width 34 height 9
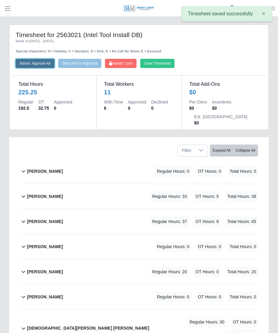
click at [41, 63] on button "Admin: Approve All" at bounding box center [35, 63] width 39 height 9
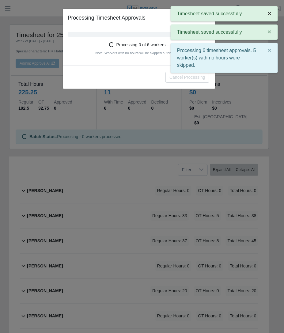
click at [268, 14] on span "×" at bounding box center [270, 13] width 4 height 7
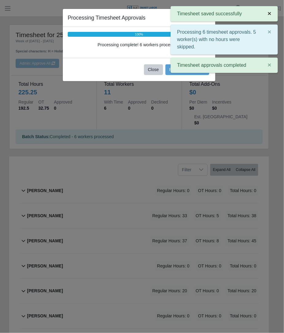
click at [272, 15] on button "×" at bounding box center [270, 13] width 16 height 14
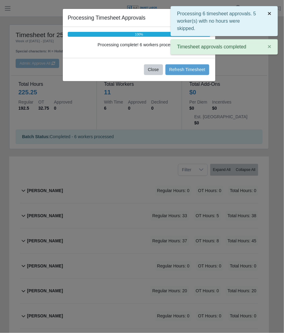
click at [270, 13] on span "×" at bounding box center [270, 13] width 4 height 7
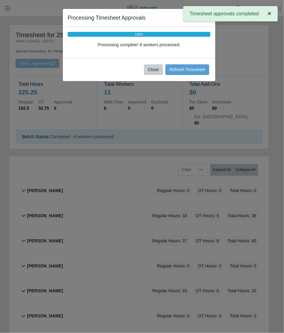
click at [270, 15] on span "×" at bounding box center [270, 13] width 4 height 7
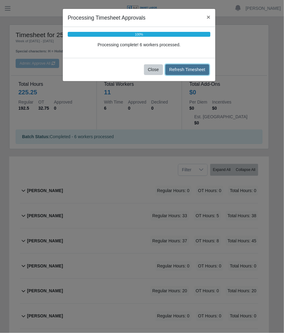
click at [184, 68] on button "Refresh Timesheet" at bounding box center [188, 69] width 44 height 11
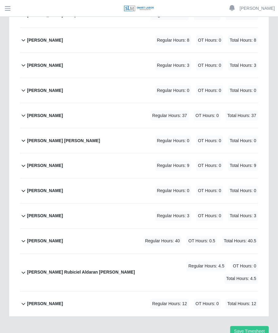
scroll to position [252, 0]
click at [64, 257] on div "[PERSON_NAME] [PERSON_NAME] Regular Hours: 4.5 OT Hours: 0 Total Hours: 4.5" at bounding box center [142, 272] width 231 height 37
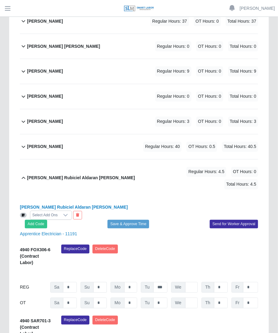
scroll to position [368, 0]
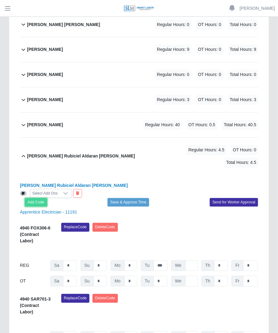
click at [40, 198] on button "Add Code" at bounding box center [36, 202] width 22 height 9
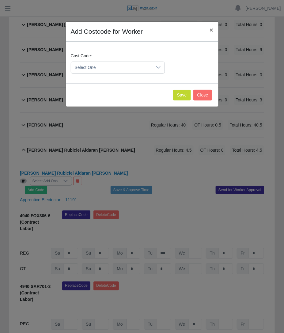
drag, startPoint x: 139, startPoint y: 63, endPoint x: 131, endPoint y: 69, distance: 9.9
click at [139, 63] on span "Select One" at bounding box center [111, 67] width 81 height 11
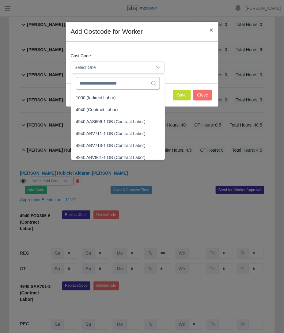
click at [115, 83] on input "text" at bounding box center [118, 83] width 84 height 13
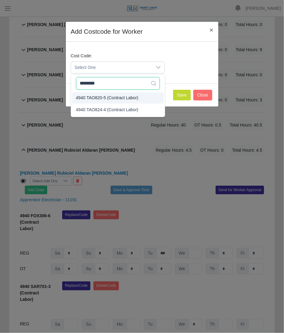
type input "********"
click at [124, 96] on span "4940 TAO820-5 (Contract Labor)" at bounding box center [107, 98] width 63 height 6
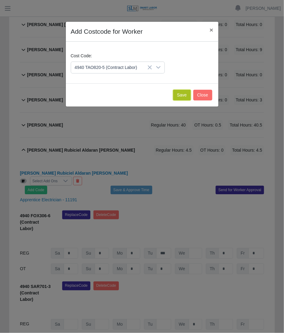
click at [183, 96] on button "Save" at bounding box center [182, 95] width 18 height 11
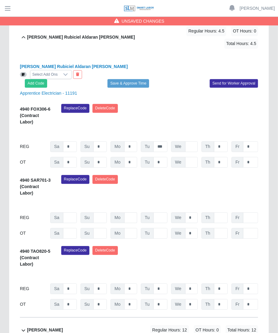
scroll to position [514, 0]
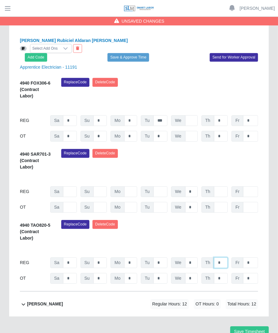
drag, startPoint x: 225, startPoint y: 231, endPoint x: 213, endPoint y: 235, distance: 12.4
click at [213, 258] on div "Th *" at bounding box center [215, 263] width 27 height 11
type input "*"
click at [245, 327] on button "Save Timesheet" at bounding box center [250, 332] width 39 height 11
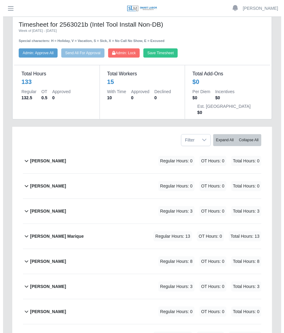
scroll to position [0, 0]
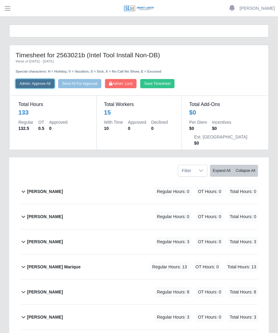
click at [29, 85] on button "Admin: Approve All" at bounding box center [35, 83] width 39 height 9
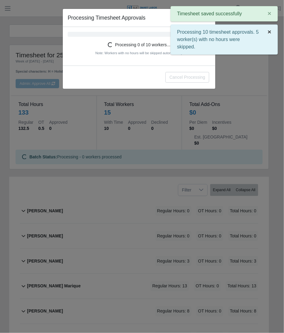
click at [267, 36] on button "×" at bounding box center [270, 32] width 16 height 14
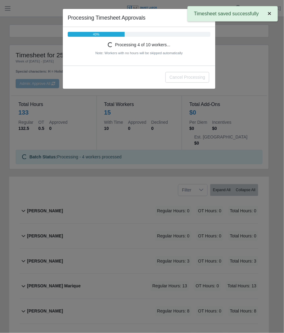
click at [268, 17] on span "×" at bounding box center [270, 13] width 4 height 7
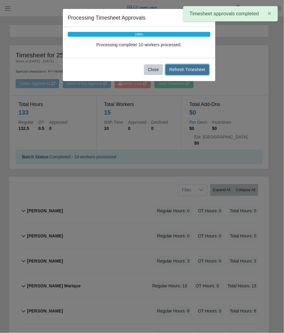
click at [189, 69] on button "Refresh Timesheet" at bounding box center [188, 69] width 44 height 11
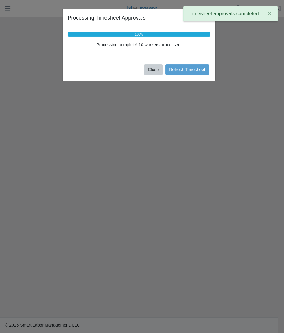
click at [268, 16] on span "×" at bounding box center [270, 13] width 4 height 7
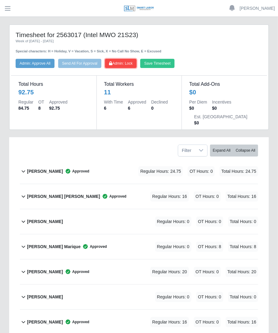
click at [128, 60] on button "Admin: Lock" at bounding box center [121, 63] width 32 height 9
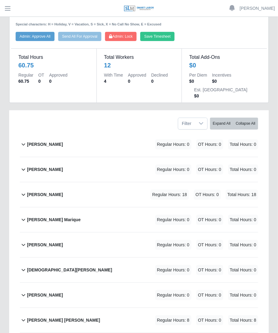
scroll to position [39, 0]
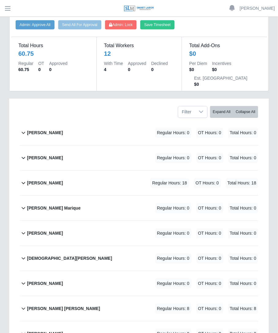
click at [93, 171] on div "[PERSON_NAME] Regular Hours: 18 OT Hours: 0 Total Hours: 18" at bounding box center [142, 183] width 231 height 25
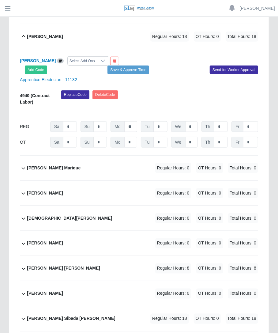
scroll to position [206, 0]
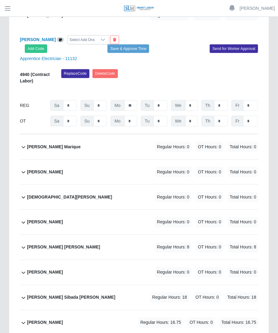
click at [83, 235] on div "[PERSON_NAME] [PERSON_NAME] Regular Hours: 8 OT Hours: 0 Total Hours: 8" at bounding box center [142, 247] width 231 height 25
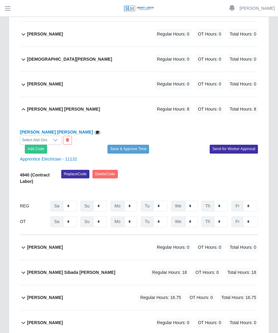
scroll to position [369, 0]
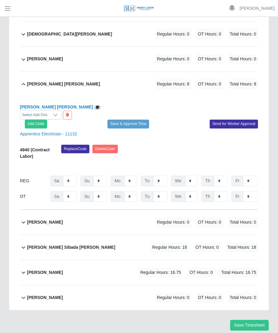
click at [103, 235] on div "[PERSON_NAME] Sibada [PERSON_NAME] Regular Hours: 18 OT Hours: 0 Total Hours: 18" at bounding box center [142, 247] width 231 height 25
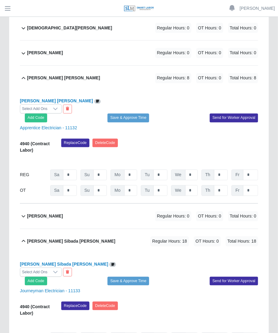
scroll to position [476, 0]
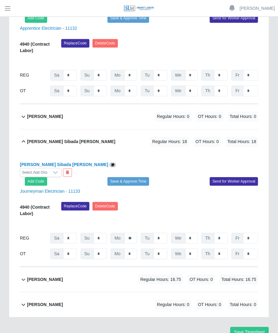
click at [86, 267] on div "[PERSON_NAME] Regular Hours: 16.75 OT Hours: 0 Total Hours: 16.75" at bounding box center [142, 279] width 231 height 25
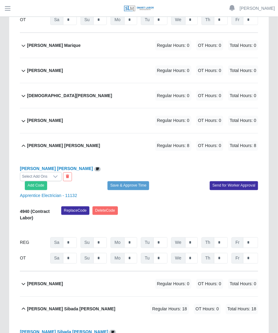
scroll to position [0, 0]
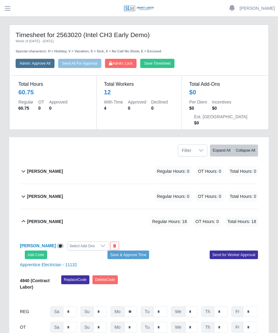
click at [42, 60] on div "Timesheet for 2563020 (Intel CH3 Early Demo) Week of [DATE] - [DATE] Special ch…" at bounding box center [139, 49] width 256 height 37
click at [42, 61] on button "Admin: Approve All" at bounding box center [35, 63] width 39 height 9
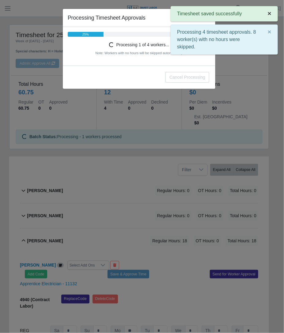
click at [269, 16] on span "×" at bounding box center [270, 13] width 4 height 7
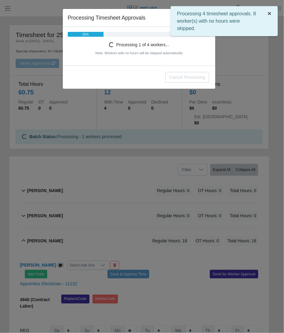
click at [268, 13] on span "×" at bounding box center [270, 13] width 4 height 7
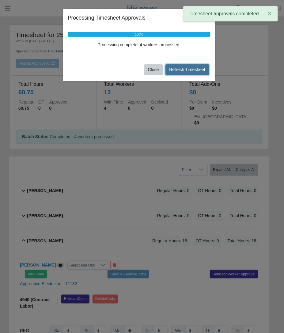
drag, startPoint x: 181, startPoint y: 69, endPoint x: 179, endPoint y: 71, distance: 3.3
click at [182, 69] on button "Refresh Timesheet" at bounding box center [188, 69] width 44 height 11
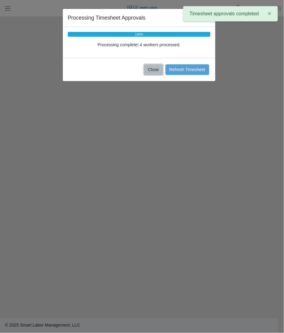
click at [151, 71] on button "Close" at bounding box center [153, 69] width 19 height 11
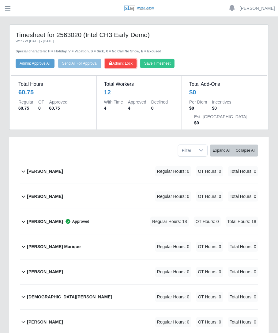
click at [133, 62] on span "Admin: Lock" at bounding box center [121, 63] width 24 height 4
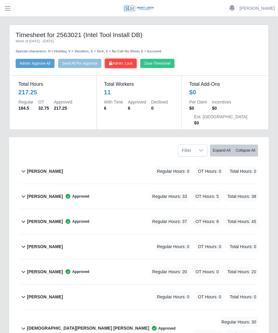
click at [119, 63] on span "Admin: Lock" at bounding box center [121, 63] width 24 height 4
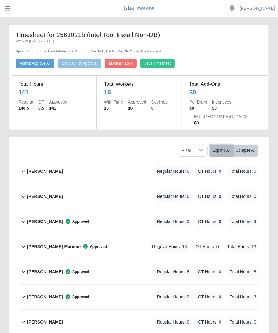
drag, startPoint x: 224, startPoint y: 138, endPoint x: 221, endPoint y: 139, distance: 3.3
click at [224, 145] on button "Expand All" at bounding box center [221, 151] width 23 height 12
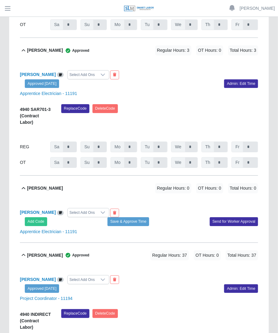
scroll to position [684, 0]
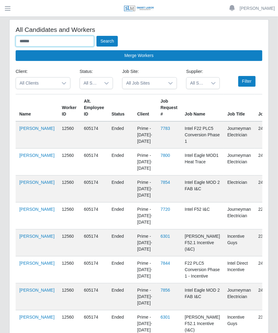
drag, startPoint x: 45, startPoint y: 40, endPoint x: 14, endPoint y: 41, distance: 31.6
click at [97, 36] on button "Search" at bounding box center [107, 41] width 21 height 11
click at [109, 41] on button "Search" at bounding box center [107, 41] width 21 height 11
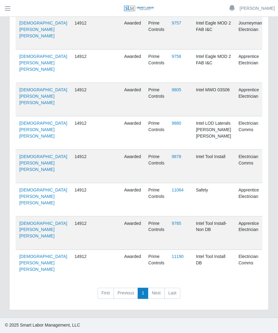
scroll to position [1098, 0]
click at [93, 276] on td at bounding box center [107, 266] width 28 height 33
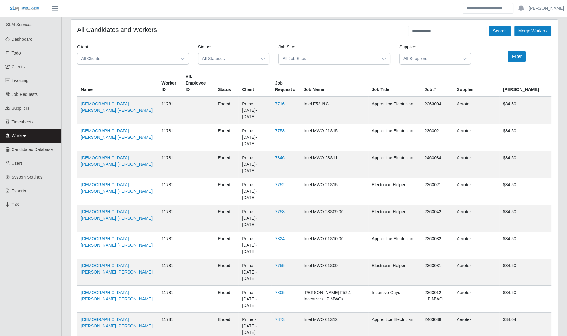
scroll to position [0, 0]
drag, startPoint x: 451, startPoint y: 33, endPoint x: 401, endPoint y: 41, distance: 50.6
click at [278, 35] on input "**********" at bounding box center [447, 31] width 78 height 11
type input "**********"
click at [278, 26] on button "Search" at bounding box center [499, 31] width 21 height 11
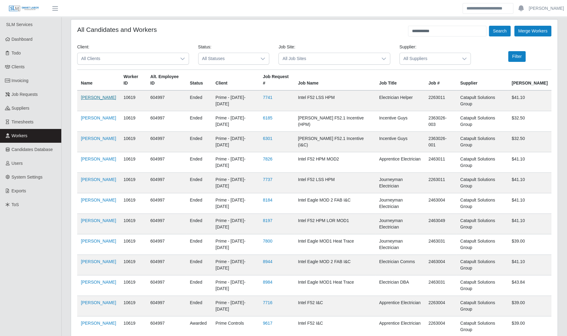
click at [89, 100] on link "Jair Galvan Alvarez" at bounding box center [98, 97] width 35 height 5
click at [9, 243] on ul "SLM Services Dashboard Todo Clients Invoicing Job Requests Suppliers Timesheets…" at bounding box center [30, 341] width 61 height 648
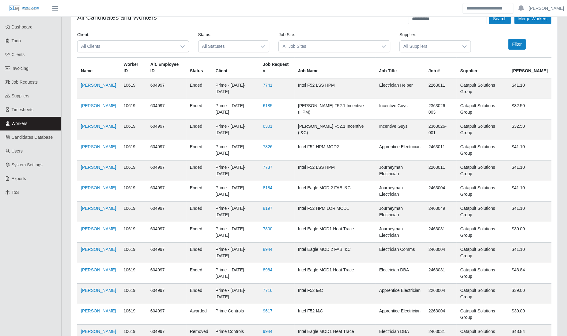
scroll to position [21, 0]
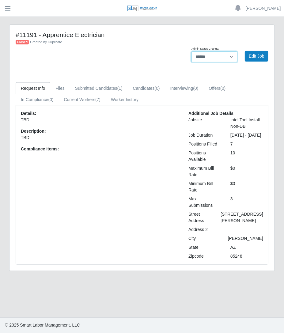
click at [211, 59] on select "**********" at bounding box center [215, 57] width 46 height 11
click at [192, 52] on select "**********" at bounding box center [215, 57] width 46 height 11
click at [214, 57] on select "**********" at bounding box center [215, 57] width 46 height 11
select select "****"
click at [192, 52] on select "**********" at bounding box center [215, 57] width 46 height 11
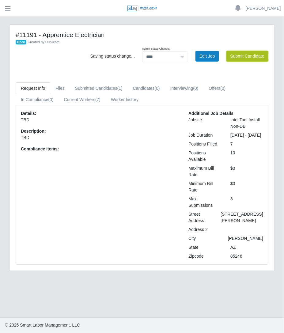
click at [255, 58] on button "Submit Candidate" at bounding box center [248, 56] width 42 height 11
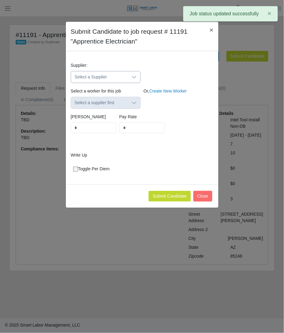
click at [130, 77] on div at bounding box center [134, 76] width 12 height 11
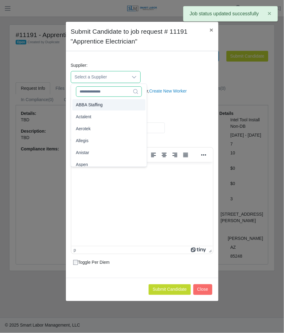
click at [97, 92] on input "text" at bounding box center [109, 91] width 66 height 10
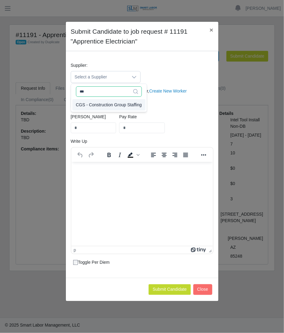
type input "***"
click at [102, 105] on span "CGS - Construction Group Staffing" at bounding box center [109, 105] width 66 height 6
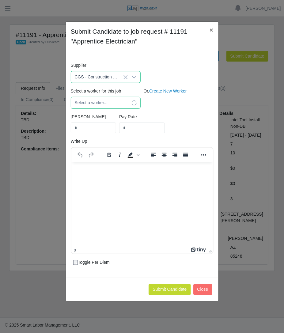
click at [104, 100] on span "Select a worker..." at bounding box center [99, 102] width 57 height 11
click at [135, 103] on icon at bounding box center [134, 103] width 5 height 5
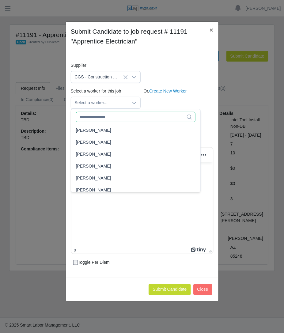
click at [97, 115] on input "text" at bounding box center [136, 117] width 120 height 10
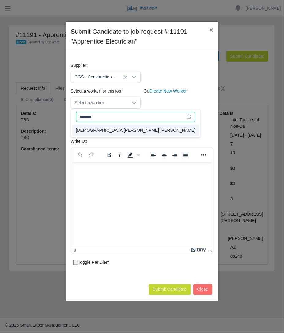
type input "********"
type input "*****"
type input "**"
click at [106, 128] on span "[DEMOGRAPHIC_DATA][PERSON_NAME] [PERSON_NAME]" at bounding box center [136, 130] width 120 height 6
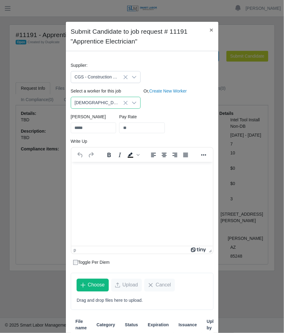
scroll to position [52, 0]
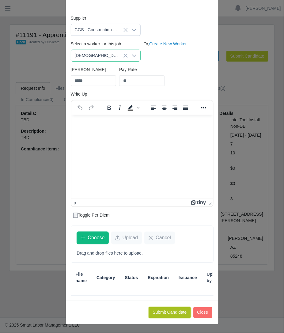
click at [164, 315] on button "Submit Candidate" at bounding box center [170, 313] width 42 height 11
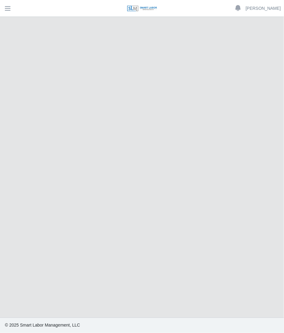
select select "****"
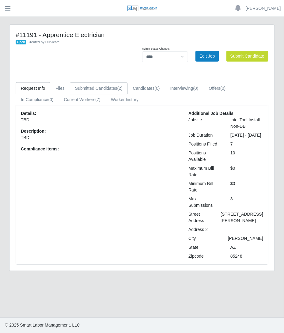
click at [86, 90] on link "Submitted Candidates (2)" at bounding box center [99, 88] width 58 height 12
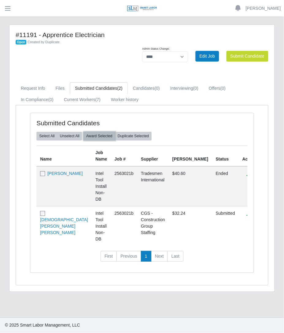
drag, startPoint x: 98, startPoint y: 136, endPoint x: 179, endPoint y: 41, distance: 124.6
click at [98, 136] on button "Award Selected" at bounding box center [99, 136] width 32 height 9
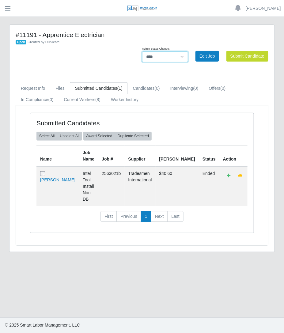
click at [181, 57] on select "**********" at bounding box center [165, 57] width 46 height 11
select select "******"
click at [188, 52] on select "**********" at bounding box center [165, 57] width 46 height 11
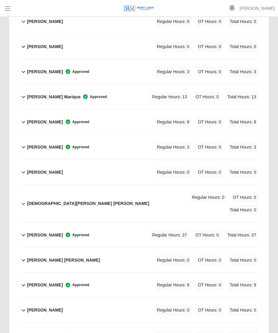
scroll to position [154, 0]
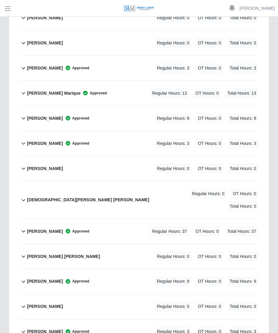
click at [74, 181] on div "Jesus Guzman Paramo Regular Hours: 0 OT Hours: 0 Total Hours: 0" at bounding box center [142, 199] width 231 height 37
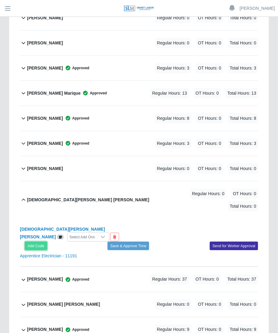
click at [40, 242] on button "Add Code" at bounding box center [36, 246] width 22 height 9
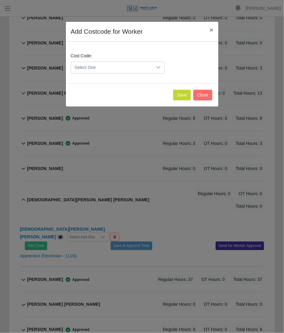
click at [115, 66] on span "Select One" at bounding box center [111, 67] width 81 height 11
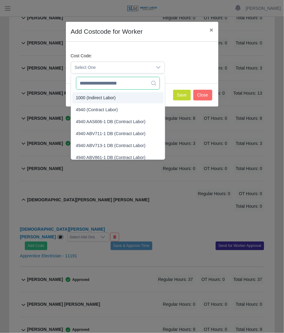
click at [112, 85] on input "text" at bounding box center [118, 83] width 84 height 13
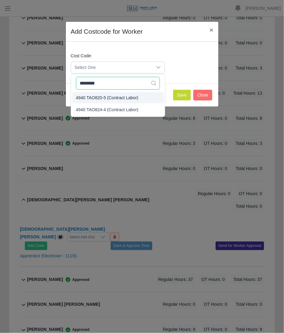
type input "********"
click at [111, 98] on span "4940 TAO820-5 (Contract Labor)" at bounding box center [107, 98] width 63 height 6
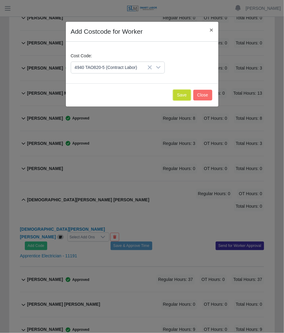
click at [178, 96] on button "Save" at bounding box center [182, 95] width 18 height 11
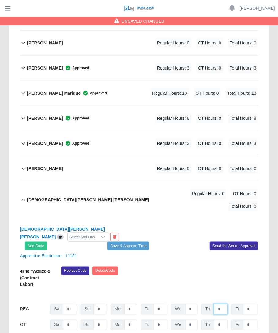
drag, startPoint x: 222, startPoint y: 277, endPoint x: 202, endPoint y: 284, distance: 21.4
click at [208, 304] on div "Th *" at bounding box center [215, 309] width 27 height 11
type input "*"
type input "***"
click at [129, 242] on button "Save & Approve Time" at bounding box center [129, 246] width 42 height 9
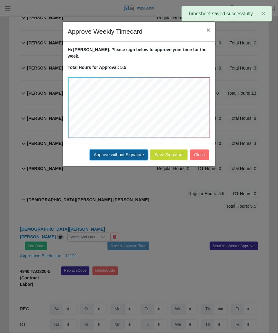
click at [134, 150] on button "Approve without Signature" at bounding box center [119, 155] width 58 height 11
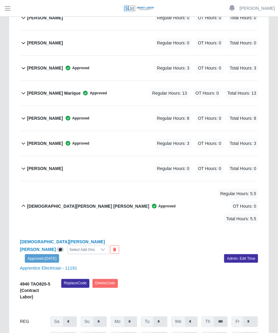
scroll to position [0, 0]
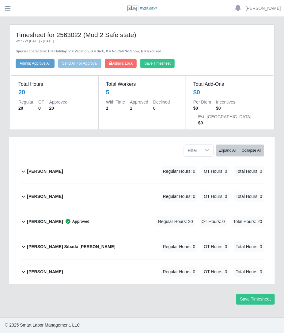
click at [85, 260] on div "[PERSON_NAME] Regular Hours: 0 OT Hours: 0 Total Hours: 0" at bounding box center [145, 272] width 237 height 25
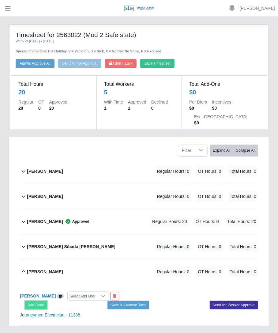
click at [35, 301] on button "Add Code" at bounding box center [36, 305] width 22 height 9
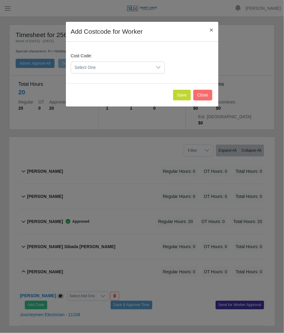
click at [132, 68] on span "Select One" at bounding box center [111, 67] width 81 height 11
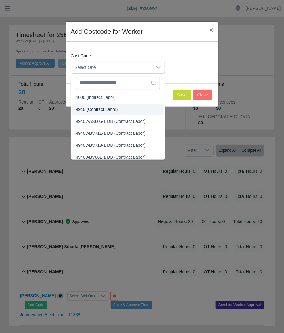
click at [99, 112] on span "4940 (Contract Labor)" at bounding box center [97, 109] width 42 height 6
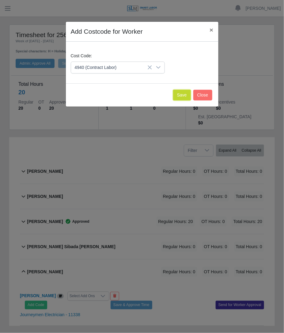
click at [179, 94] on button "Save" at bounding box center [182, 95] width 18 height 11
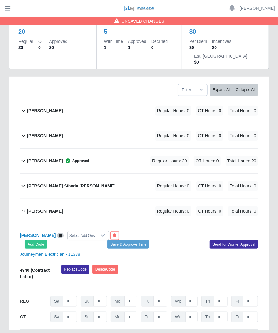
scroll to position [87, 0]
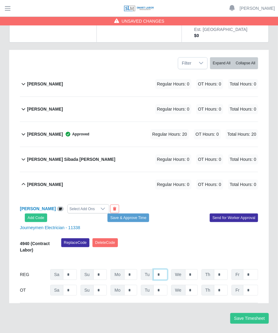
drag, startPoint x: 166, startPoint y: 260, endPoint x: 143, endPoint y: 260, distance: 23.3
click at [143, 269] on div "Tu *" at bounding box center [154, 274] width 27 height 11
type input "**"
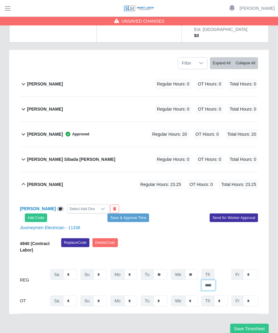
type input "****"
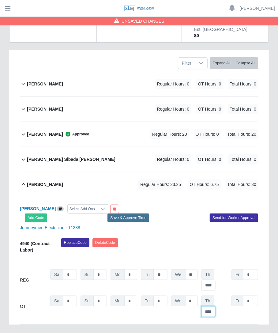
type input "****"
click at [121, 214] on button "Save & Approve Time" at bounding box center [129, 218] width 42 height 9
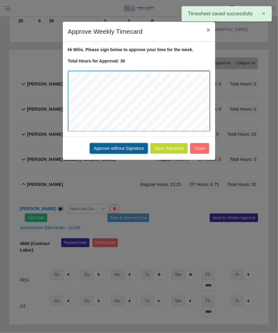
click at [145, 147] on button "Approve without Signature" at bounding box center [119, 148] width 58 height 11
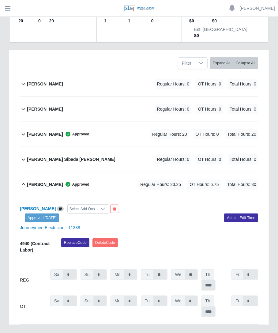
click at [86, 147] on div "Richard Sibada Rodriguez Regular Hours: 0 OT Hours: 0 Total Hours: 0" at bounding box center [142, 159] width 231 height 25
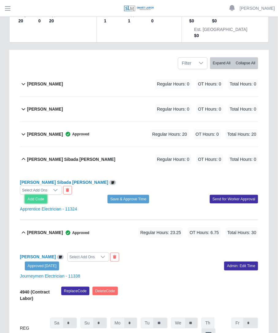
click at [44, 195] on button "Add Code" at bounding box center [36, 199] width 22 height 9
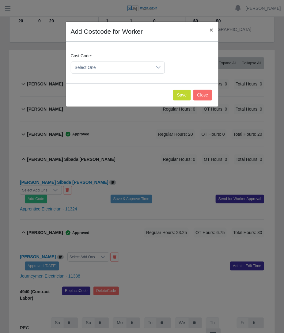
click at [136, 62] on span "Select One" at bounding box center [111, 67] width 81 height 11
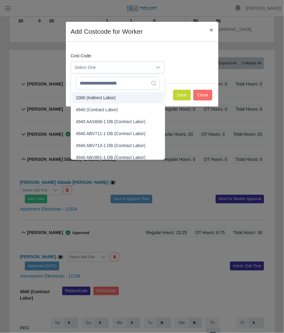
click at [102, 108] on span "4940 (Contract Labor)" at bounding box center [97, 110] width 42 height 6
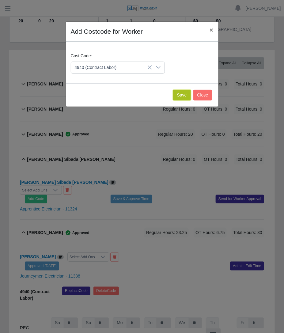
click at [181, 91] on button "Save" at bounding box center [182, 95] width 18 height 11
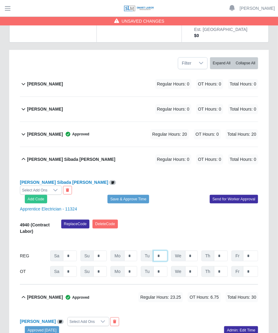
drag, startPoint x: 162, startPoint y: 232, endPoint x: 153, endPoint y: 235, distance: 9.3
click at [154, 251] on input "*" at bounding box center [161, 256] width 14 height 11
type input "**"
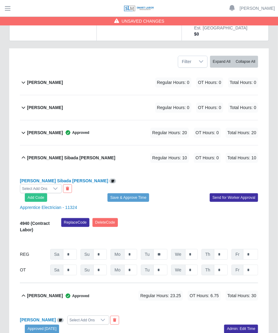
click at [128, 146] on div "Richard Sibada Rodriguez Regular Hours: 10 OT Hours: 0 Total Hours: 10" at bounding box center [142, 158] width 231 height 25
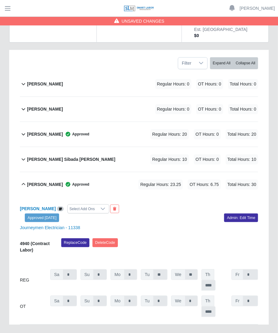
scroll to position [70, 0]
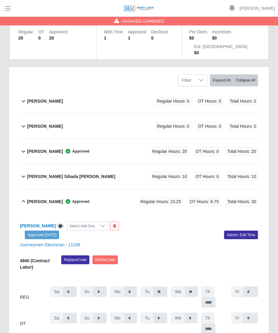
click at [135, 164] on div "Richard Sibada Rodriguez Regular Hours: 10 OT Hours: 0 Total Hours: 10" at bounding box center [142, 176] width 231 height 25
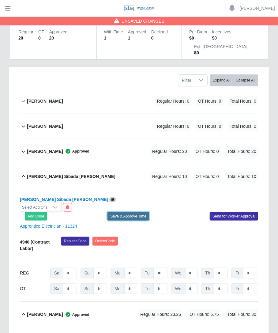
click at [123, 212] on button "Save & Approve Time" at bounding box center [129, 216] width 42 height 9
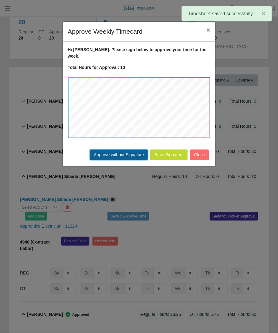
click at [120, 150] on button "Approve without Signature" at bounding box center [119, 155] width 58 height 11
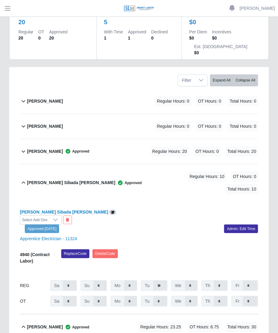
click at [124, 114] on div "Franklin Lopez Ruiz Regular Hours: 0 OT Hours: 0 Total Hours: 0" at bounding box center [142, 126] width 231 height 25
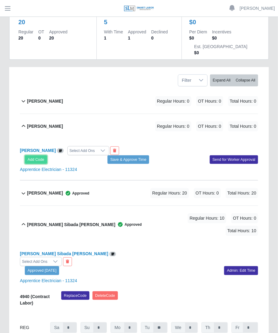
click at [29, 155] on button "Add Code" at bounding box center [36, 159] width 22 height 9
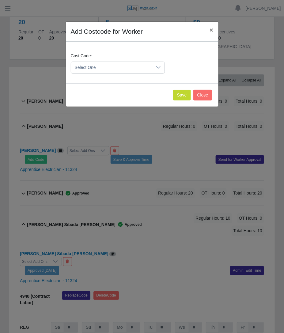
click at [109, 60] on div "Cost Code: Select One" at bounding box center [117, 63] width 97 height 21
click at [109, 65] on span "Select One" at bounding box center [111, 67] width 81 height 11
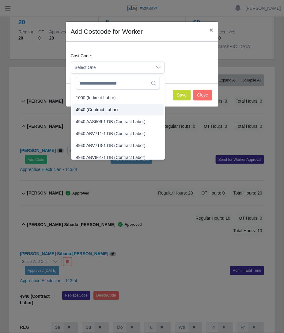
click at [98, 108] on span "4940 (Contract Labor)" at bounding box center [97, 110] width 42 height 6
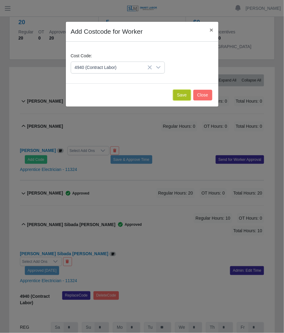
click at [176, 96] on button "Save" at bounding box center [182, 95] width 18 height 11
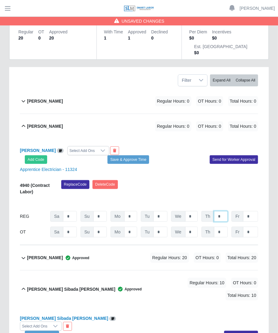
drag, startPoint x: 220, startPoint y: 200, endPoint x: 215, endPoint y: 201, distance: 5.4
click at [215, 211] on input "*" at bounding box center [221, 216] width 14 height 11
type input "**"
click at [125, 155] on button "Save & Approve Time" at bounding box center [129, 159] width 42 height 9
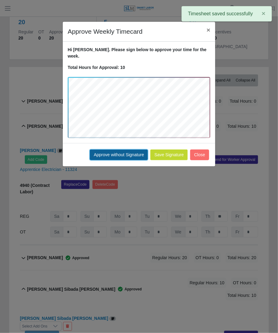
click at [123, 150] on button "Approve without Signature" at bounding box center [119, 155] width 58 height 11
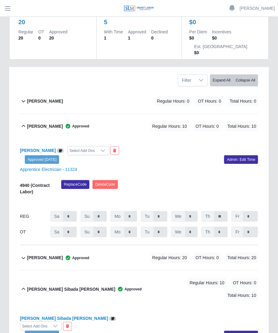
click at [135, 91] on div "Diego Silva Medrano Regular Hours: 0 OT Hours: 0 Total Hours: 0" at bounding box center [142, 101] width 231 height 25
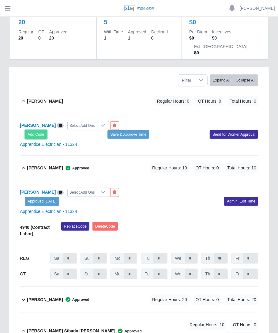
click at [37, 130] on button "Add Code" at bounding box center [36, 134] width 22 height 9
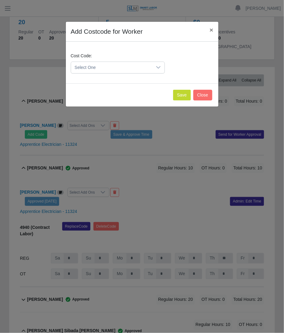
click at [134, 62] on span "Select One" at bounding box center [111, 67] width 81 height 11
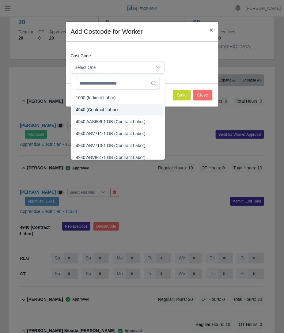
click at [107, 108] on span "4940 (Contract Labor)" at bounding box center [97, 110] width 42 height 6
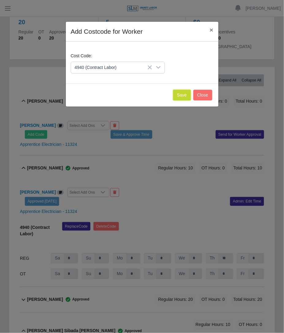
click at [188, 93] on button "Save" at bounding box center [182, 95] width 18 height 11
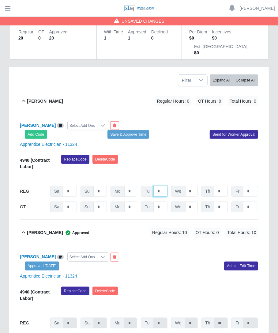
drag, startPoint x: 160, startPoint y: 177, endPoint x: 141, endPoint y: 177, distance: 19.6
click at [141, 186] on div "REG Sa * Su * Mo * Tu * We * Th * Fr *" at bounding box center [139, 191] width 239 height 11
type input "**"
type input "*"
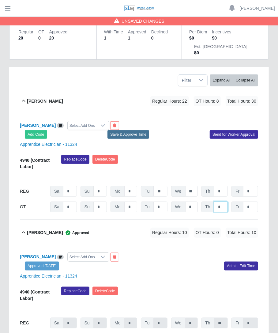
type input "*"
click at [112, 130] on button "Save & Approve Time" at bounding box center [129, 134] width 42 height 9
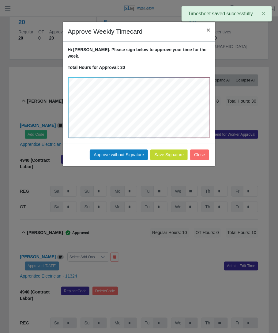
click at [118, 155] on div "Save Signature Approve without Signature Close" at bounding box center [139, 154] width 153 height 23
click at [119, 150] on button "Approve without Signature" at bounding box center [119, 155] width 58 height 11
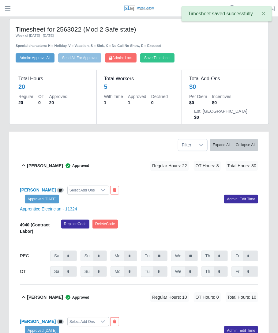
scroll to position [0, 0]
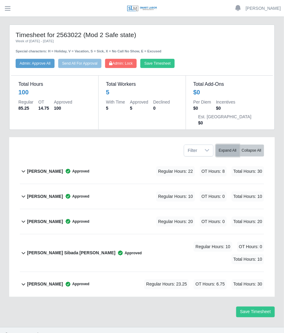
click at [228, 145] on button "Expand All" at bounding box center [227, 151] width 23 height 12
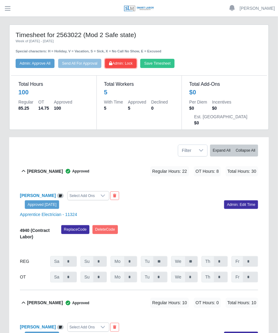
click at [122, 62] on span "Admin: Lock" at bounding box center [121, 63] width 24 height 4
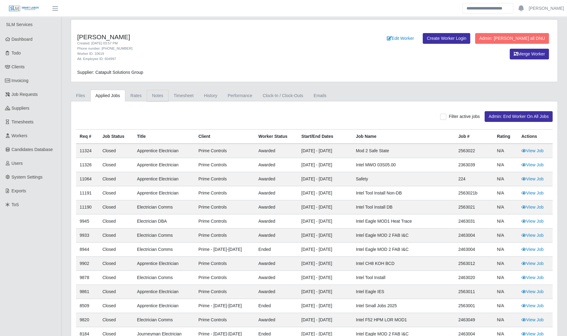
click at [148, 94] on link "Notes" at bounding box center [158, 96] width 22 height 12
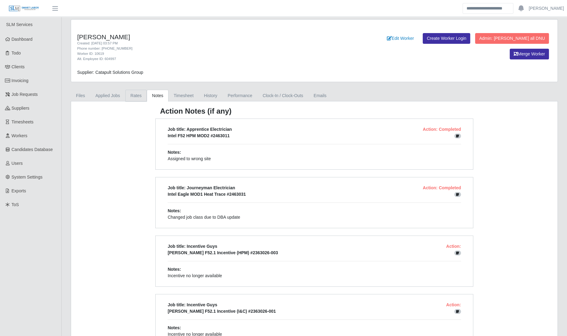
click at [133, 94] on link "Rates" at bounding box center [136, 96] width 22 height 12
